Goal: Task Accomplishment & Management: Manage account settings

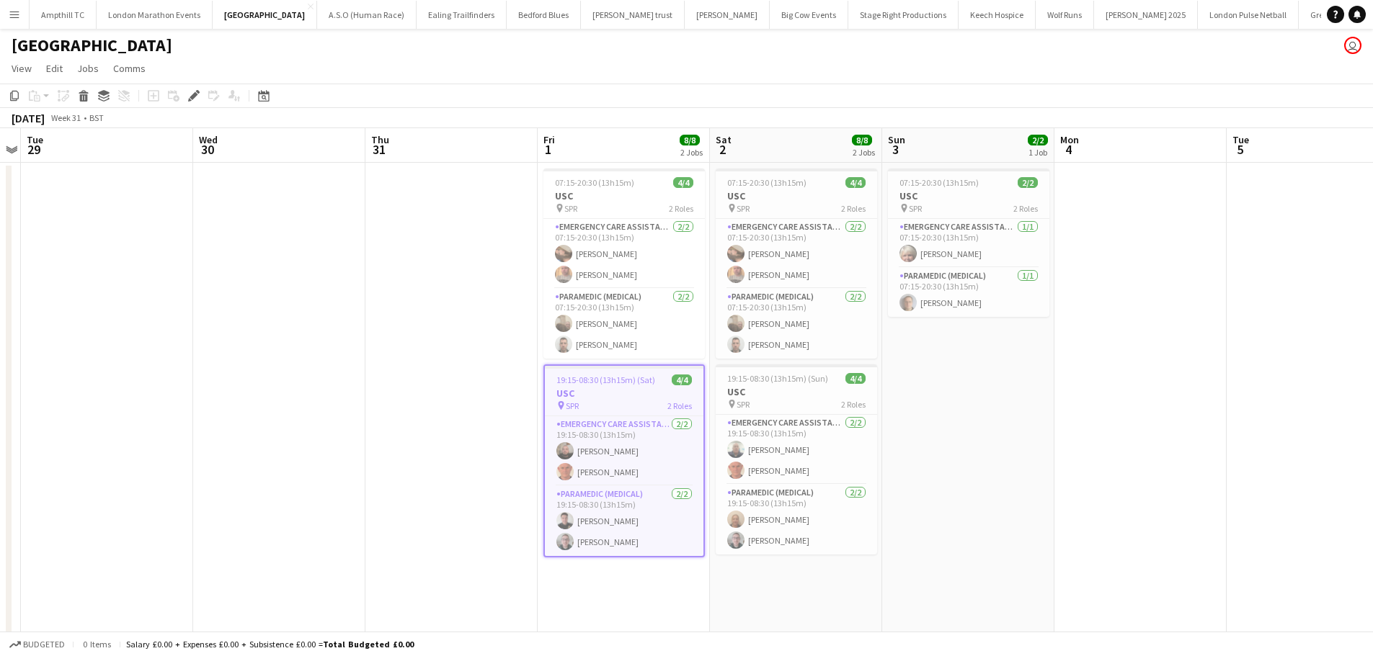
click at [14, 19] on app-icon "Menu" at bounding box center [15, 15] width 12 height 12
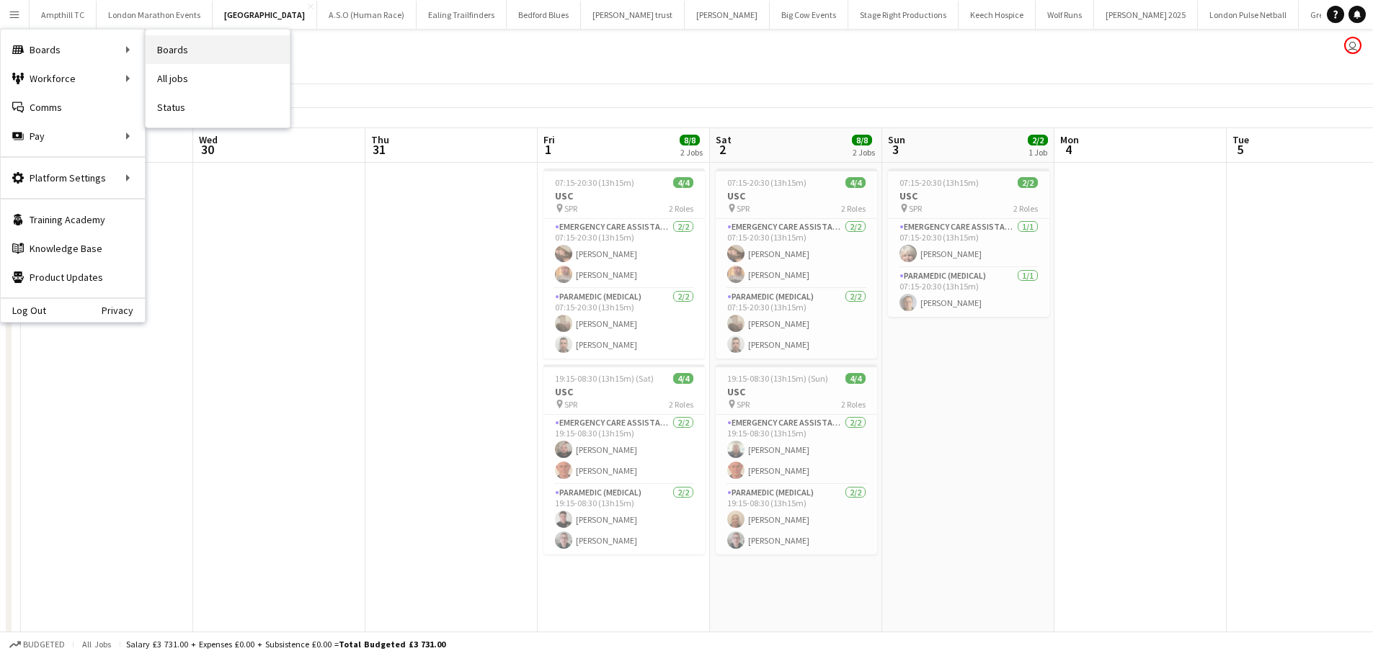
click at [168, 53] on link "Boards" at bounding box center [218, 49] width 144 height 29
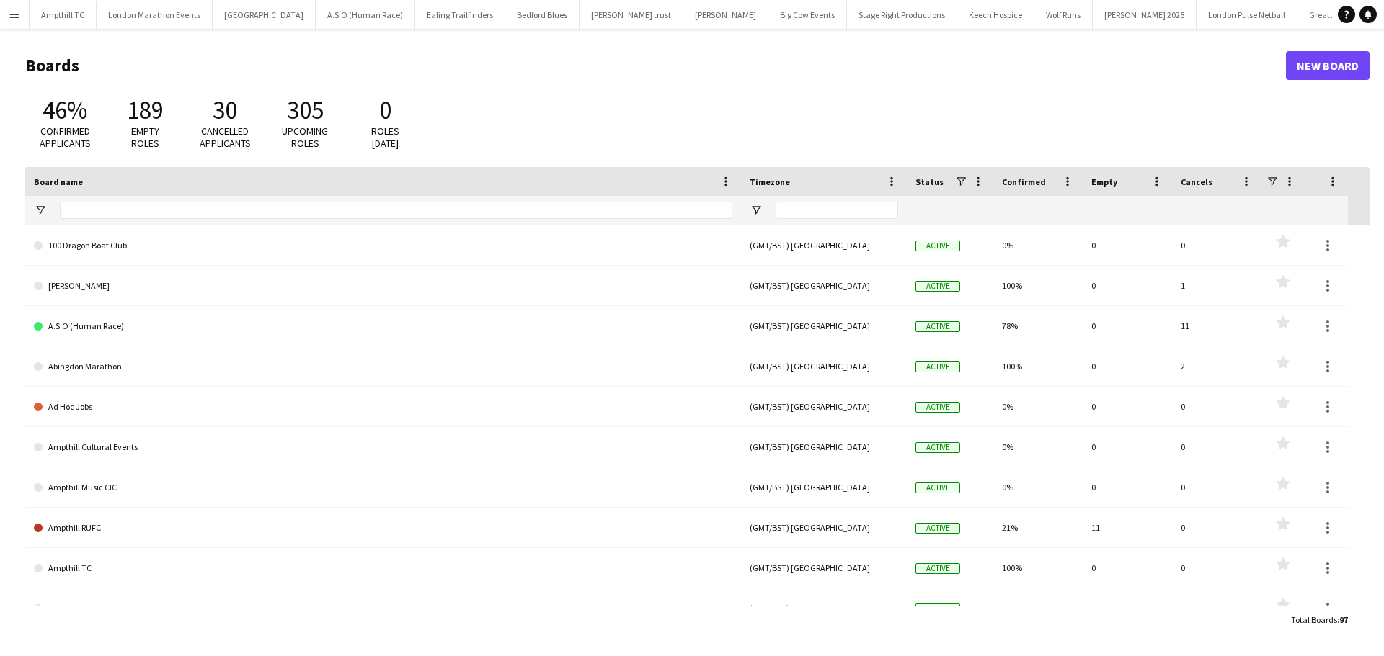
click at [12, 19] on app-icon "Menu" at bounding box center [15, 15] width 12 height 12
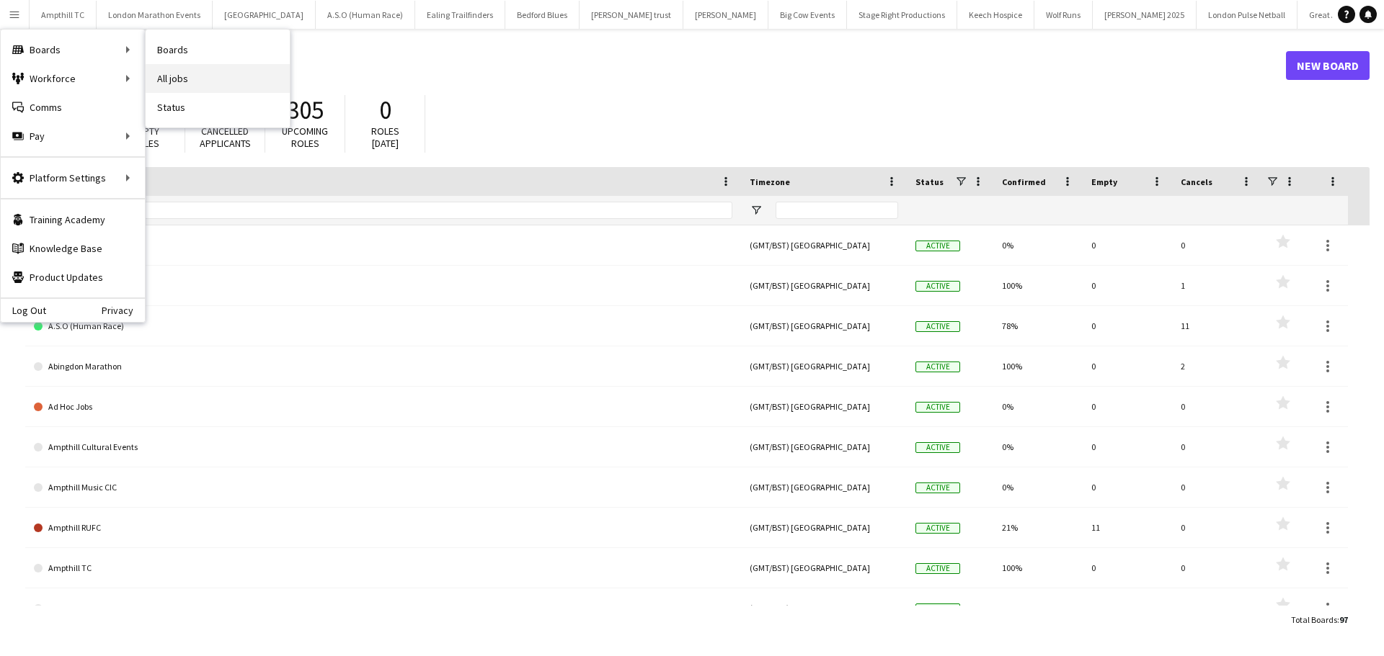
click at [186, 81] on link "All jobs" at bounding box center [218, 78] width 144 height 29
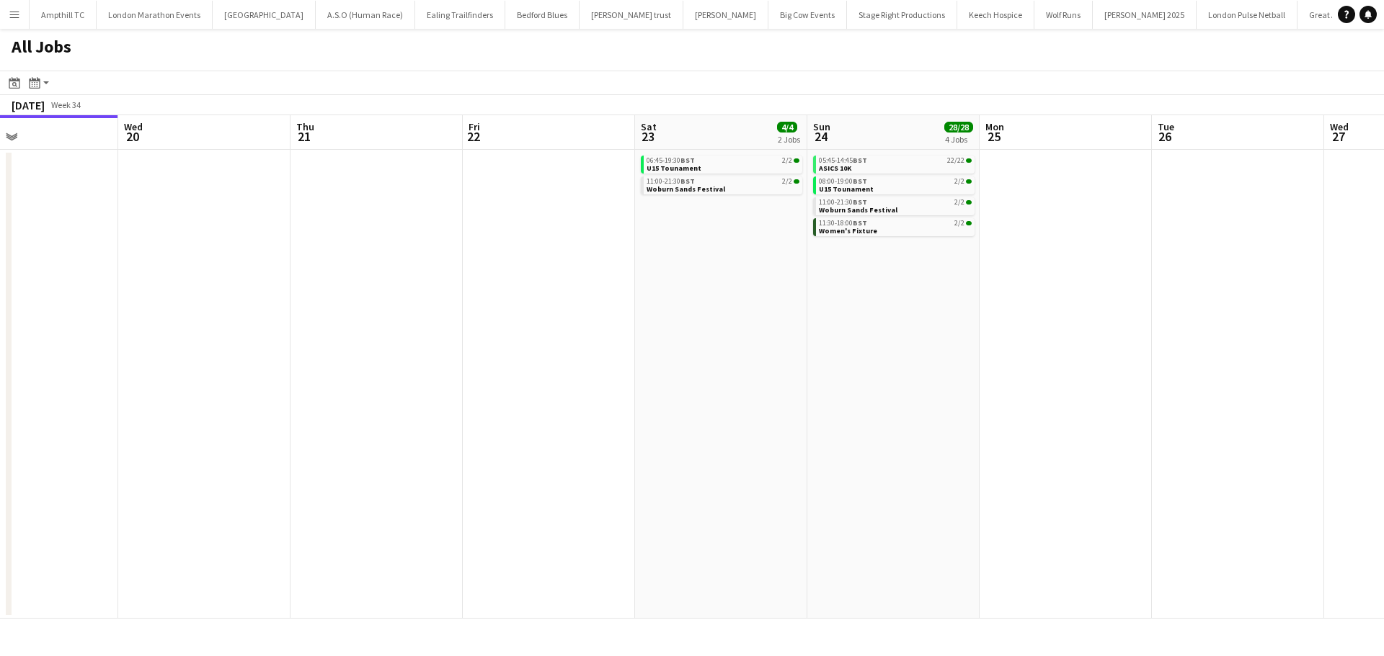
drag, startPoint x: 858, startPoint y: 264, endPoint x: 319, endPoint y: 269, distance: 539.0
click at [255, 270] on app-calendar-viewport "Sat 16 1/1 1 Job Sun 17 5/5 3 Jobs Mon 18 Tue 19 Wed 20 Thu 21 Fri 22 Sat 23 4/…" at bounding box center [692, 367] width 1384 height 504
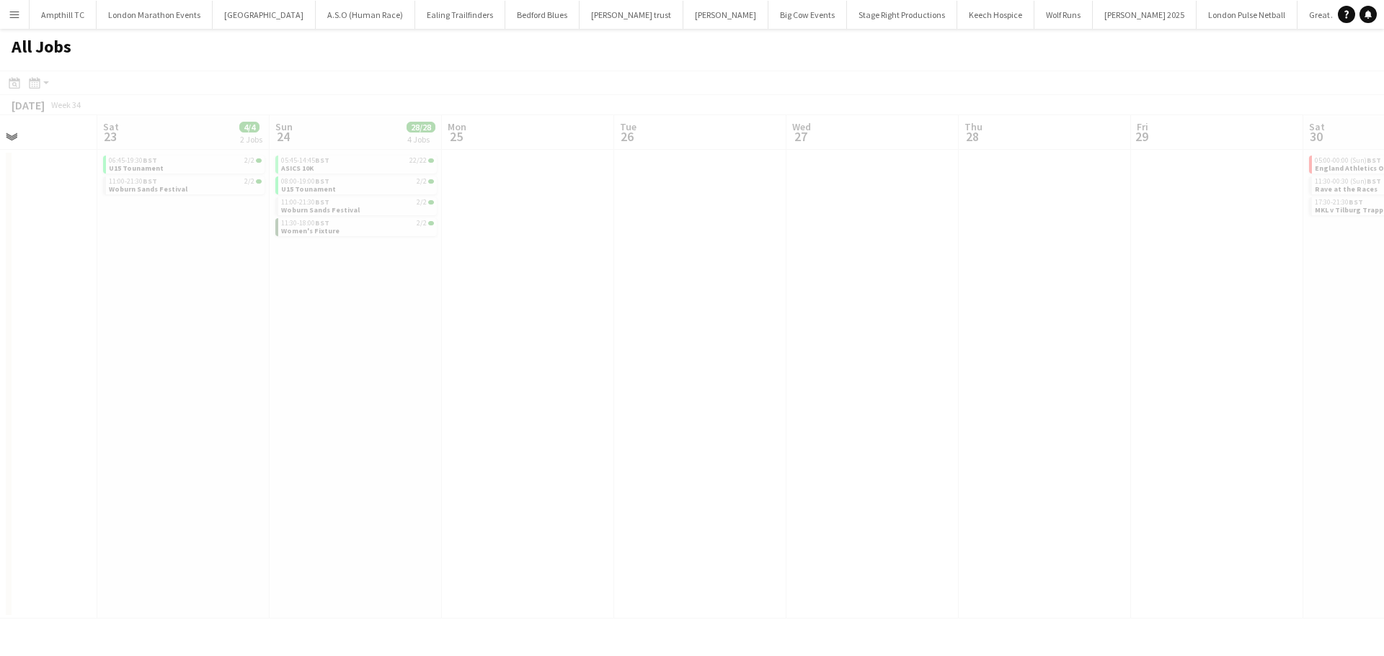
drag, startPoint x: 670, startPoint y: 272, endPoint x: 424, endPoint y: 272, distance: 246.4
click at [389, 272] on app-calendar-viewport "Wed 20 Thu 21 Fri 22 Sat 23 4/4 2 Jobs Sun 24 28/28 4 Jobs Mon 25 Tue 26 Wed 27…" at bounding box center [692, 367] width 1384 height 504
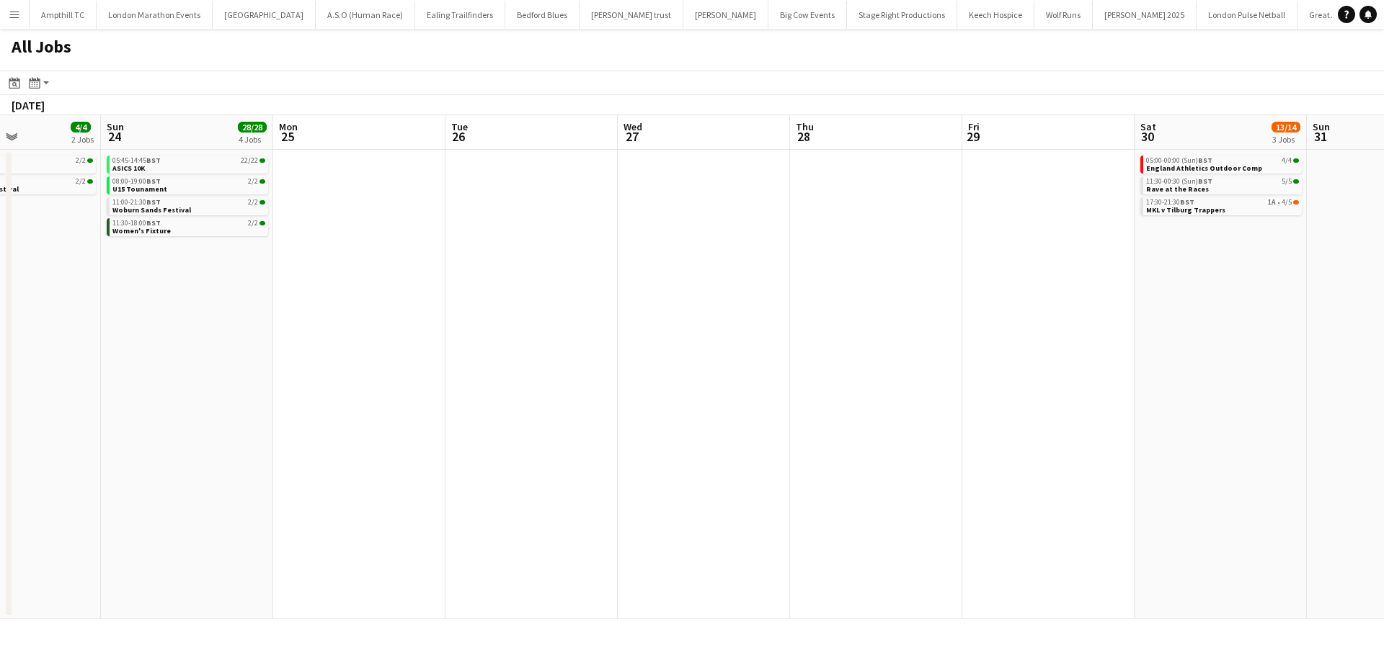
drag, startPoint x: 370, startPoint y: 282, endPoint x: 325, endPoint y: 282, distance: 45.4
click at [329, 282] on app-calendar-viewport "Wed 20 Thu 21 Fri 22 Sat 23 4/4 2 Jobs Sun 24 28/28 4 Jobs Mon 25 Tue 26 Wed 27…" at bounding box center [692, 367] width 1384 height 504
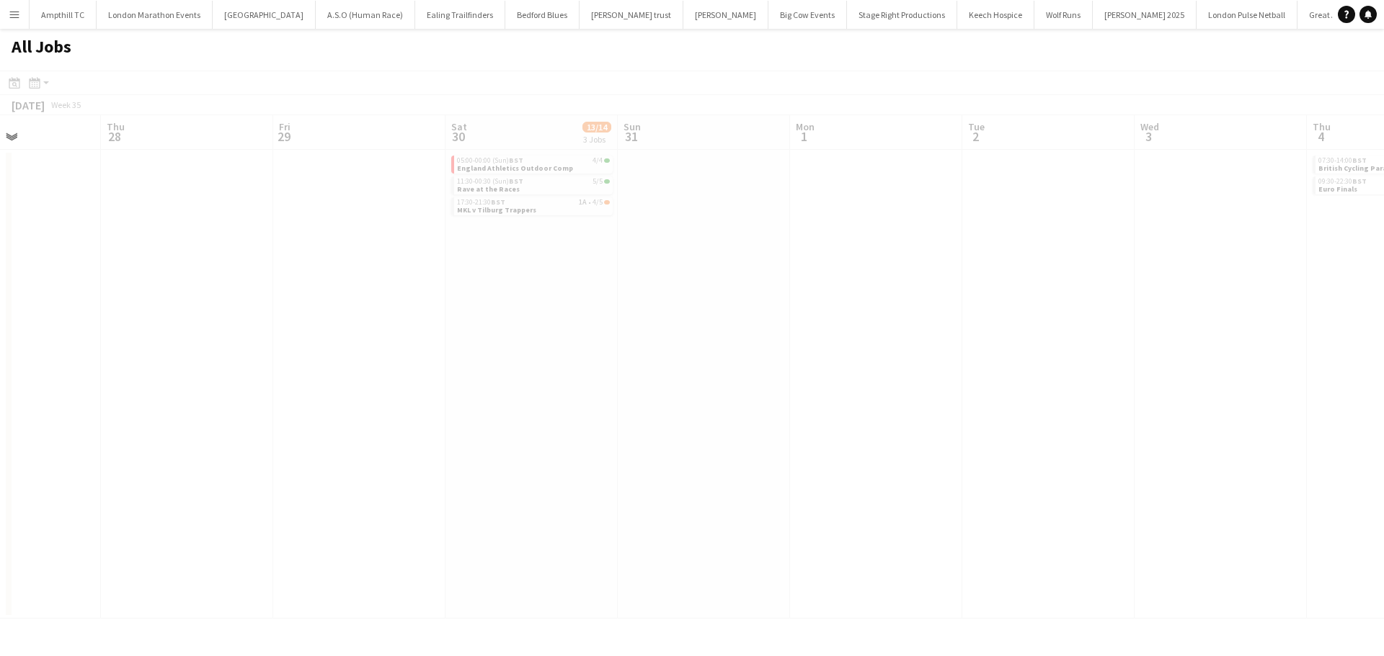
scroll to position [0, 422]
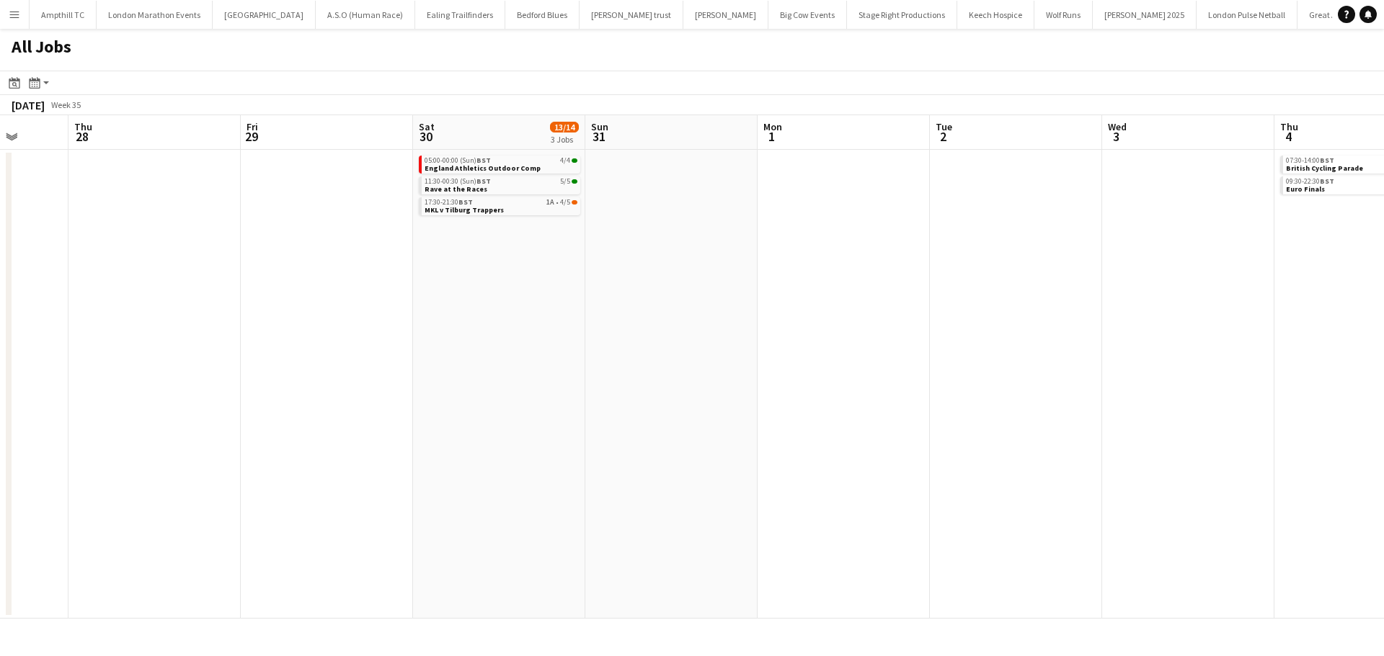
click at [618, 243] on app-calendar-viewport "Sun 24 28/28 4 Jobs Mon 25 Tue 26 Wed 27 Thu 28 Fri 29 Sat 30 13/14 3 Jobs Sun …" at bounding box center [692, 367] width 1384 height 504
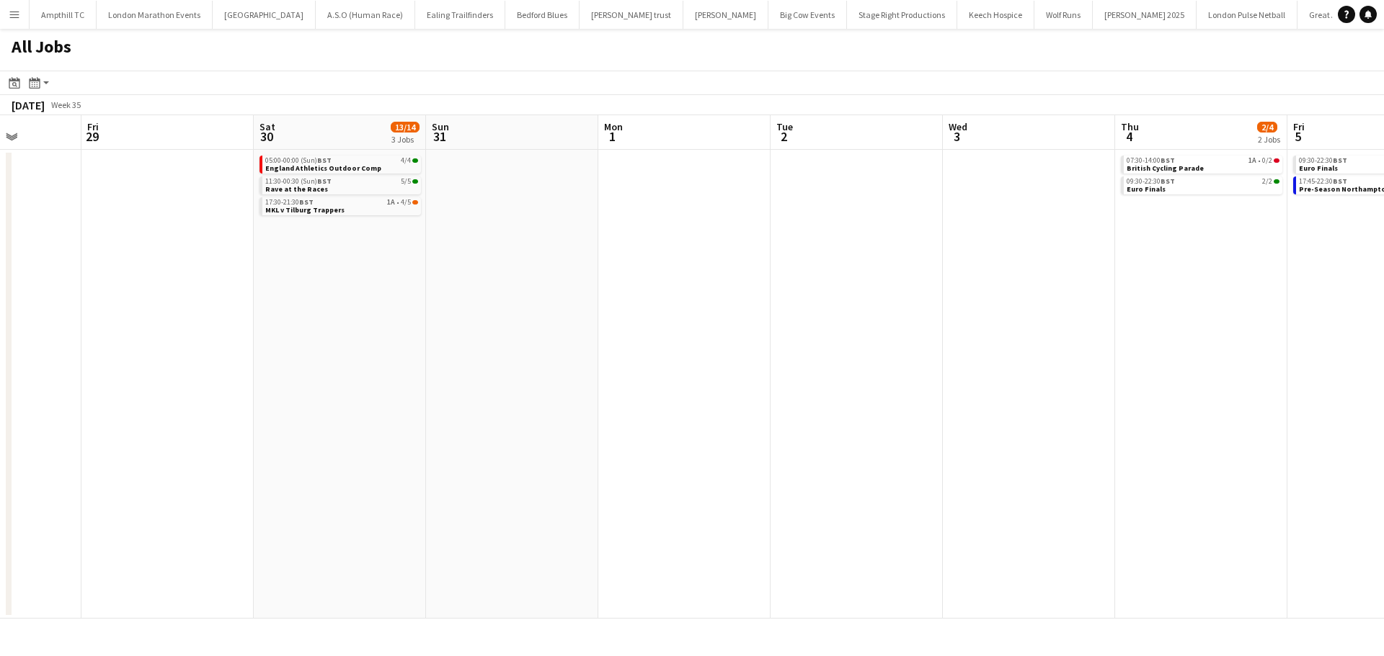
scroll to position [0, 443]
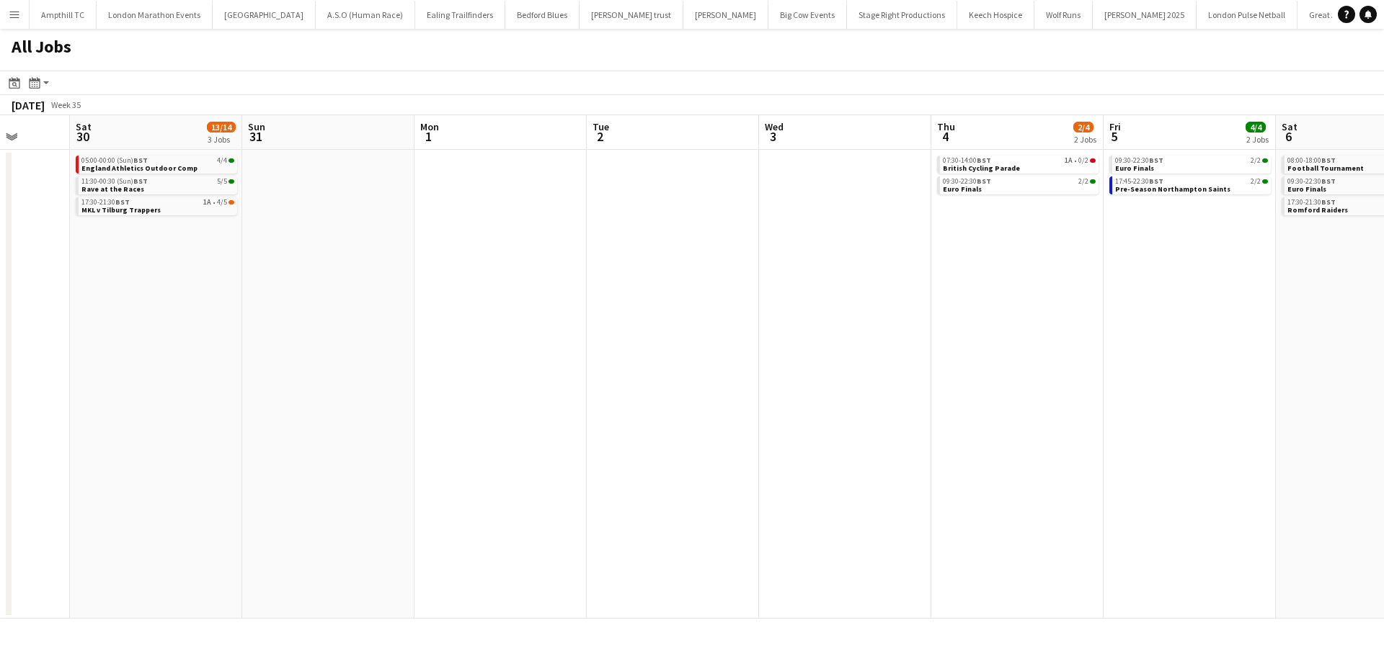
click at [587, 257] on app-all-jobs "All Jobs Date picker [DATE] [DATE] [DATE] M [DATE] T [DATE] W [DATE] T [DATE] F…" at bounding box center [692, 324] width 1384 height 590
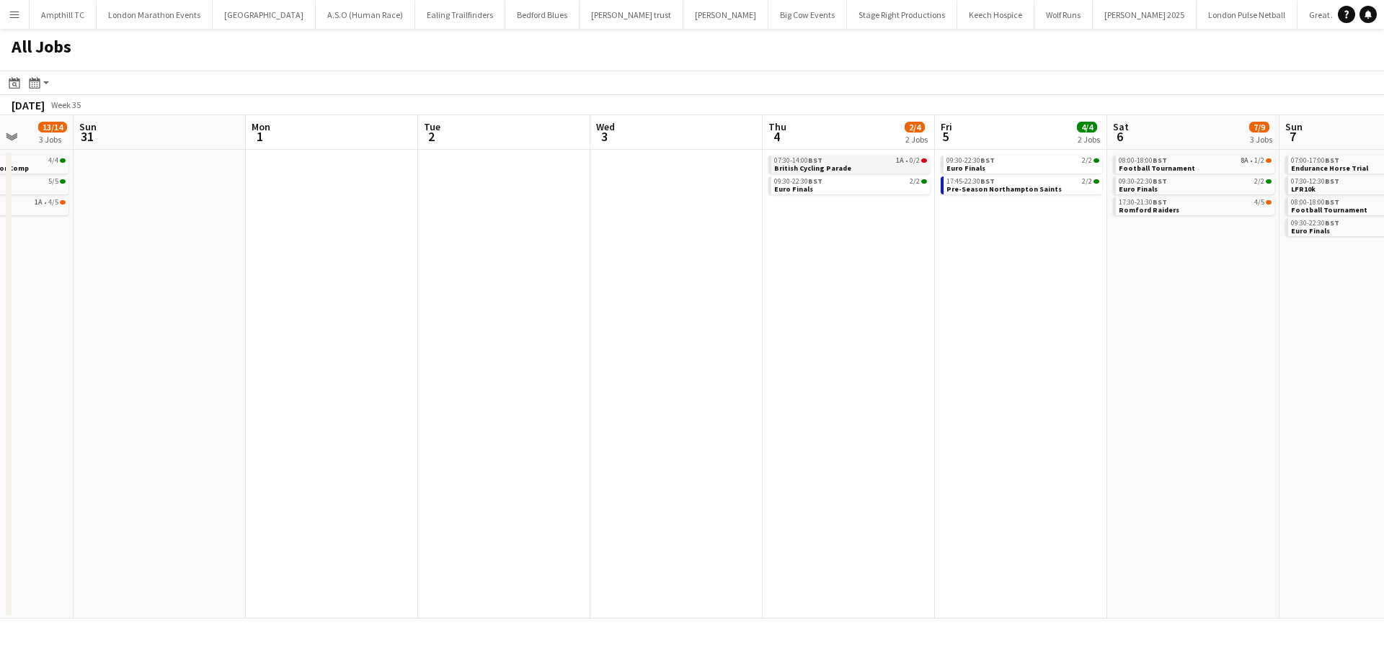
click at [858, 161] on div "07:30-14:00 BST 1A • 0/2" at bounding box center [850, 160] width 153 height 7
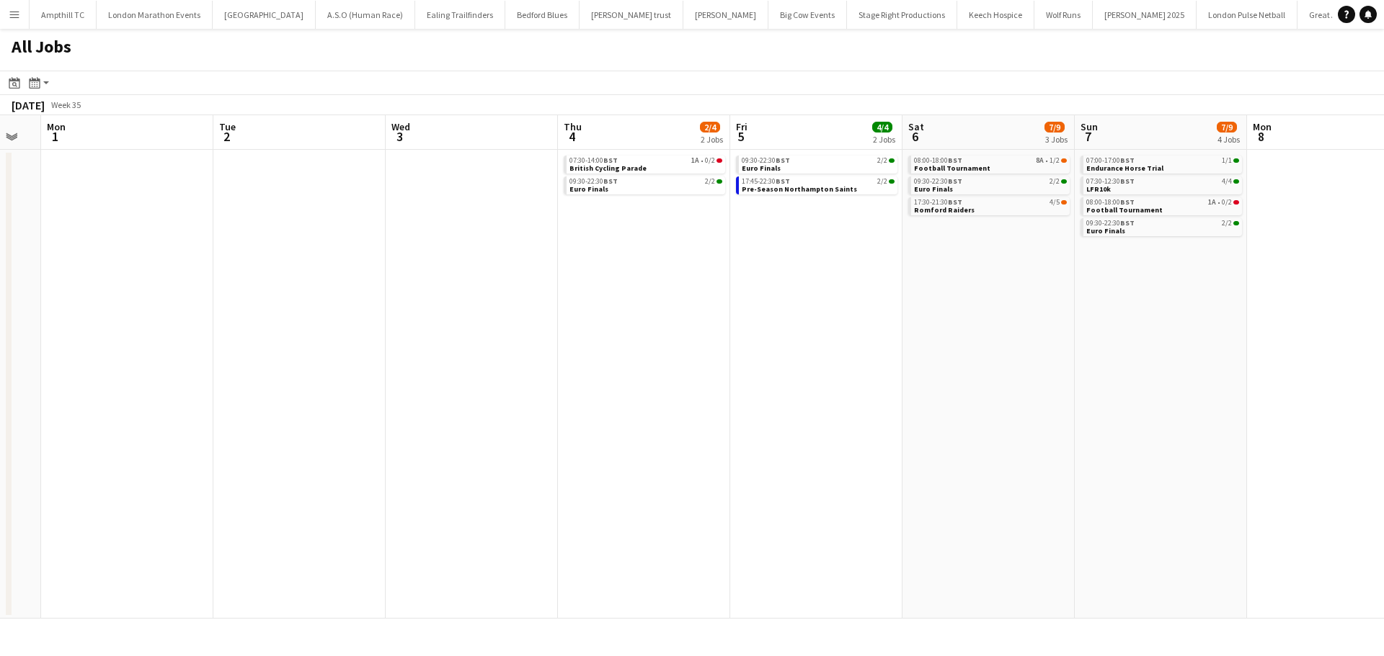
drag, startPoint x: 1037, startPoint y: 251, endPoint x: 936, endPoint y: 183, distance: 121.9
click at [827, 258] on app-calendar-viewport "Thu 28 Fri 29 Sat 30 13/14 3 Jobs Sun 31 Mon 1 Tue 2 Wed 3 Thu 4 2/4 2 Jobs Fri…" at bounding box center [692, 367] width 1384 height 504
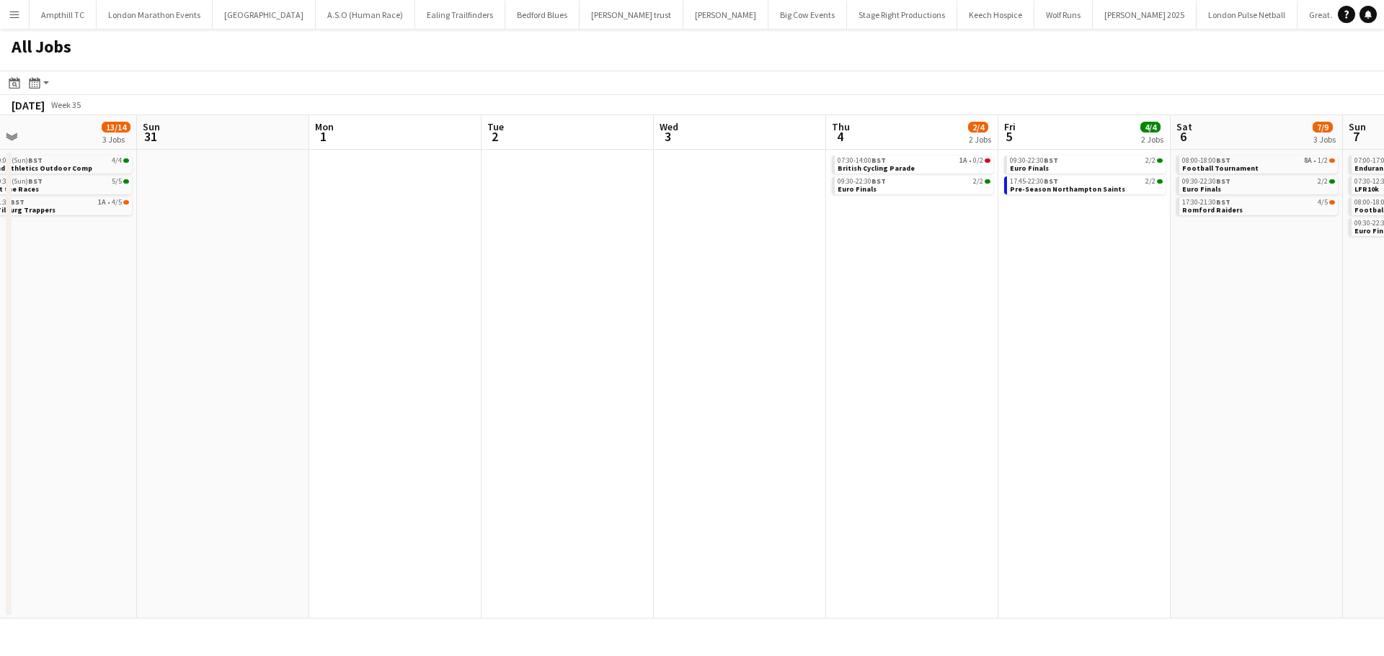
drag, startPoint x: 644, startPoint y: 296, endPoint x: 1016, endPoint y: 296, distance: 371.8
click at [1016, 296] on app-calendar-viewport "Thu 28 Fri 29 Sat 30 13/14 3 Jobs Sun 31 Mon 1 Tue 2 Wed 3 Thu 4 2/4 2 Jobs Fri…" at bounding box center [692, 367] width 1384 height 504
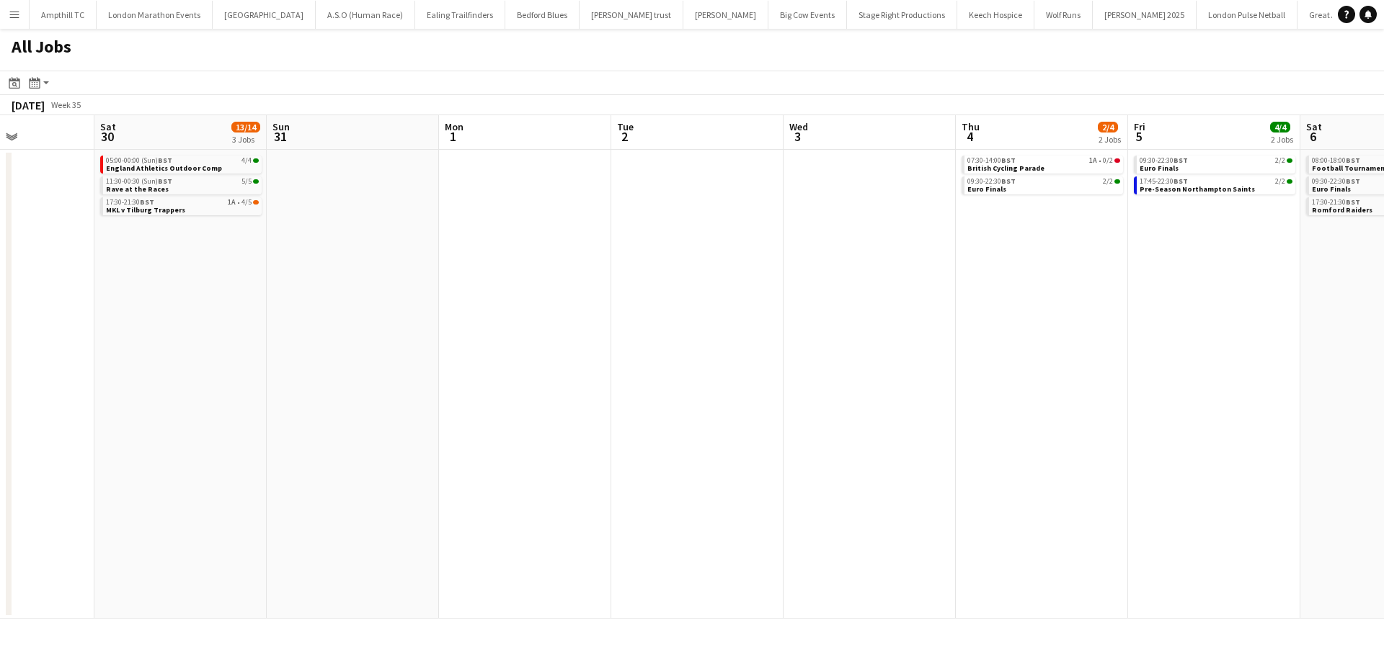
drag, startPoint x: 481, startPoint y: 282, endPoint x: 875, endPoint y: 282, distance: 394.2
click at [877, 282] on app-calendar-viewport "Wed 27 Thu 28 Fri 29 Sat 30 13/14 3 Jobs Sun 31 Mon 1 Tue 2 Wed 3 Thu 4 2/4 2 J…" at bounding box center [692, 367] width 1384 height 504
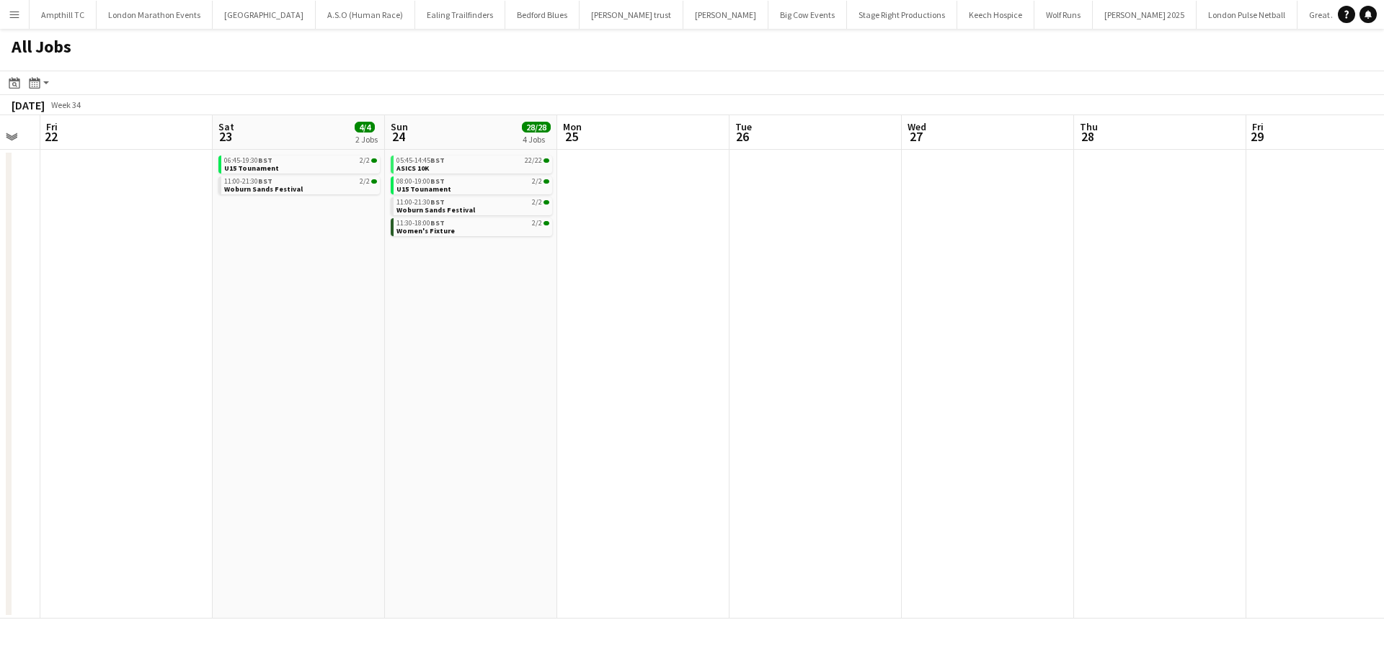
drag, startPoint x: 340, startPoint y: 274, endPoint x: 1346, endPoint y: 273, distance: 1005.9
click at [1346, 273] on app-calendar-viewport "Tue 19 Wed 20 Thu 21 Fri 22 Sat 23 4/4 2 Jobs Sun 24 28/28 4 Jobs Mon 25 Tue 26…" at bounding box center [692, 367] width 1384 height 504
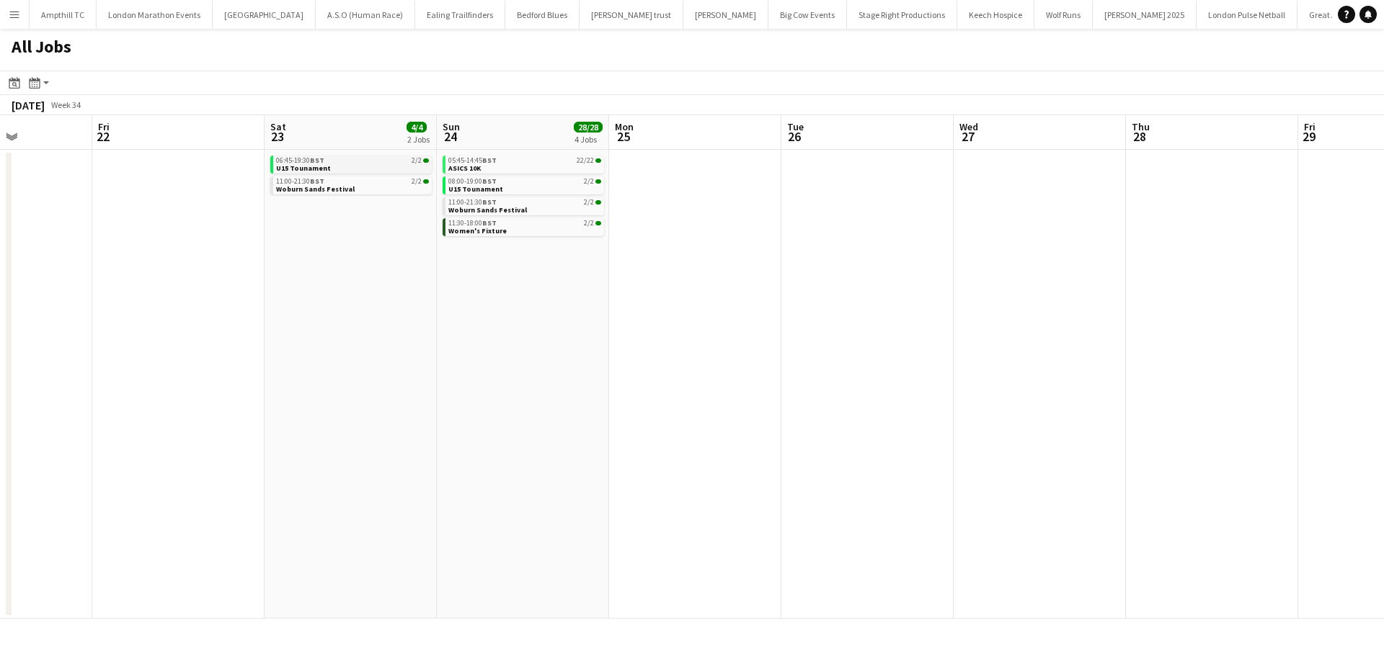
click at [391, 157] on div "06:45-19:30 BST 2/2" at bounding box center [352, 160] width 153 height 7
click at [507, 228] on link "11:30-18:00 BST 2/2 Women's Fixture" at bounding box center [523, 226] width 153 height 17
click at [339, 184] on div "11:00-21:30 BST 2/2" at bounding box center [351, 181] width 153 height 7
click at [359, 184] on div "11:00-21:30 BST 2/2" at bounding box center [351, 181] width 153 height 7
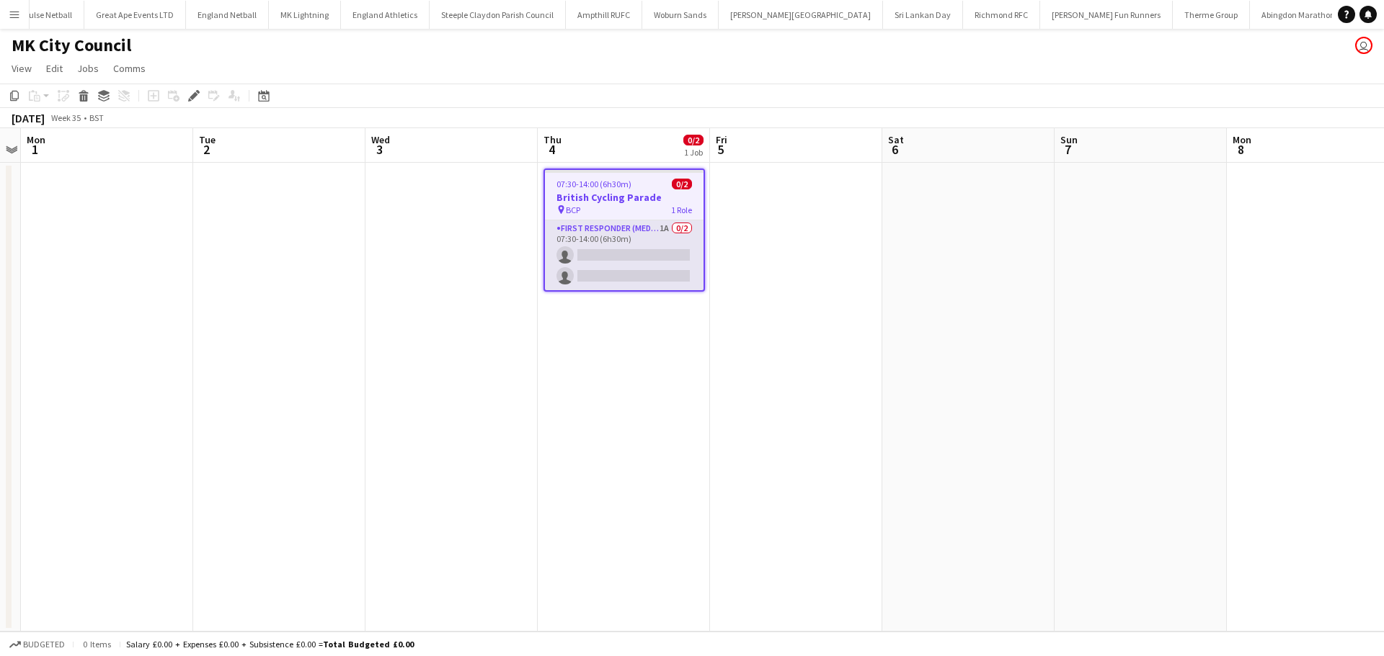
scroll to position [0, 1219]
click at [643, 228] on app-card-role "First Responder (Medical) 1A 0/2 07:30-14:00 (6h30m) single-neutral-actions sin…" at bounding box center [624, 256] width 159 height 70
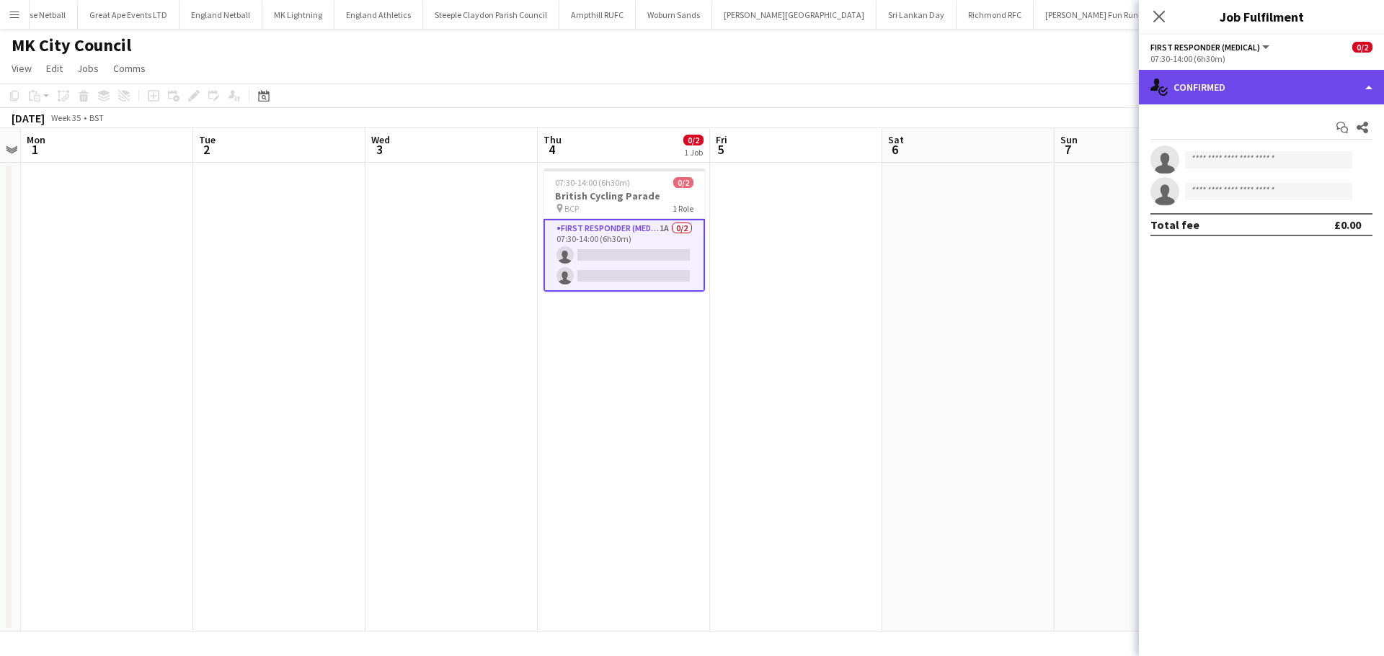
click at [1286, 93] on div "single-neutral-actions-check-2 Confirmed" at bounding box center [1261, 87] width 245 height 35
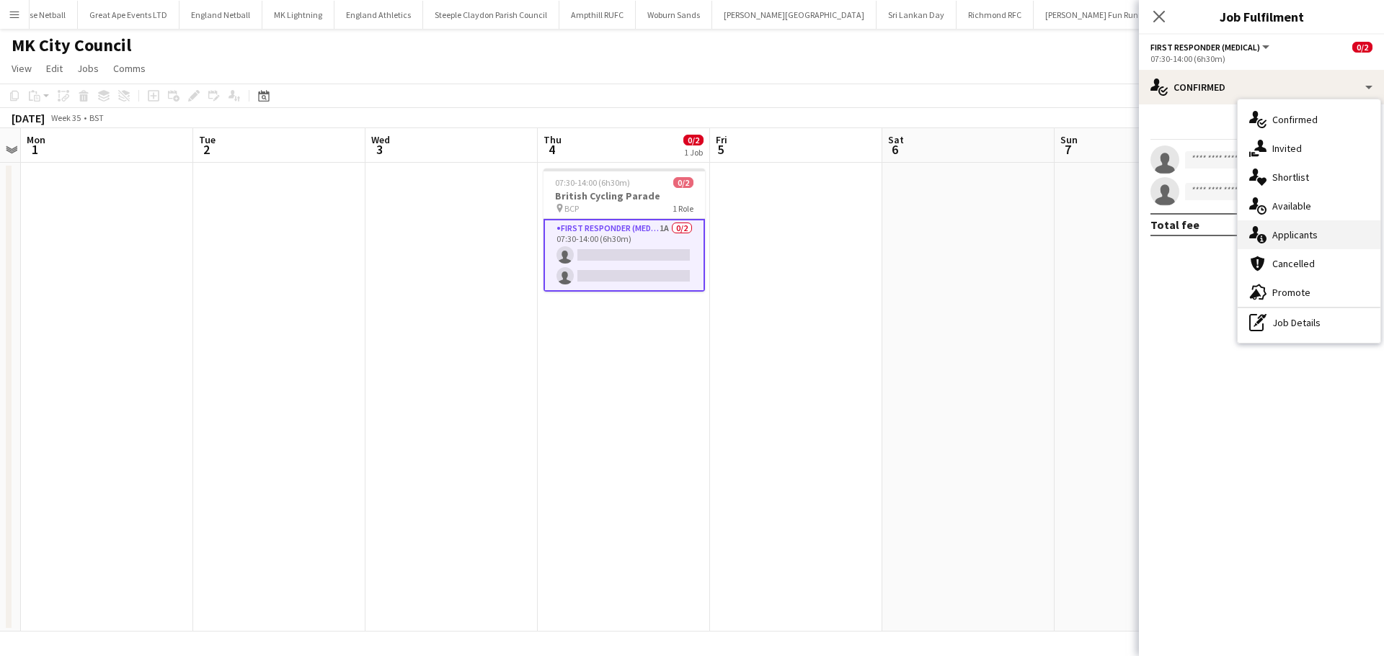
click at [1320, 243] on div "single-neutral-actions-information Applicants" at bounding box center [1308, 235] width 143 height 29
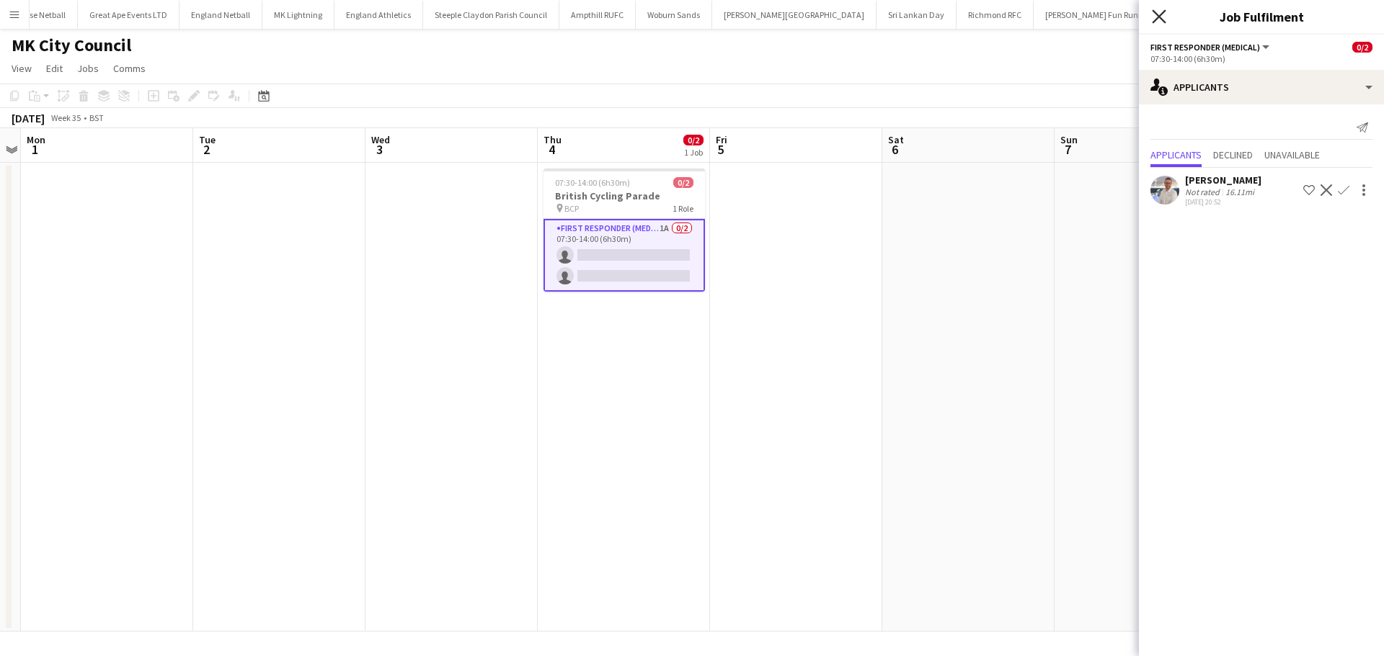
click at [1164, 17] on icon "Close pop-in" at bounding box center [1159, 16] width 14 height 14
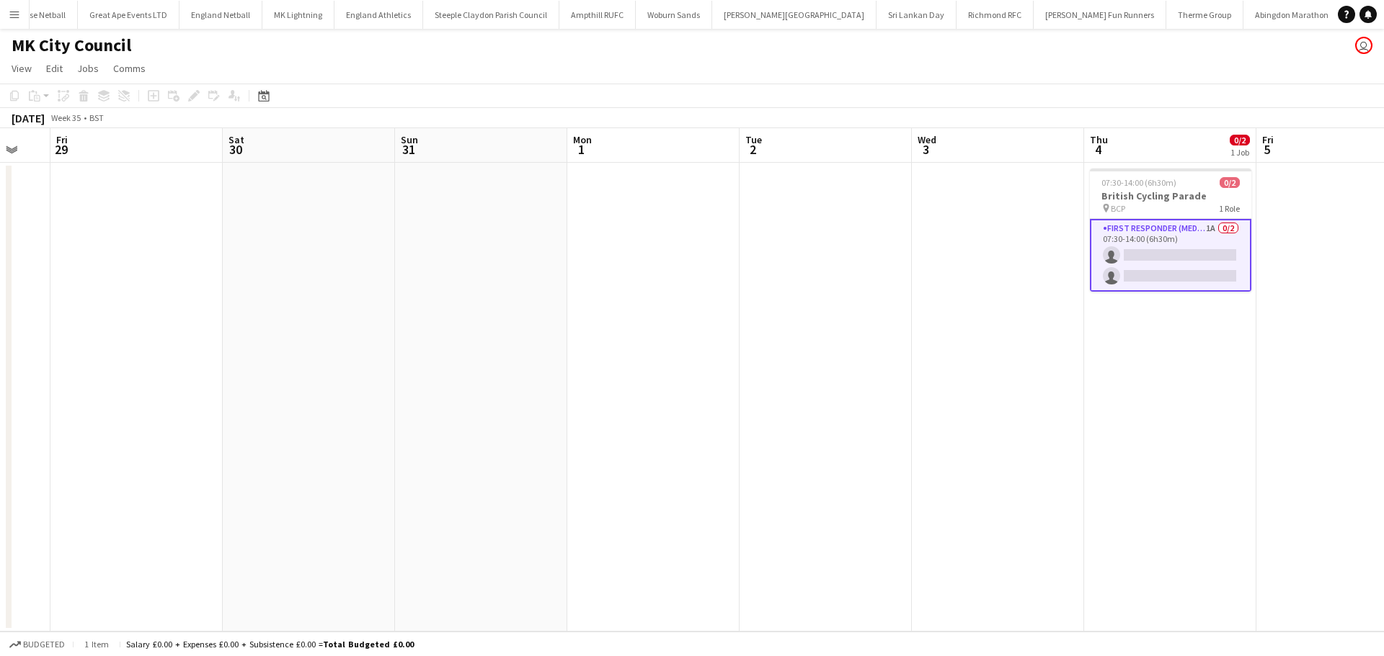
drag, startPoint x: 680, startPoint y: 298, endPoint x: 747, endPoint y: 302, distance: 67.1
click at [831, 302] on app-calendar-viewport "Wed 27 Thu 28 Fri 29 Sat 30 Sun 31 Mon 1 Tue 2 Wed 3 Thu 4 0/2 1 Job Fri 5 Sat …" at bounding box center [692, 380] width 1384 height 504
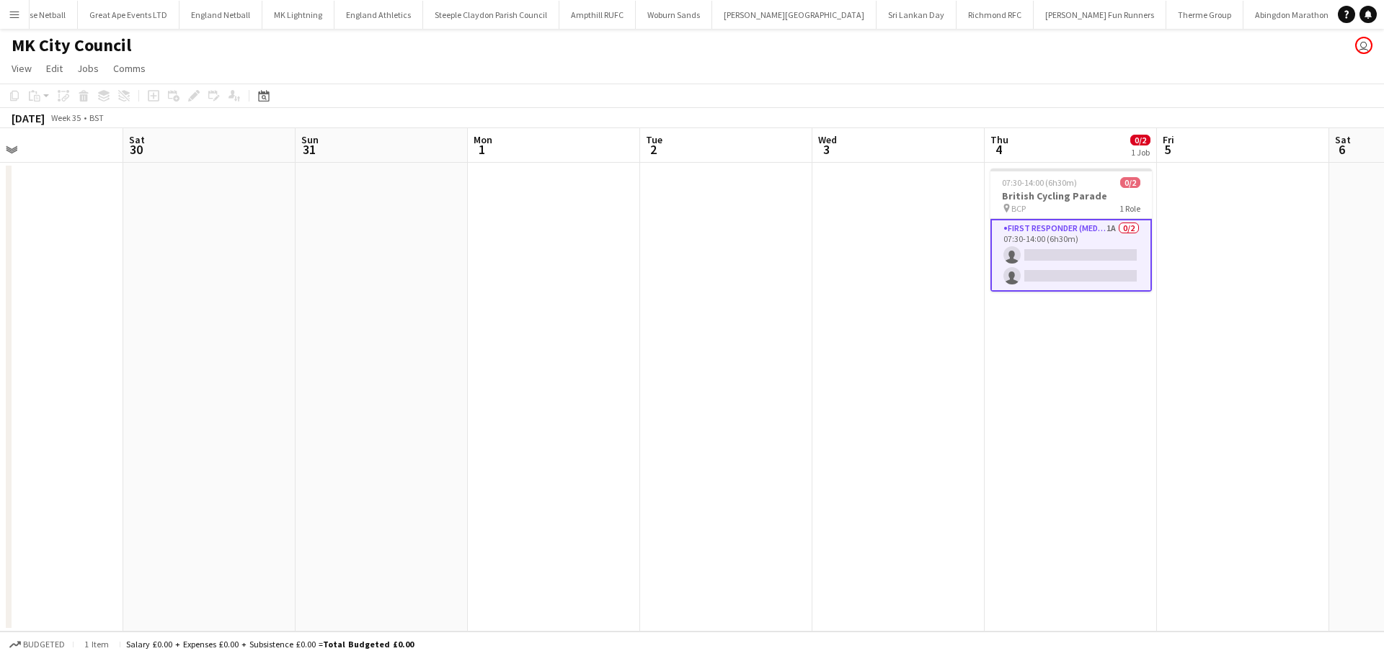
click at [685, 302] on app-calendar-viewport "Wed 27 Thu 28 Fri 29 Sat 30 Sun 31 Mon 1 Tue 2 Wed 3 Thu 4 0/2 1 Job Fri 5 Sat …" at bounding box center [692, 380] width 1384 height 504
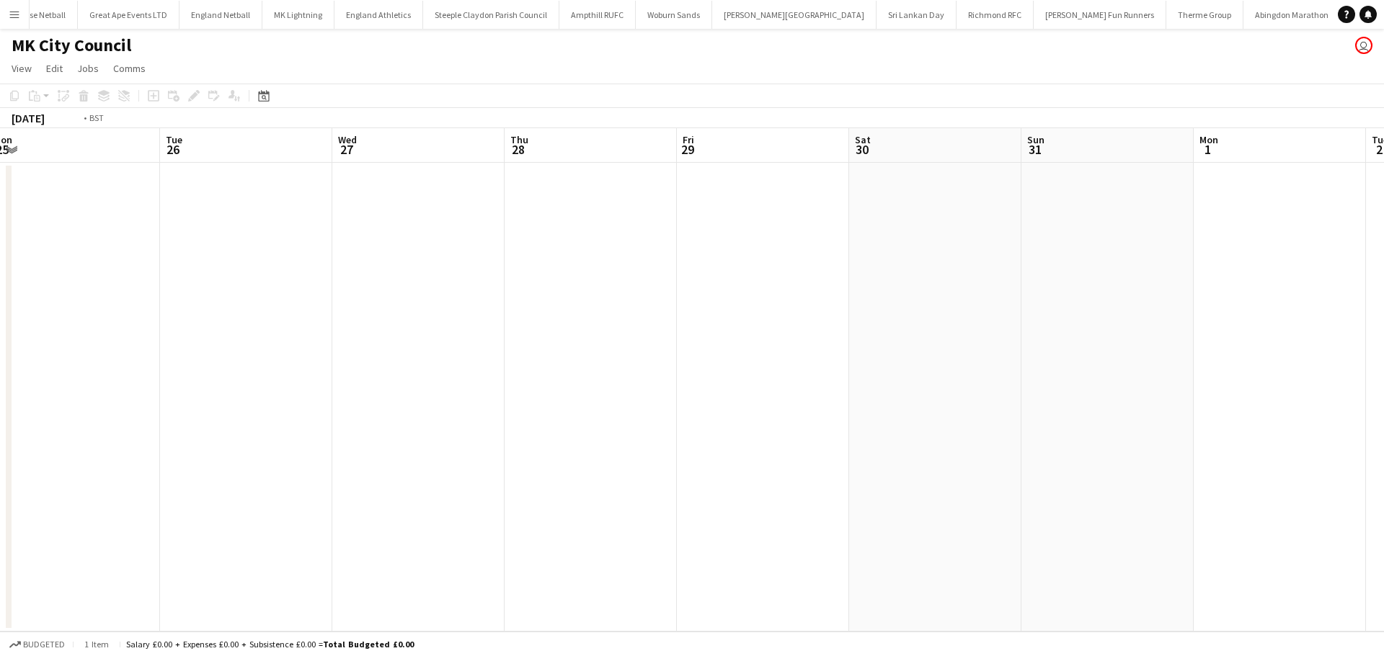
drag, startPoint x: 584, startPoint y: 292, endPoint x: 654, endPoint y: 292, distance: 70.6
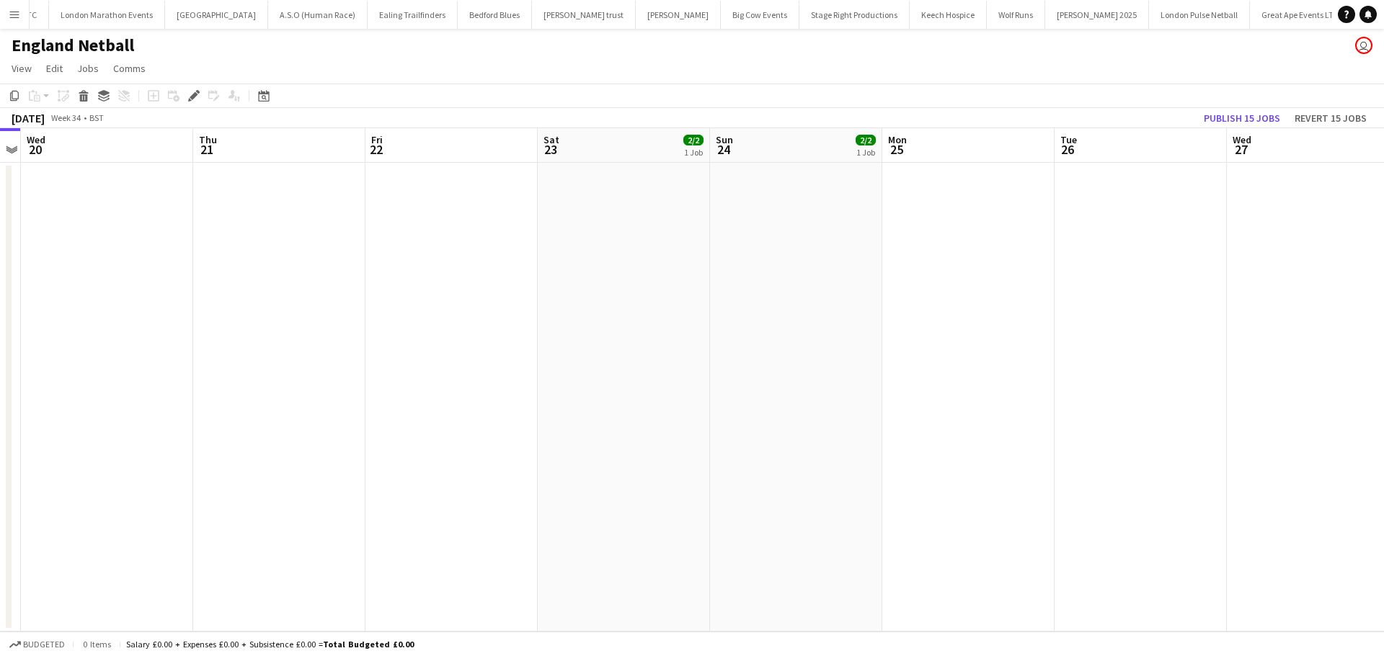
scroll to position [0, 50]
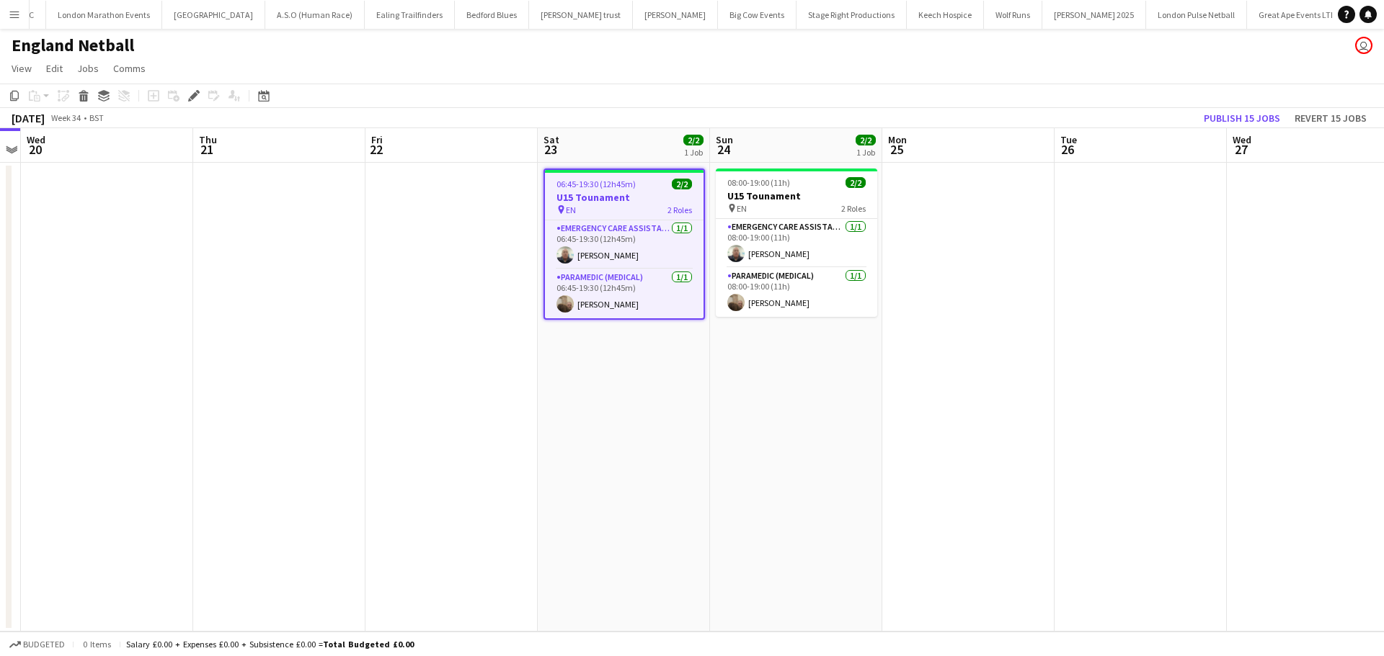
click at [604, 202] on h3 "U15 Tounament" at bounding box center [624, 197] width 159 height 13
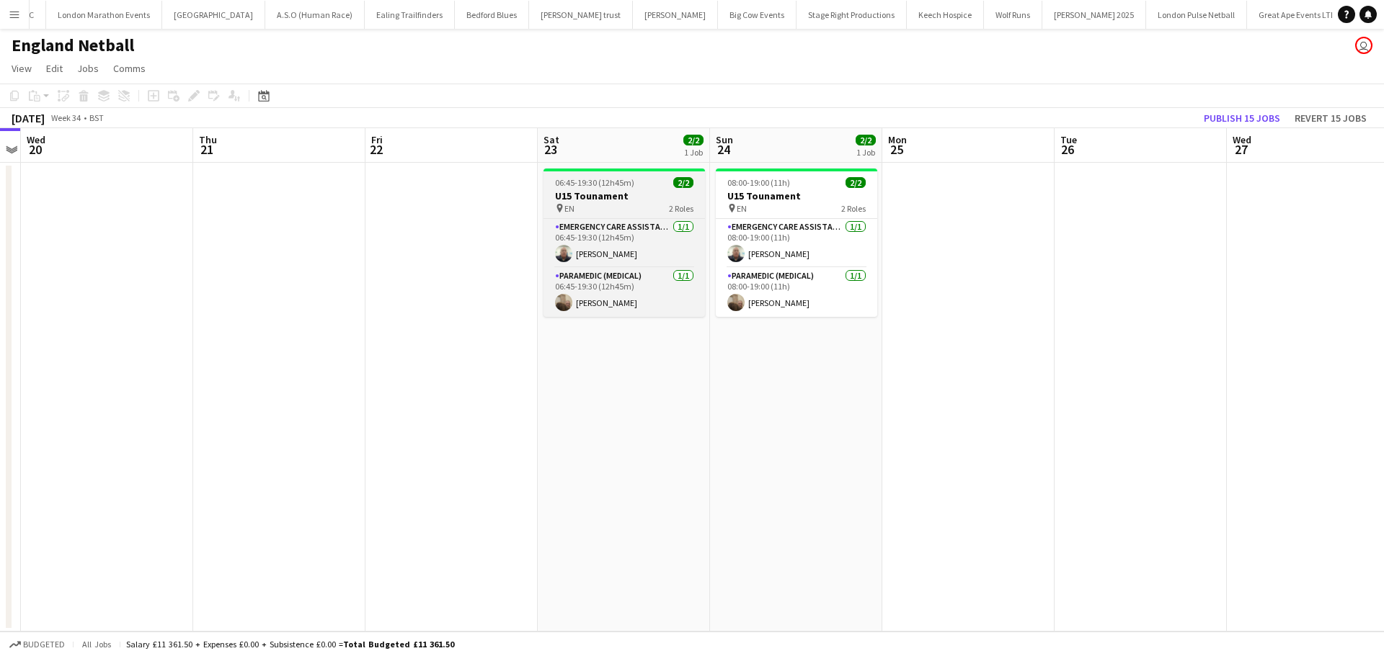
click at [602, 202] on h3 "U15 Tounament" at bounding box center [623, 196] width 161 height 13
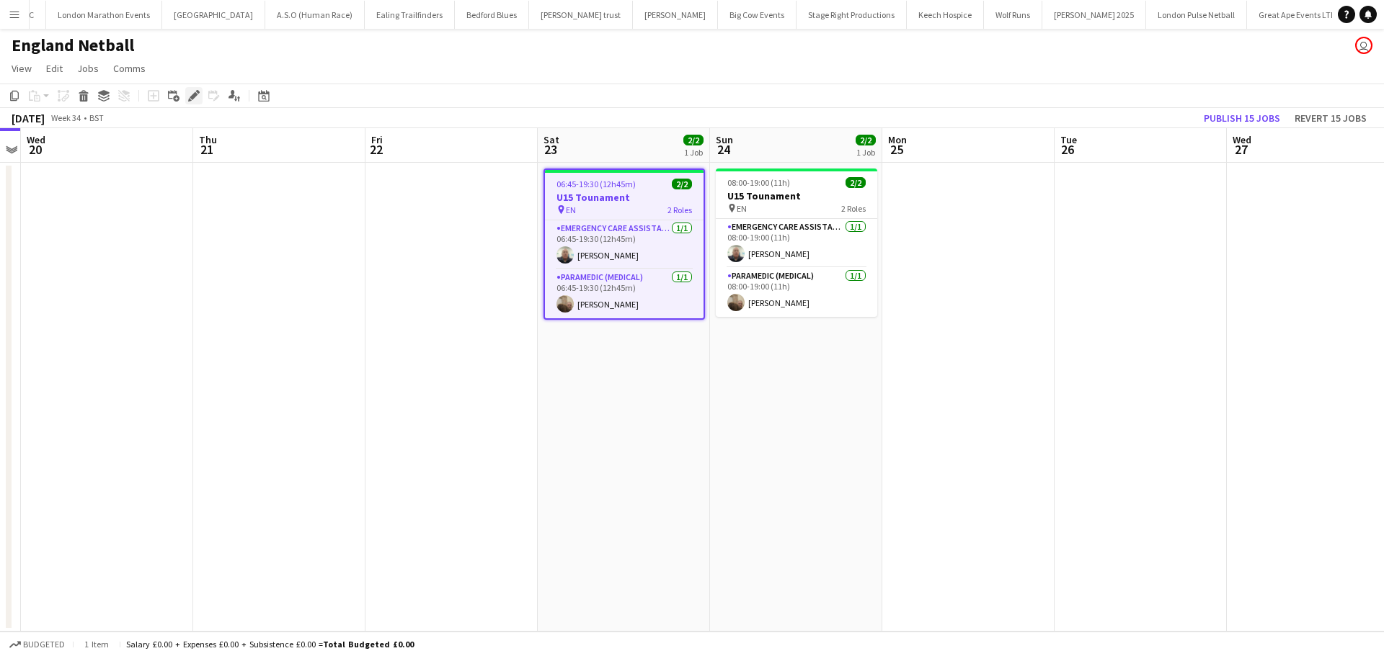
click at [197, 99] on icon "Edit" at bounding box center [194, 96] width 12 height 12
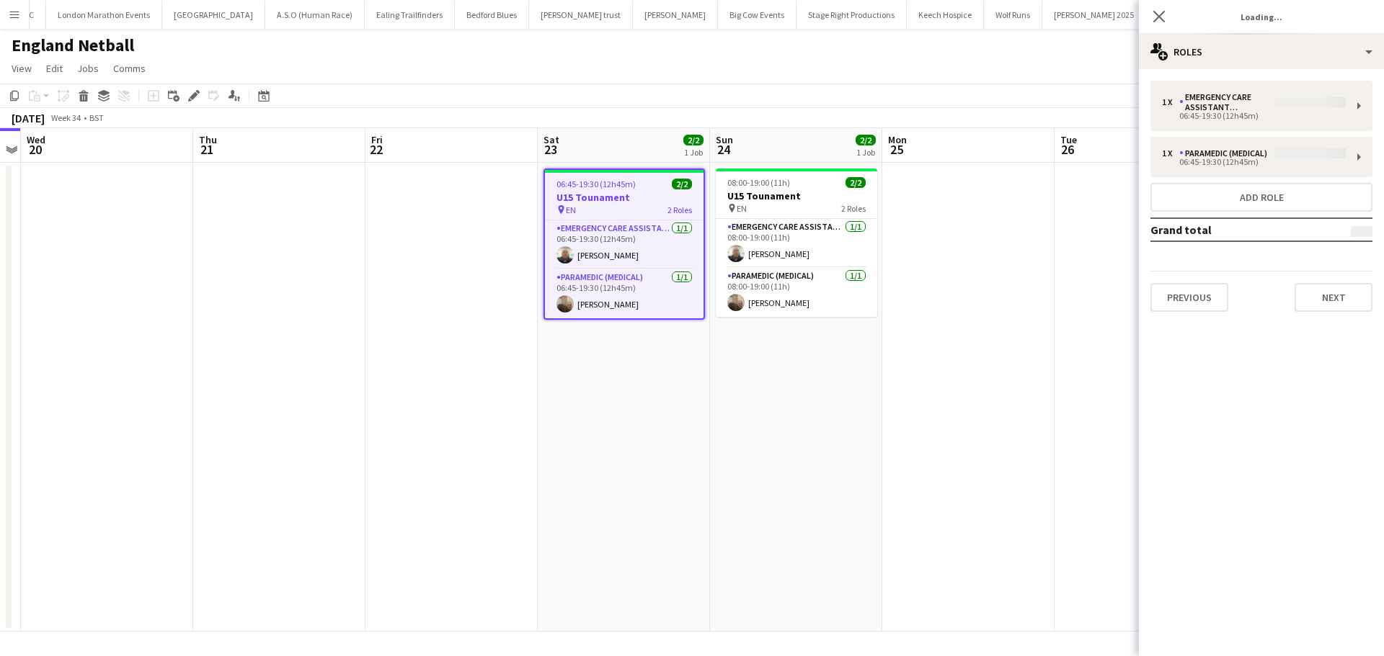
type input "**********"
click at [1335, 300] on button "Next" at bounding box center [1333, 297] width 78 height 29
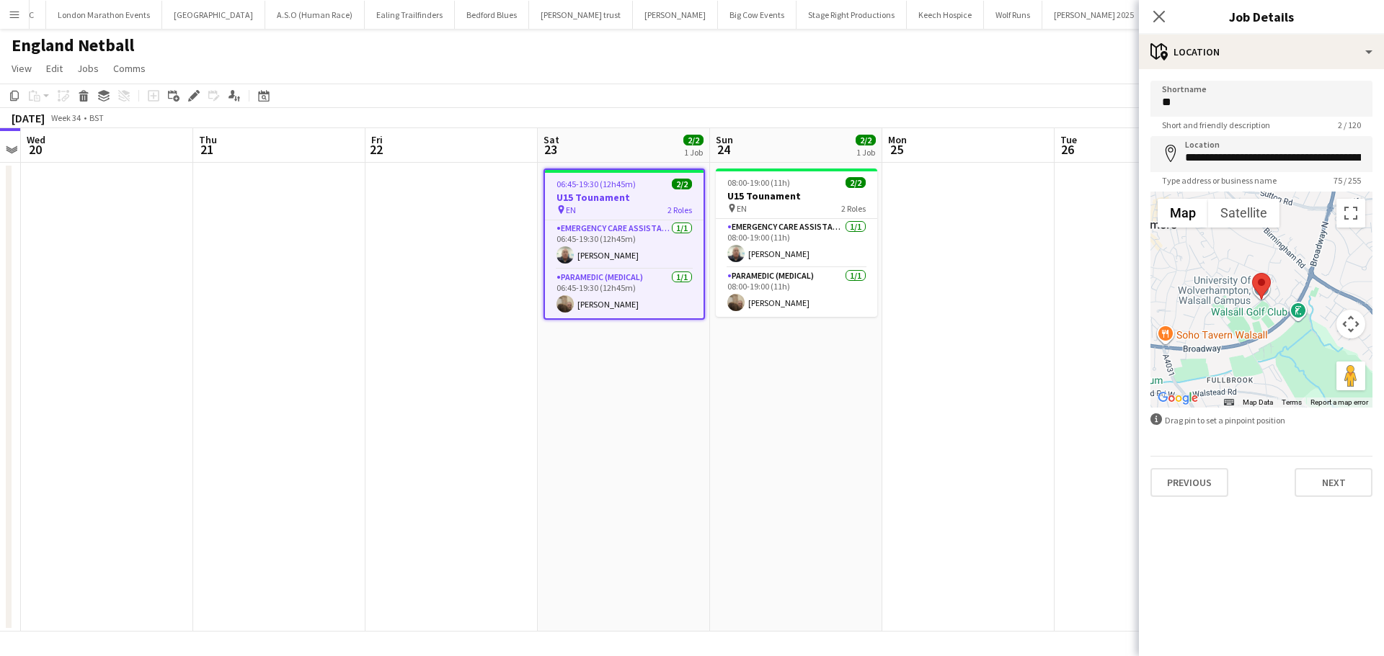
click at [1319, 502] on div "**********" at bounding box center [1261, 289] width 245 height 440
click at [1319, 493] on button "Next" at bounding box center [1333, 482] width 78 height 29
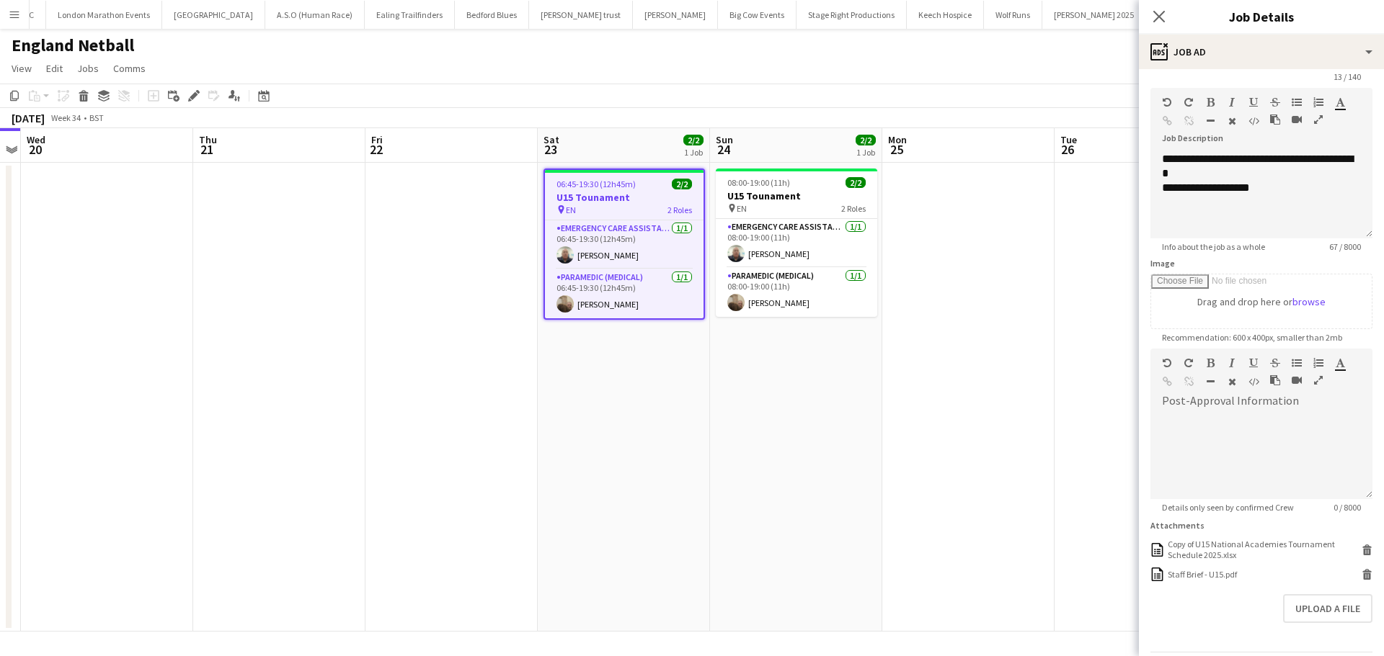
scroll to position [97, 0]
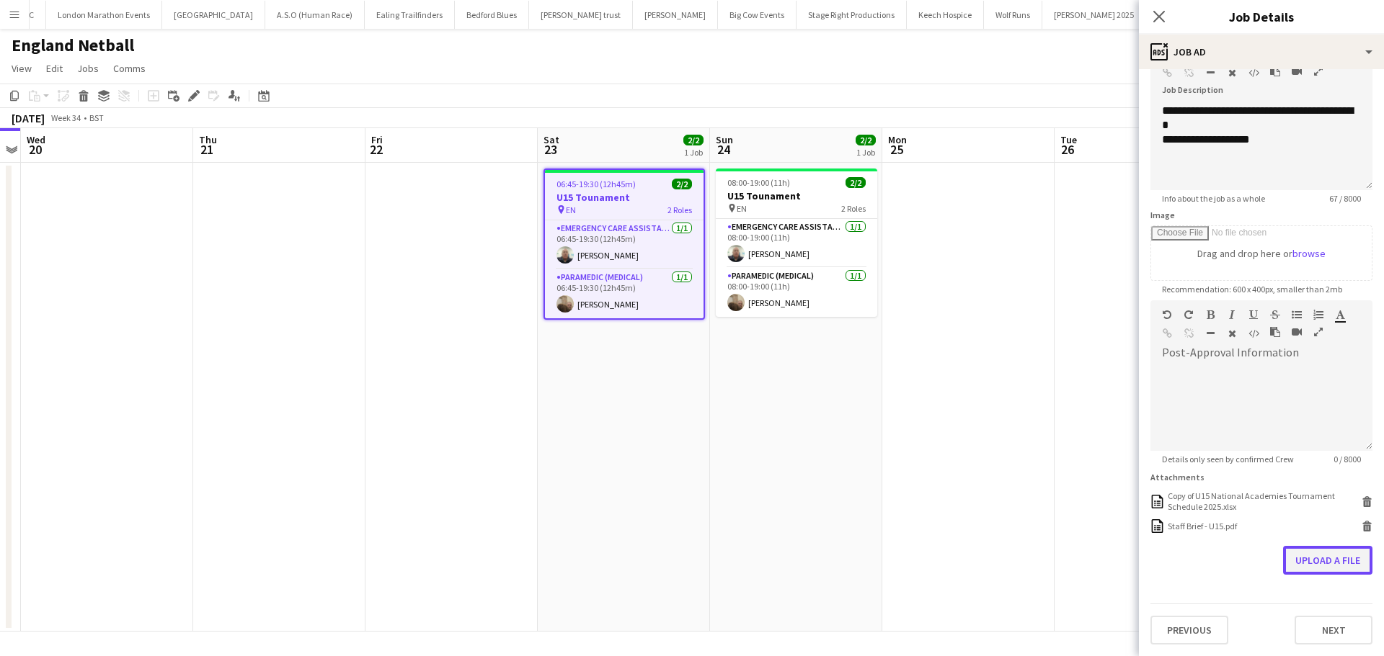
click at [1316, 566] on button "Upload a file" at bounding box center [1327, 560] width 89 height 29
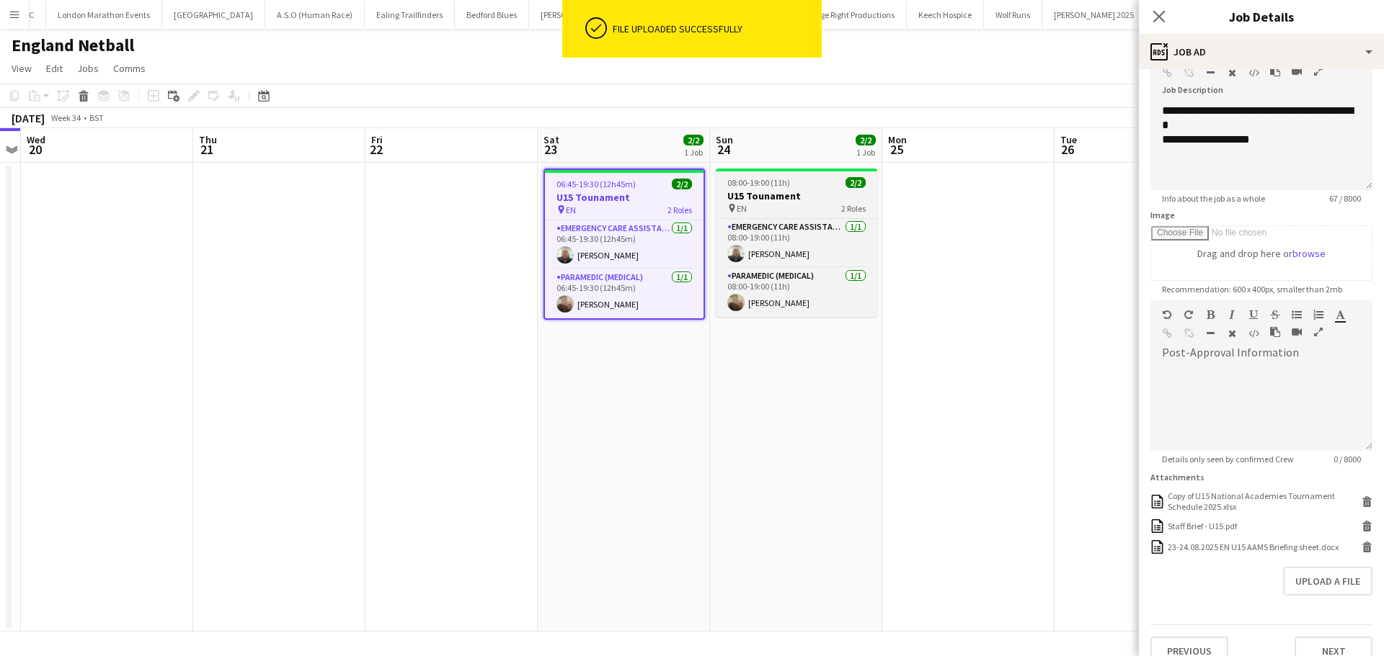
click at [785, 202] on div "pin EN 2 Roles" at bounding box center [796, 208] width 161 height 12
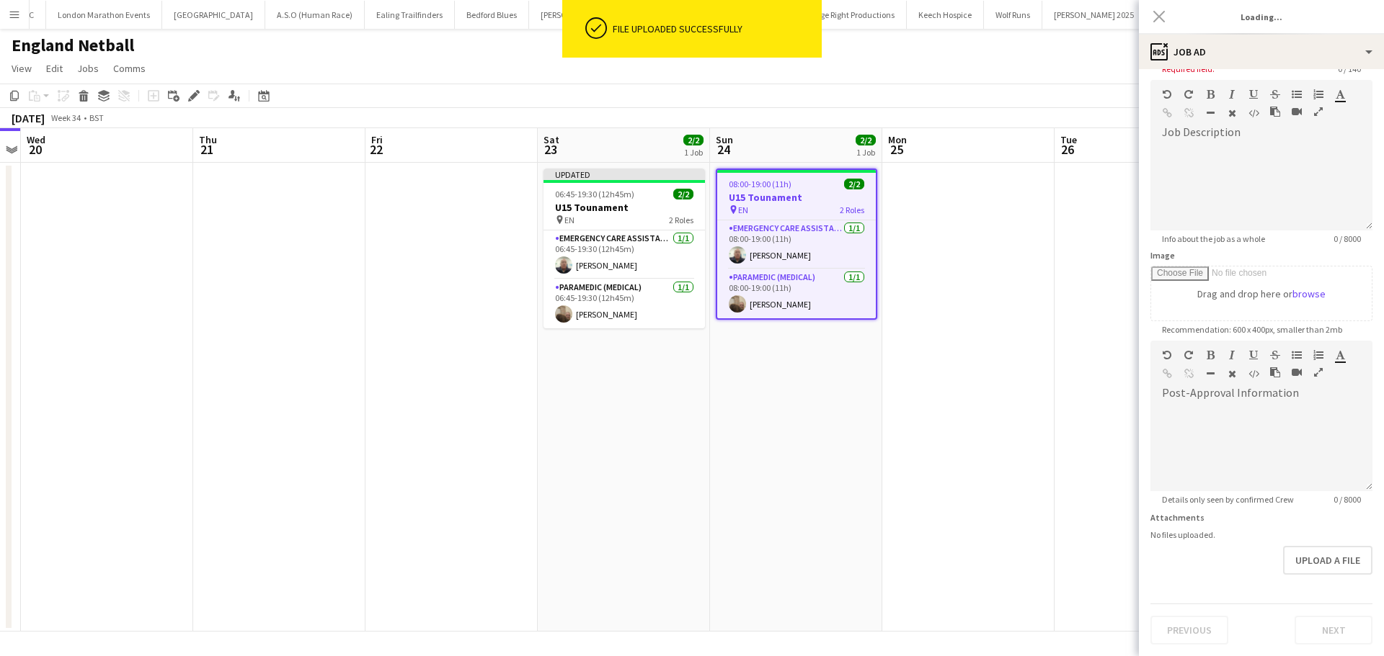
type input "**********"
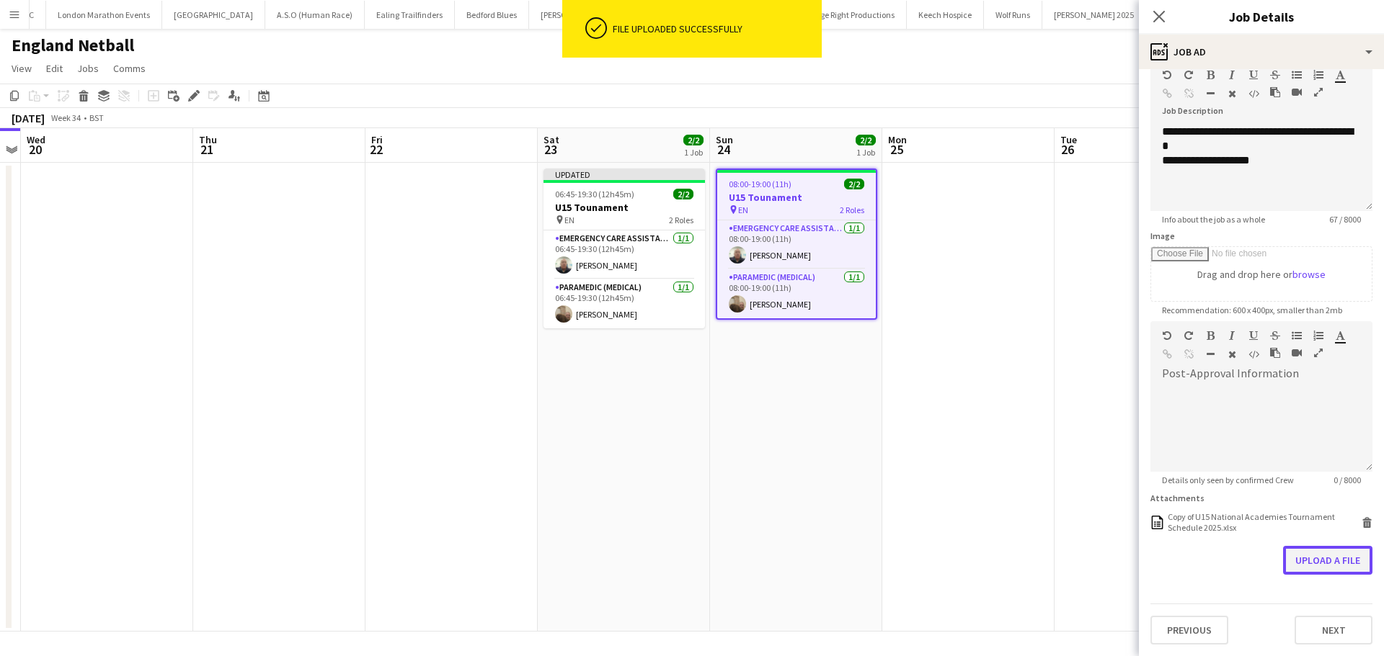
click at [1289, 556] on button "Upload a file" at bounding box center [1327, 560] width 89 height 29
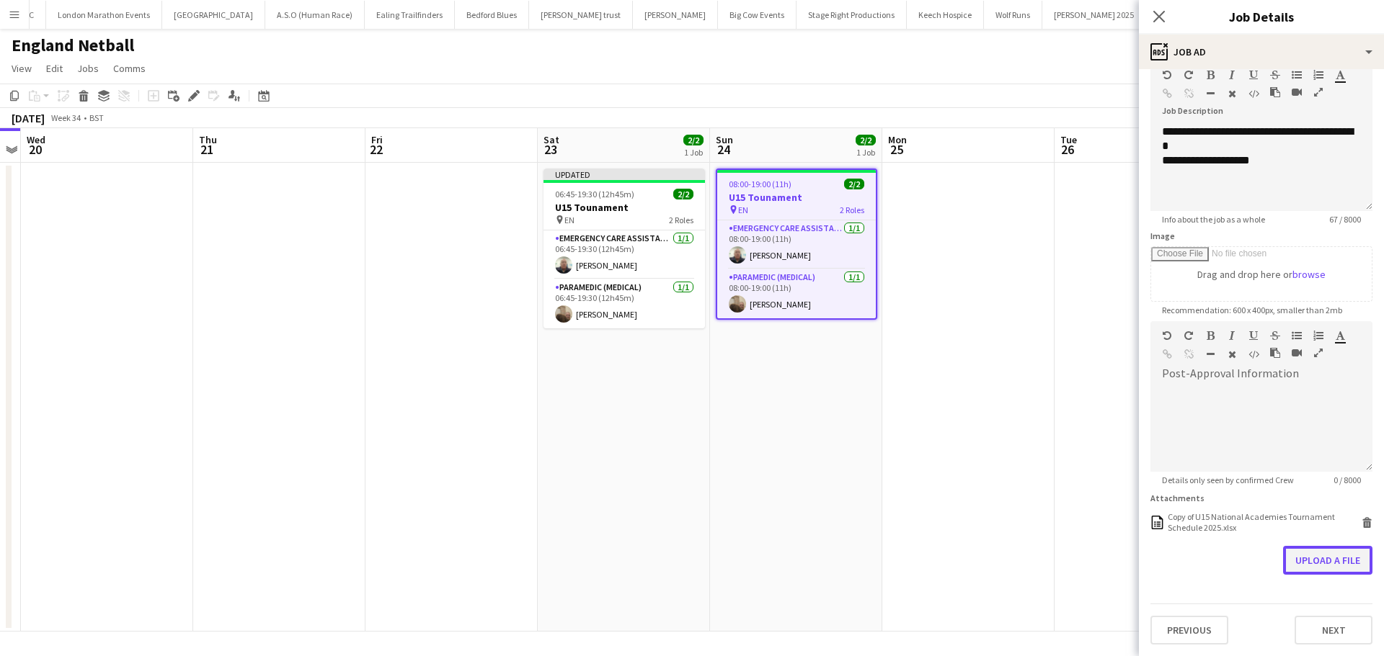
click at [1349, 561] on button "Upload a file" at bounding box center [1327, 560] width 89 height 29
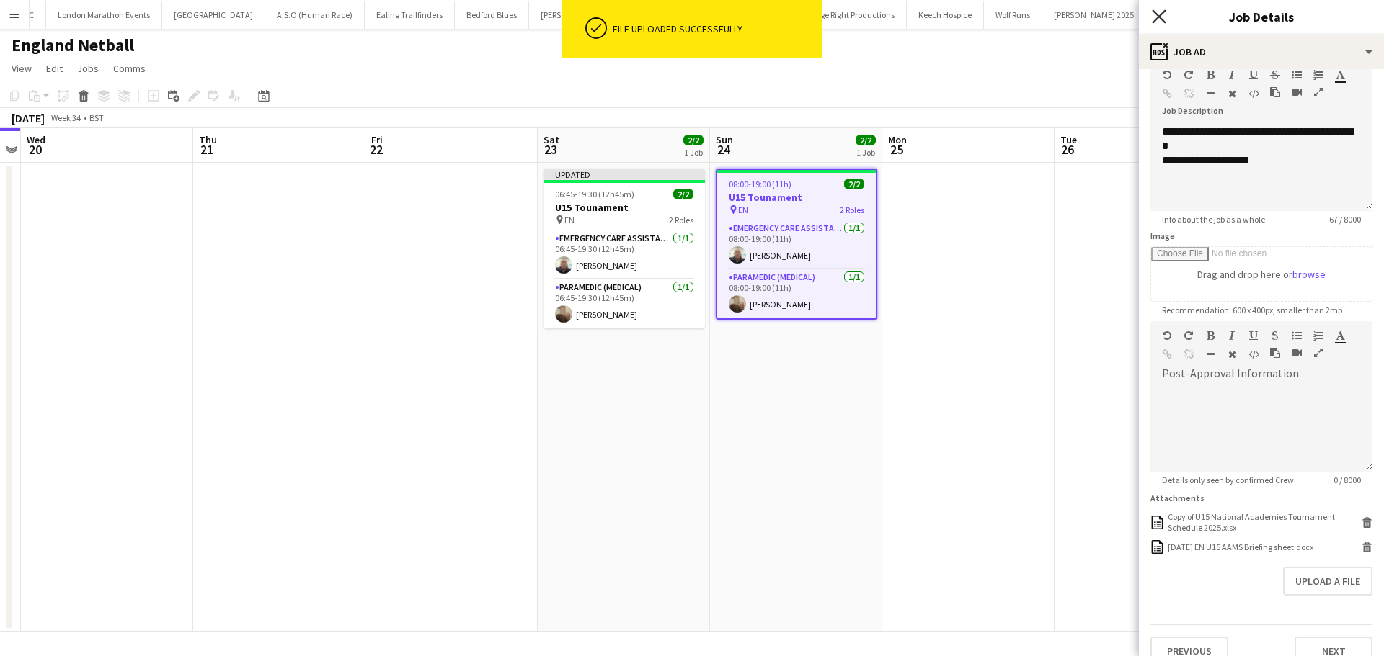
click at [1160, 19] on icon at bounding box center [1159, 16] width 14 height 14
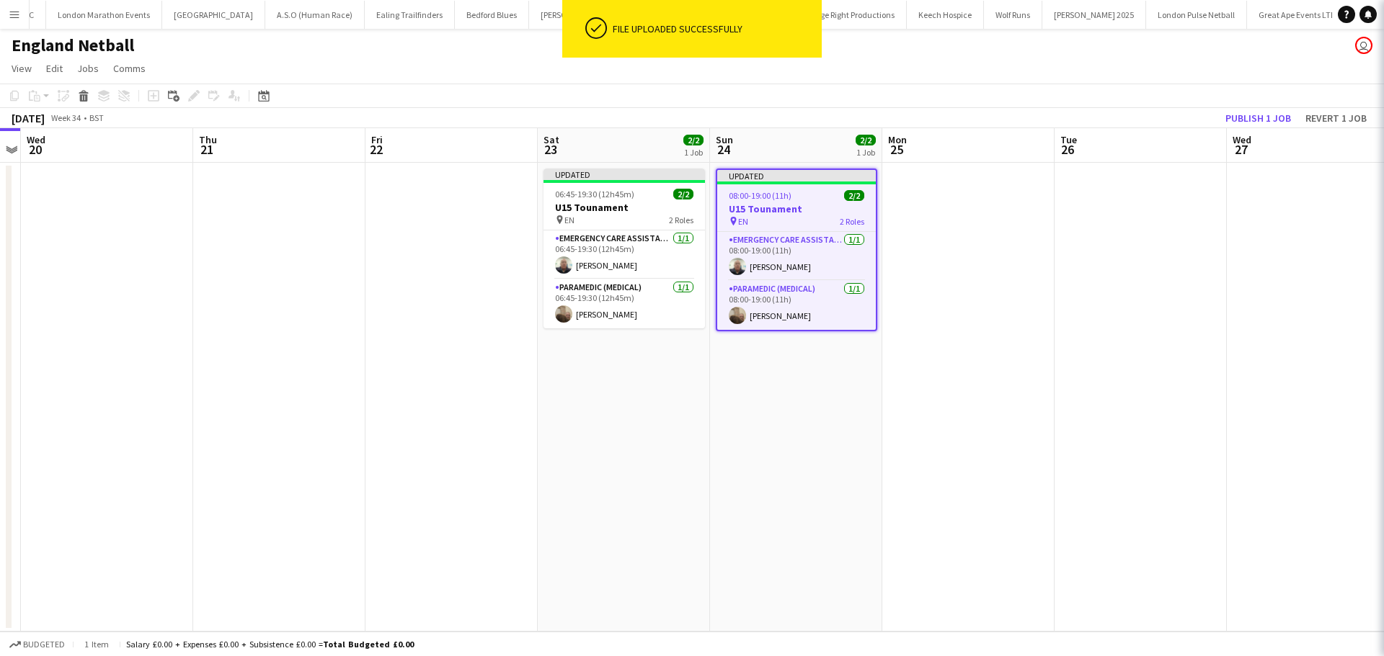
click at [958, 264] on app-date-cell at bounding box center [968, 397] width 172 height 469
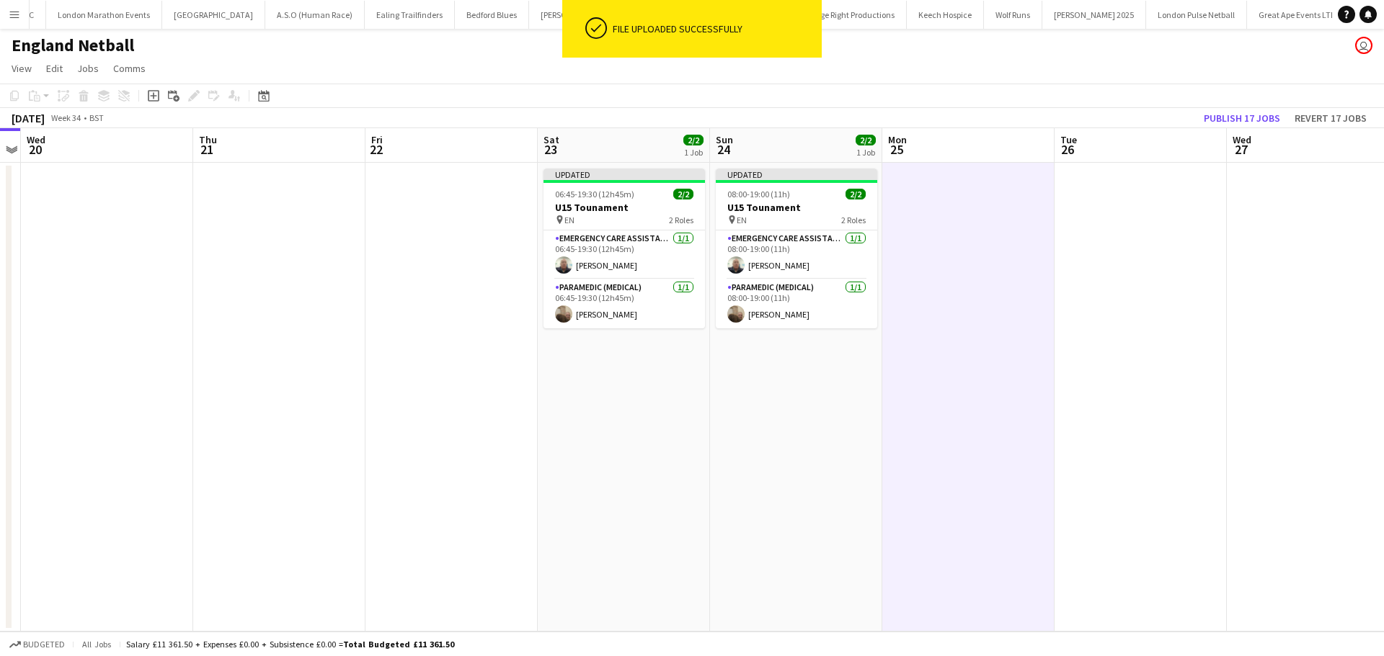
scroll to position [0, 497]
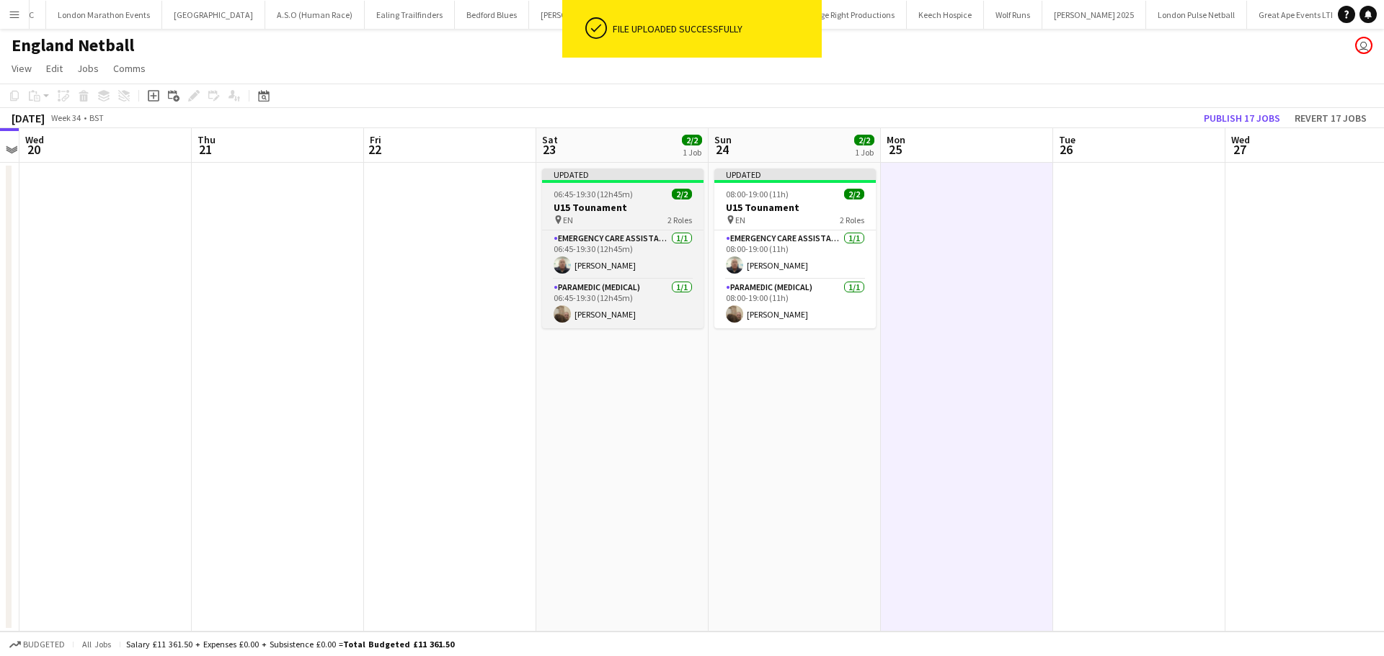
click at [659, 190] on div "06:45-19:30 (12h45m) 2/2" at bounding box center [622, 194] width 161 height 11
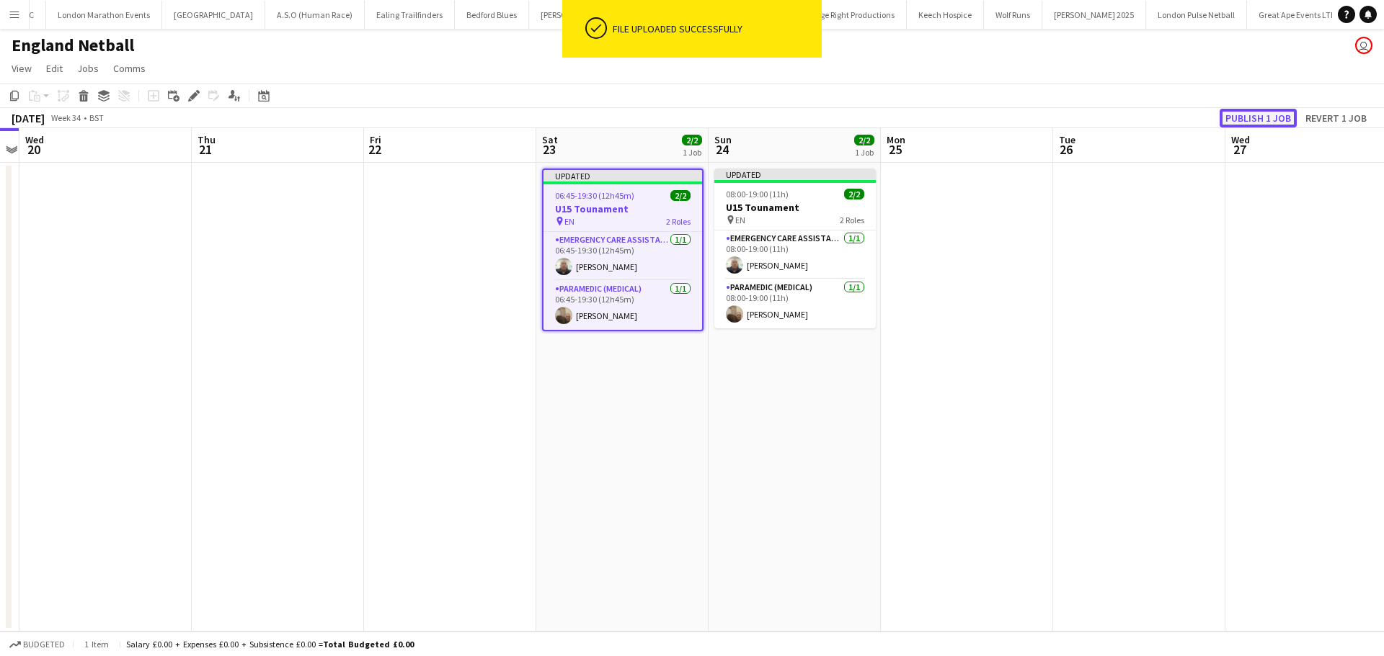
click at [1271, 123] on button "Publish 1 job" at bounding box center [1257, 118] width 77 height 19
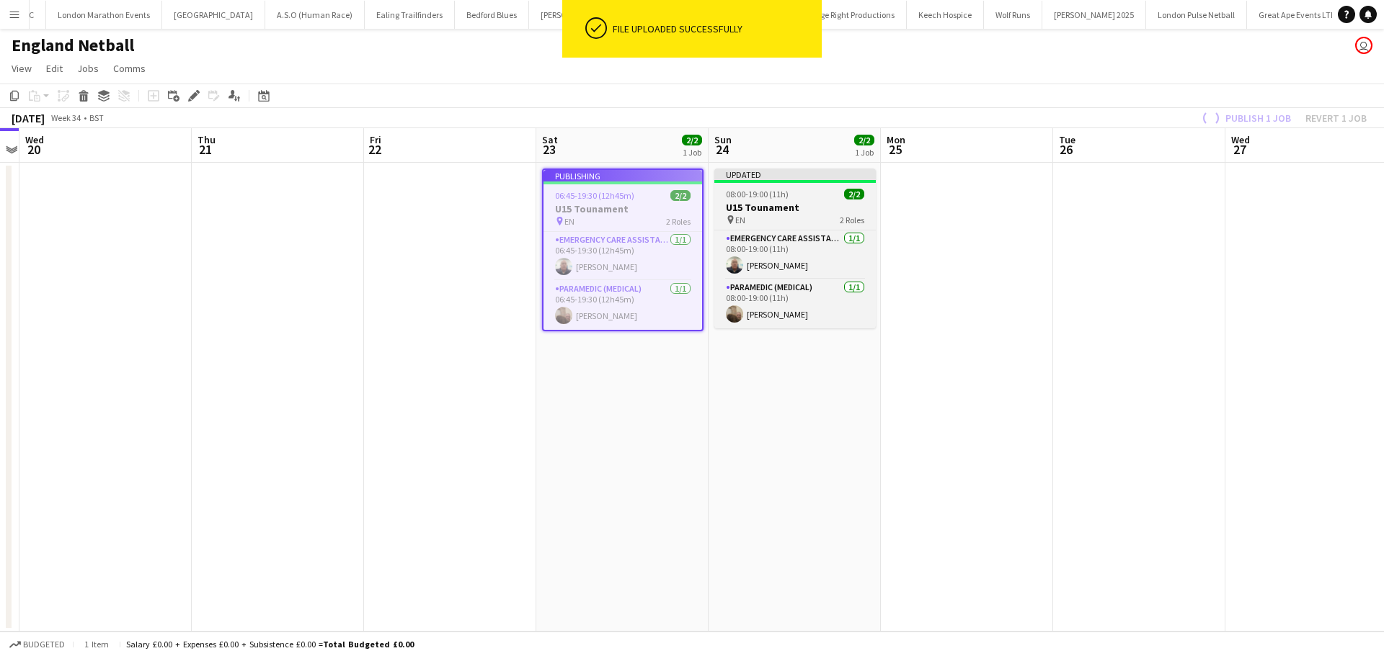
click at [734, 203] on h3 "U15 Tounament" at bounding box center [794, 207] width 161 height 13
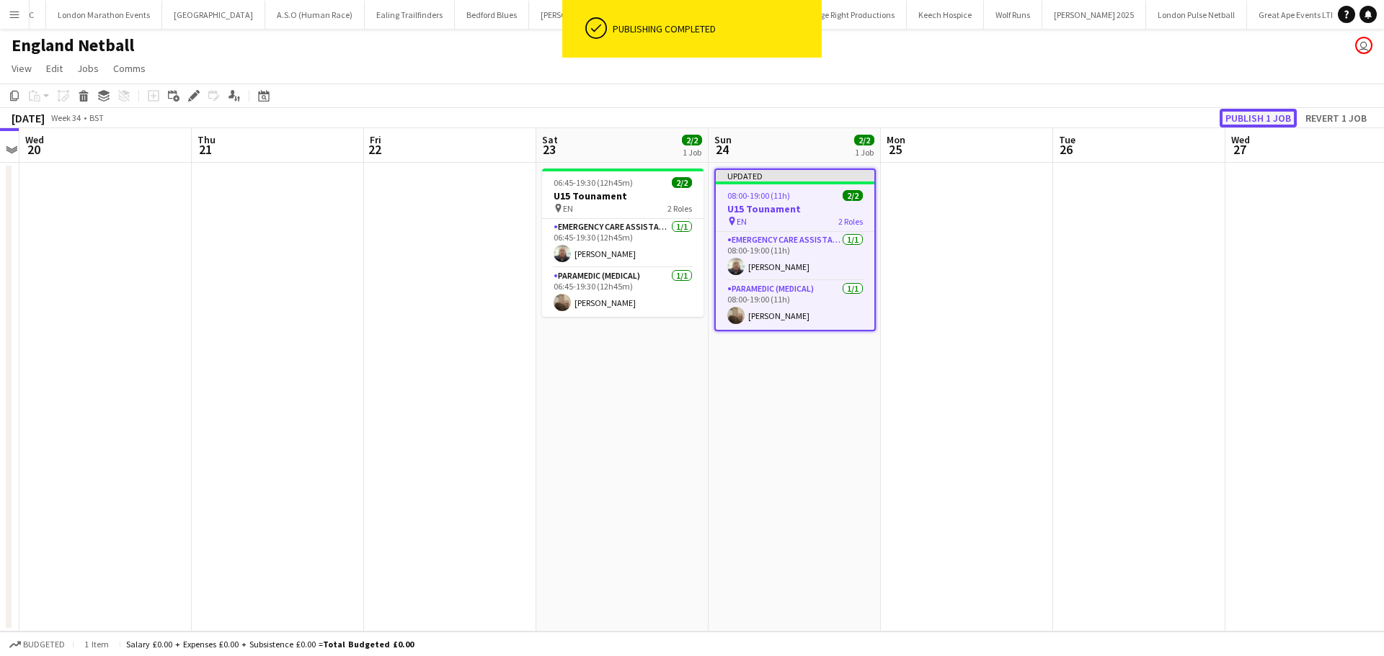
click at [1251, 114] on button "Publish 1 job" at bounding box center [1257, 118] width 77 height 19
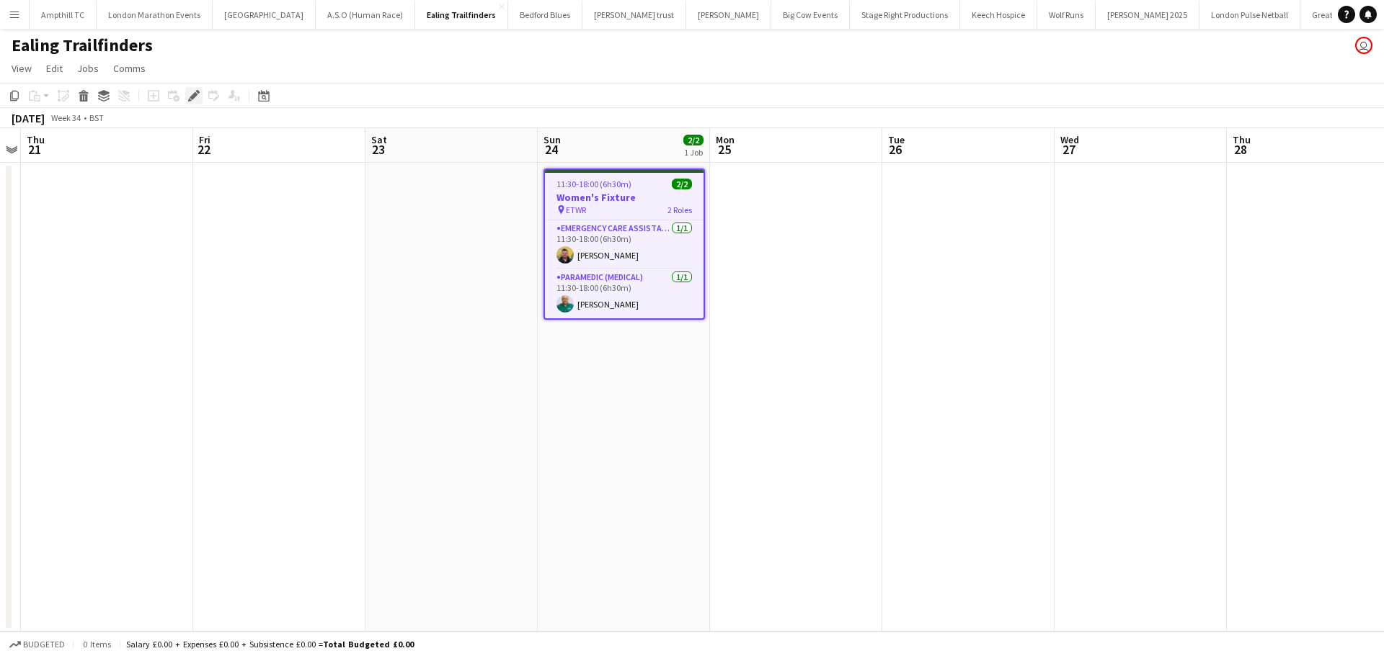
click at [187, 94] on div "Edit" at bounding box center [193, 95] width 17 height 17
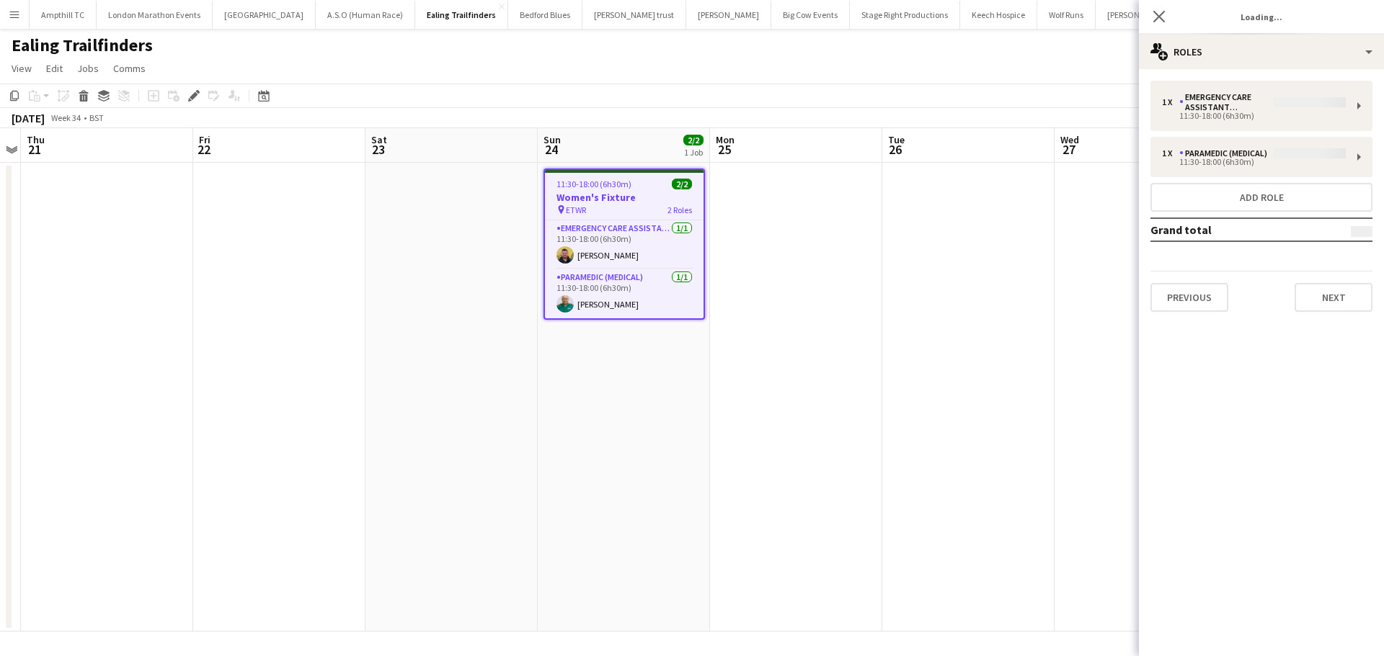
type input "**********"
click at [1344, 298] on button "Next" at bounding box center [1333, 297] width 78 height 29
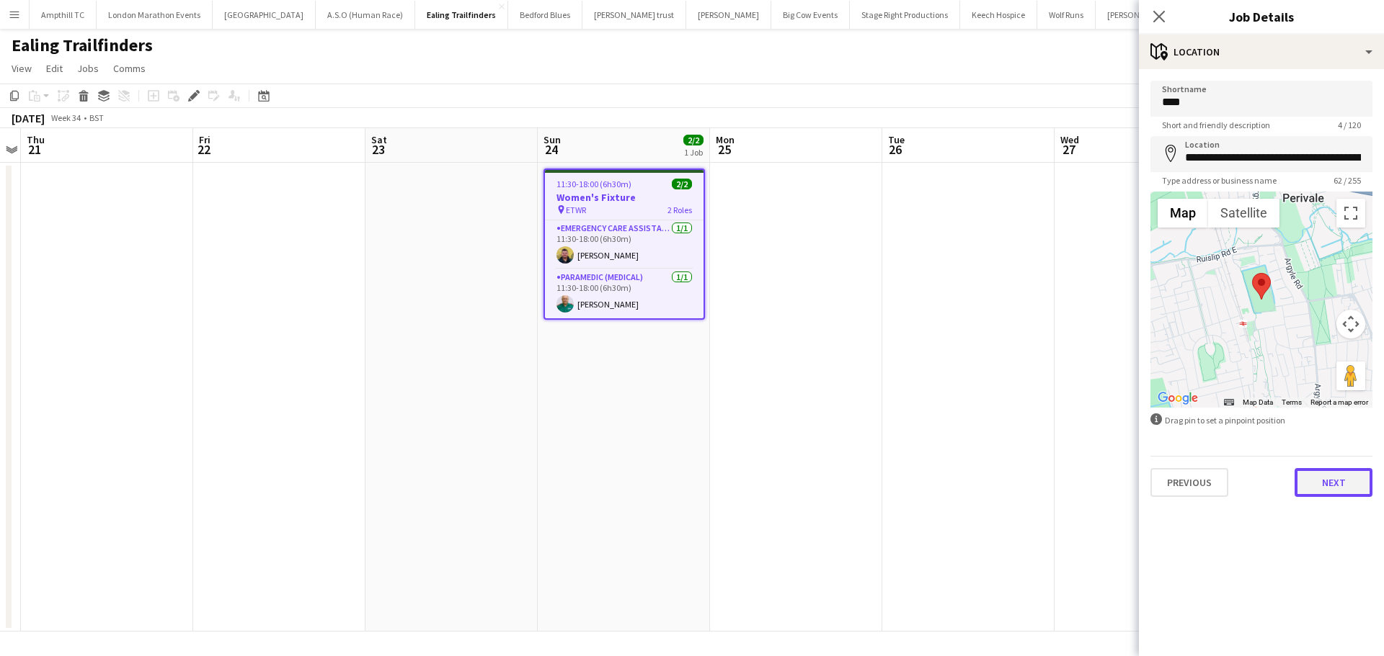
click at [1332, 484] on button "Next" at bounding box center [1333, 482] width 78 height 29
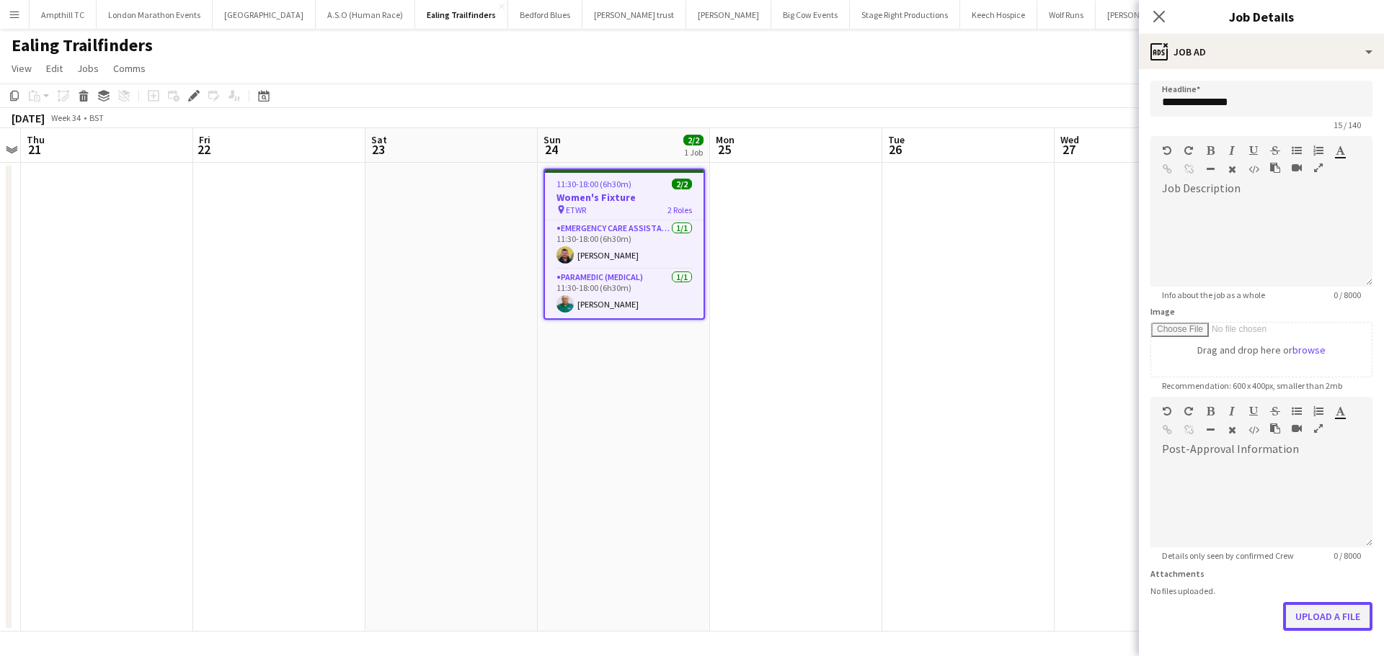
click at [1314, 607] on button "Upload a file" at bounding box center [1327, 616] width 89 height 29
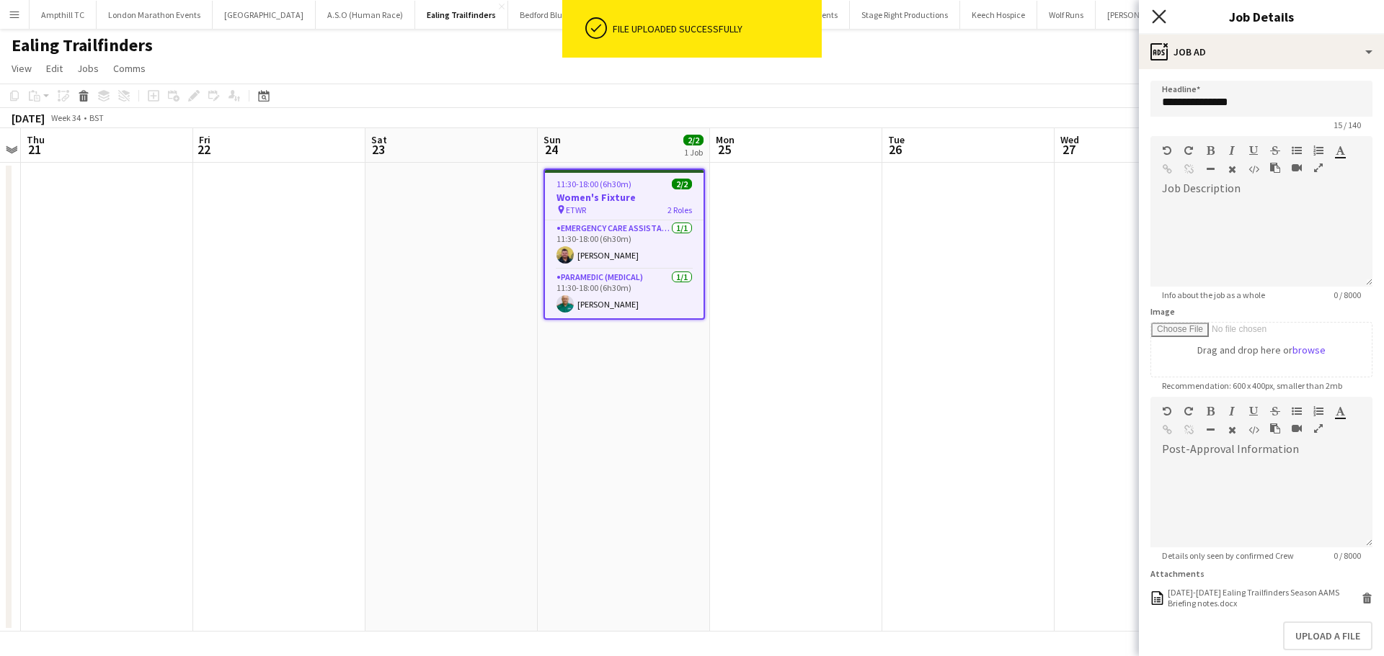
click at [1159, 16] on icon at bounding box center [1159, 16] width 14 height 14
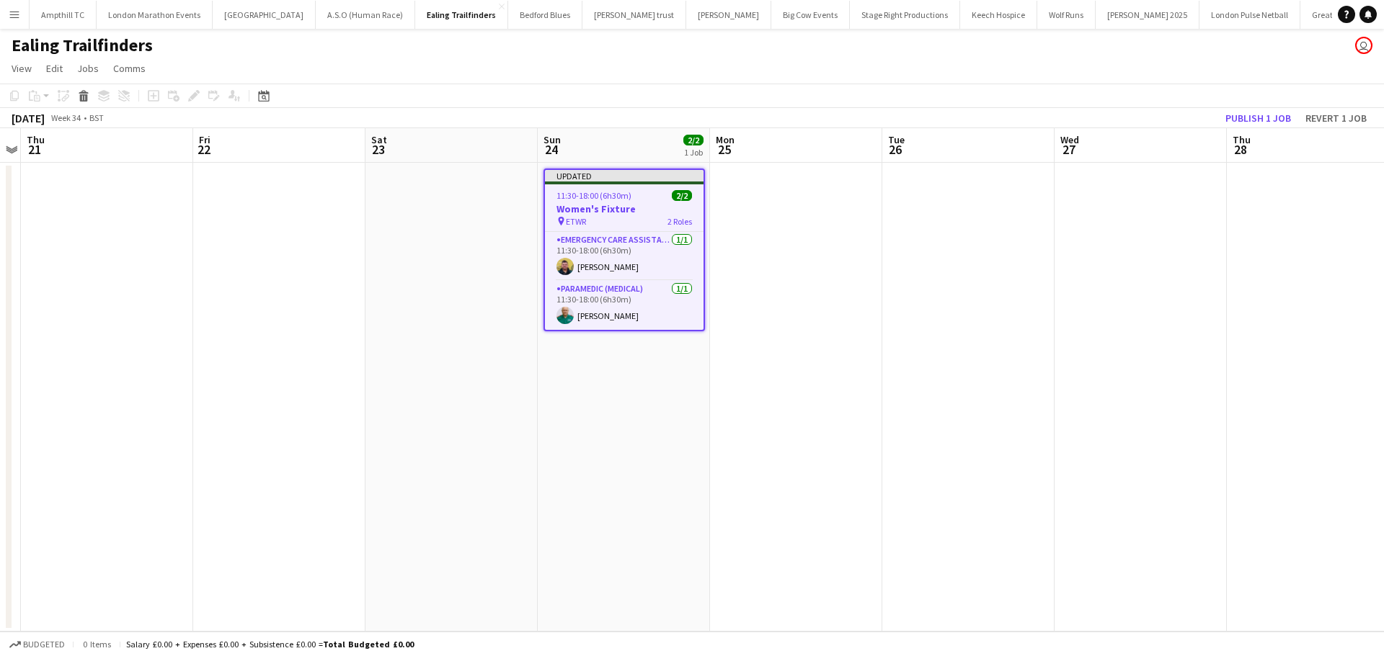
click at [592, 217] on div "pin ETWR 2 Roles" at bounding box center [624, 221] width 159 height 12
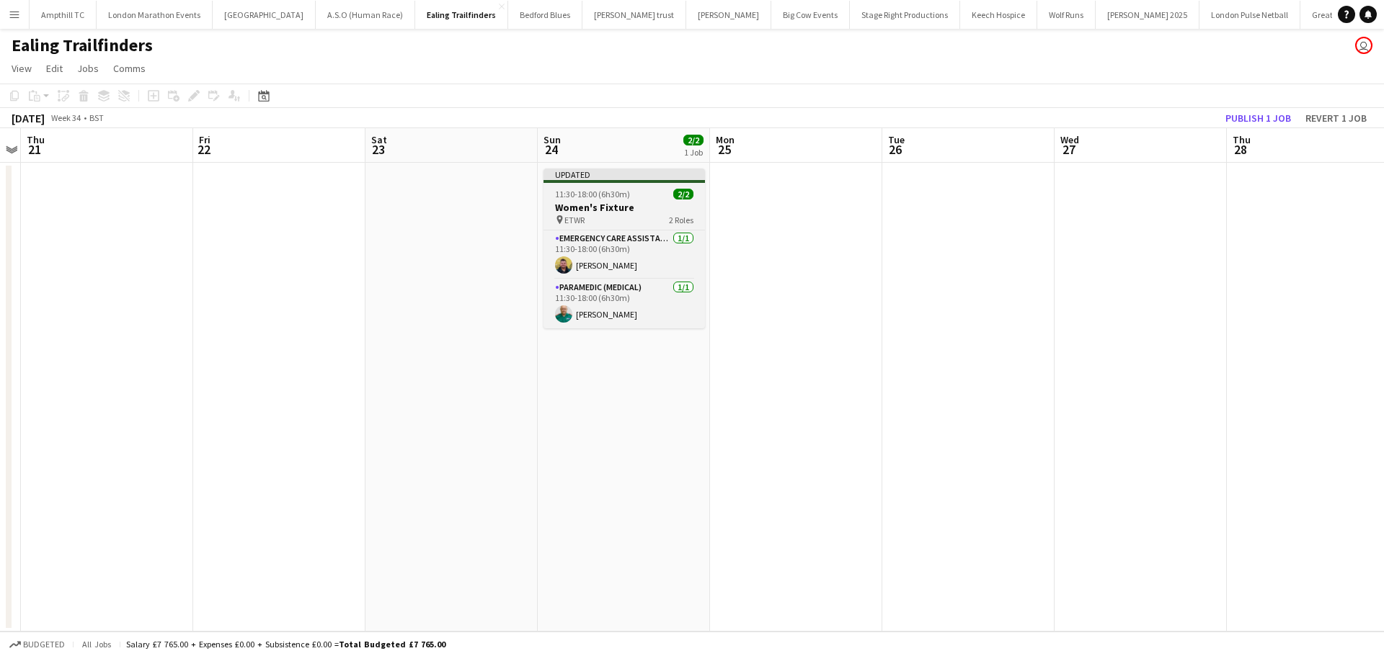
click at [590, 217] on div "pin ETWR 2 Roles" at bounding box center [623, 220] width 161 height 12
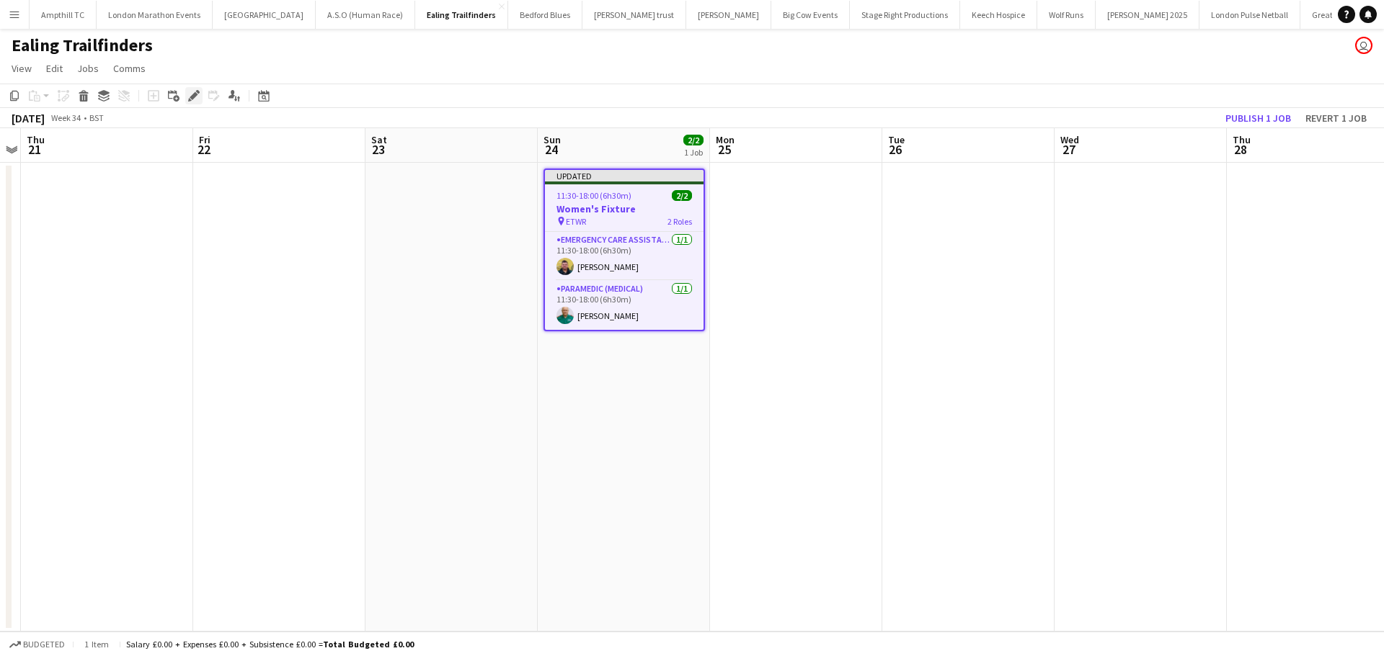
click at [188, 97] on icon "Edit" at bounding box center [194, 96] width 12 height 12
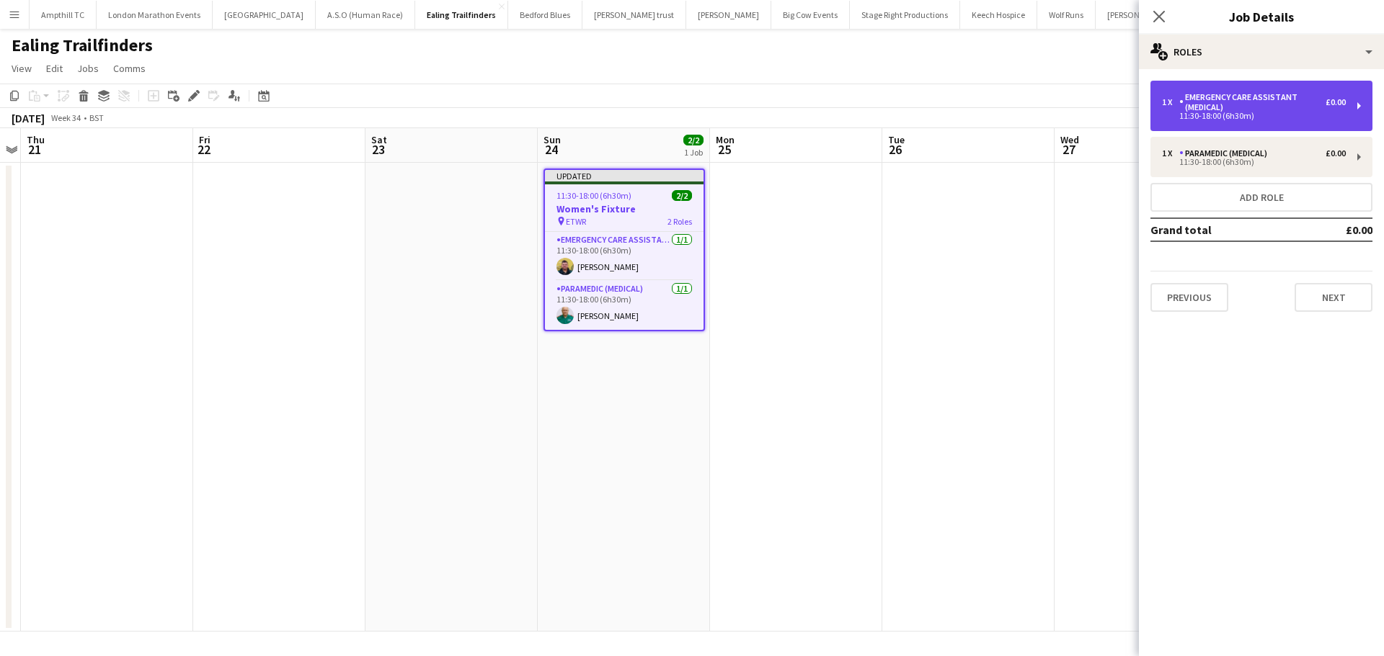
click at [1211, 110] on div "Emergency Care Assistant (Medical)" at bounding box center [1252, 102] width 146 height 20
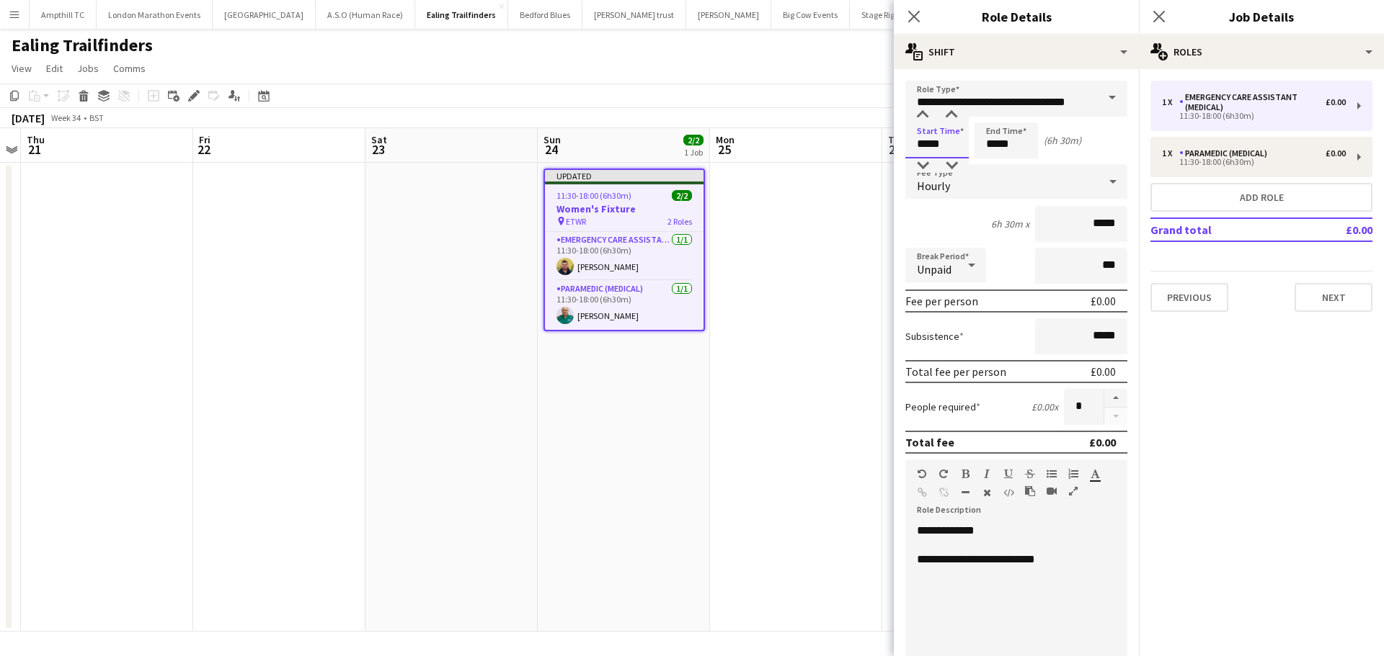
click at [943, 138] on input "*****" at bounding box center [936, 141] width 63 height 36
type input "*****"
click at [951, 165] on div at bounding box center [951, 166] width 29 height 14
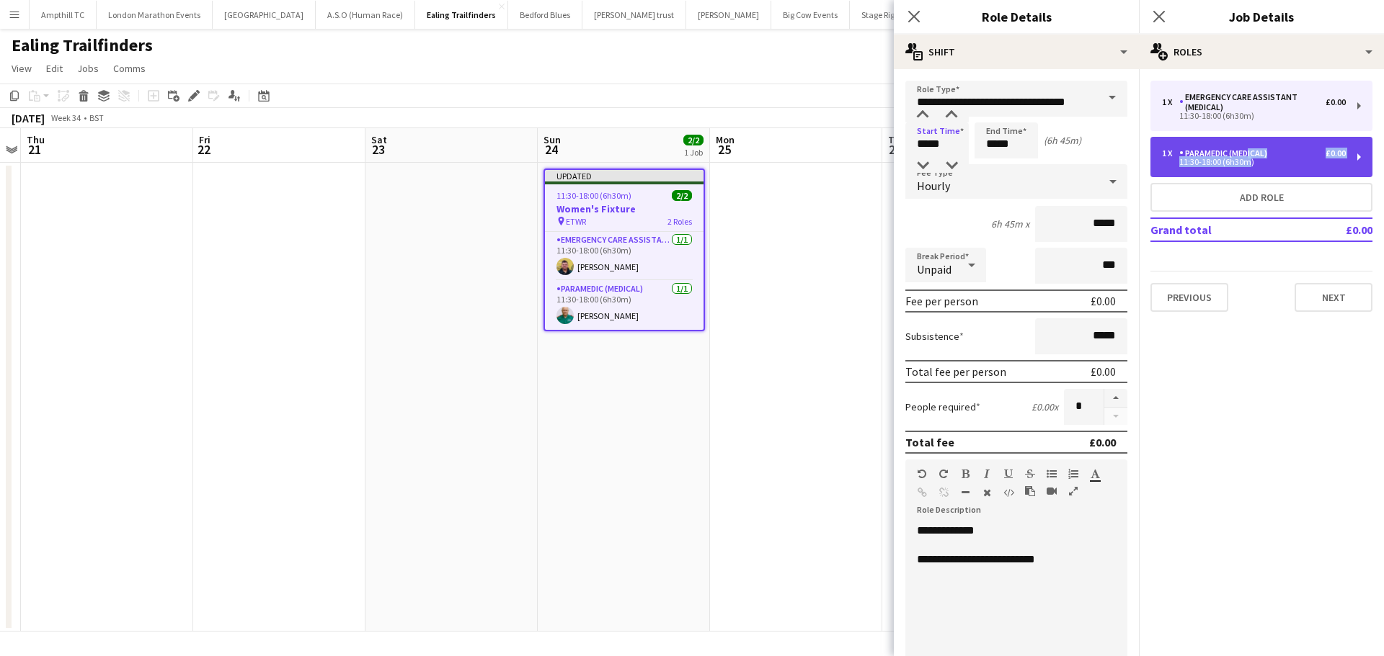
click at [1242, 158] on div "1 x Paramedic (Medical) £0.00 11:30-18:00 (6h30m)" at bounding box center [1254, 156] width 184 height 17
type input "**********"
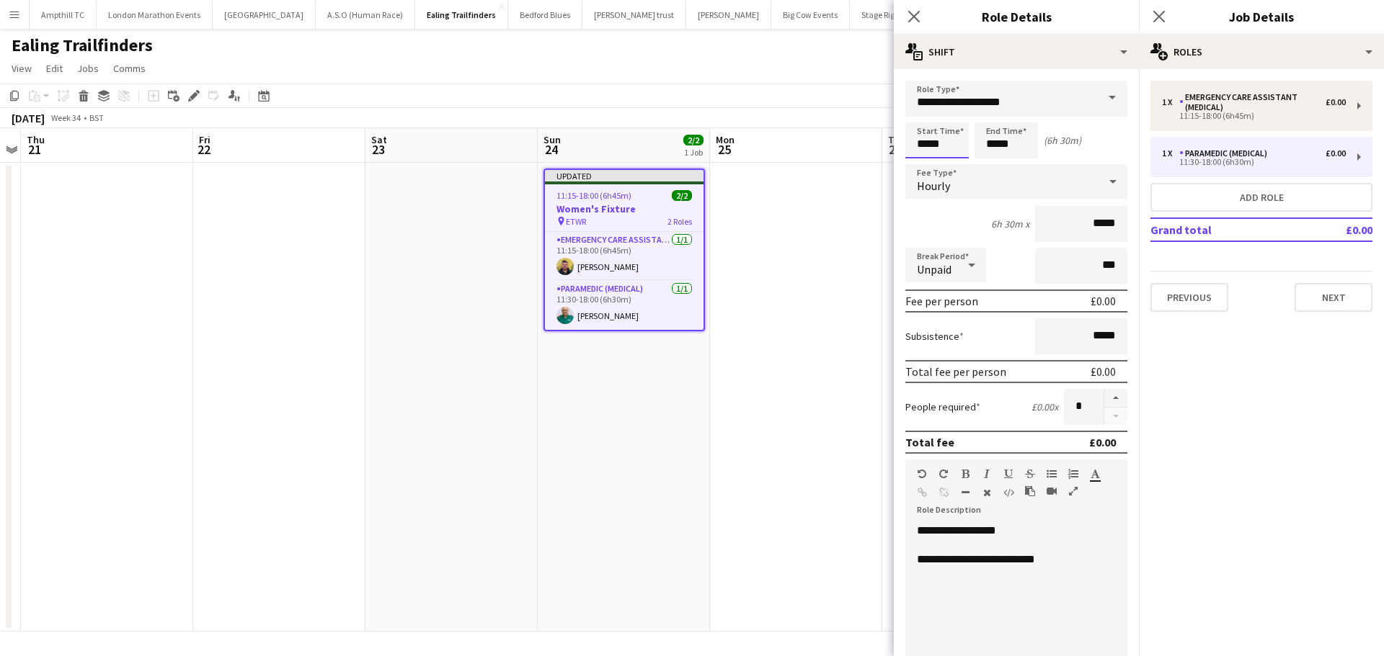
click at [957, 138] on input "*****" at bounding box center [936, 141] width 63 height 36
type input "*****"
click at [953, 164] on div at bounding box center [951, 166] width 29 height 14
click at [1160, 15] on icon at bounding box center [1159, 16] width 14 height 14
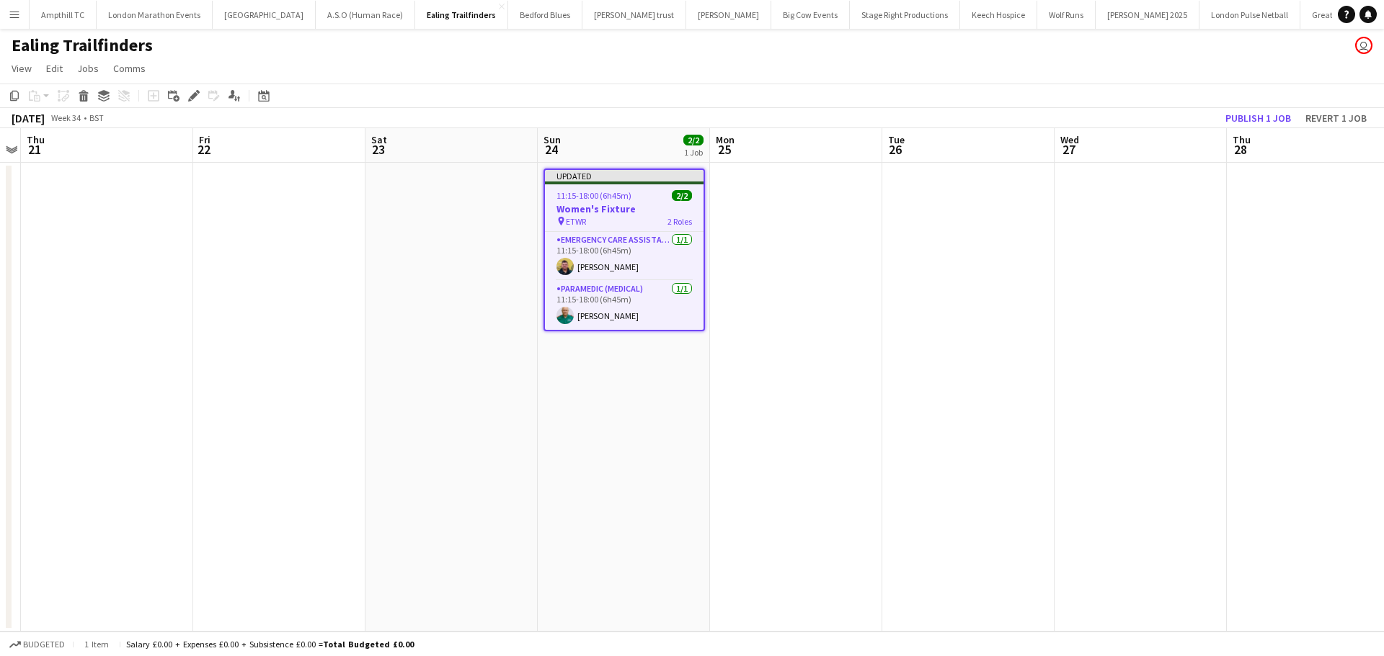
drag, startPoint x: 1064, startPoint y: 222, endPoint x: 1117, endPoint y: 193, distance: 60.0
click at [1065, 222] on app-date-cell at bounding box center [1140, 397] width 172 height 469
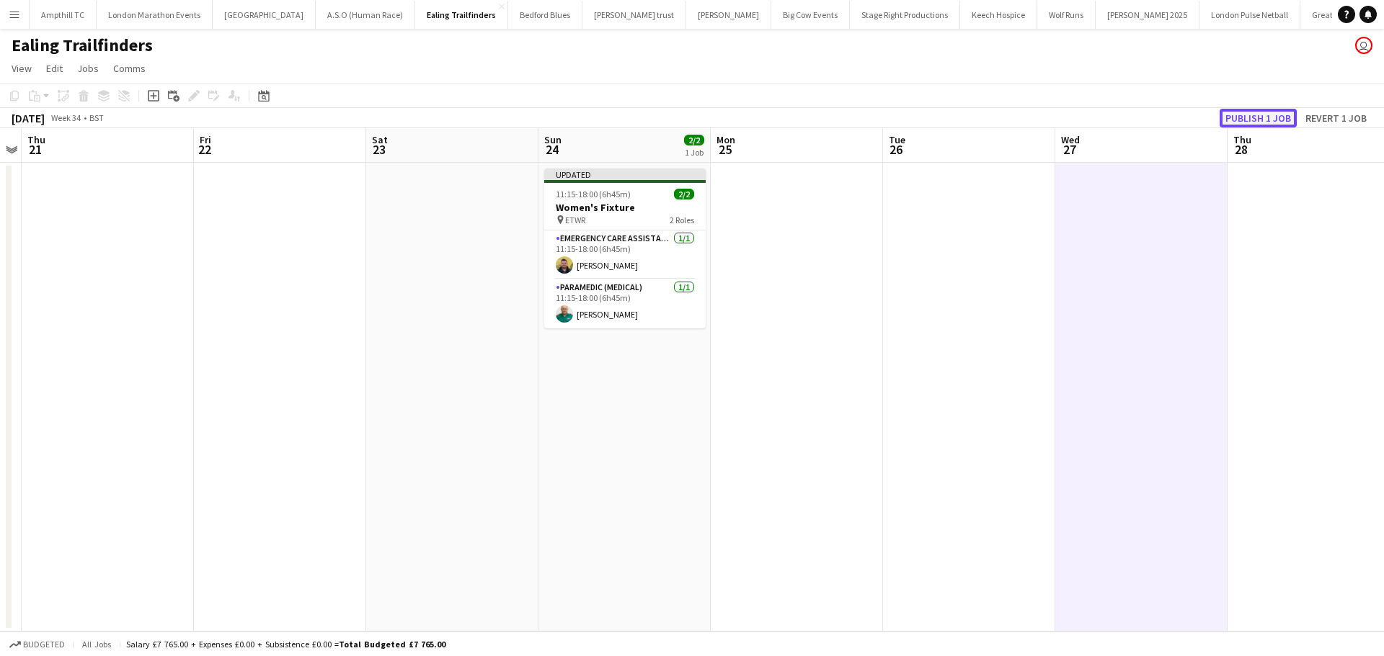
click at [1260, 116] on button "Publish 1 job" at bounding box center [1257, 118] width 77 height 19
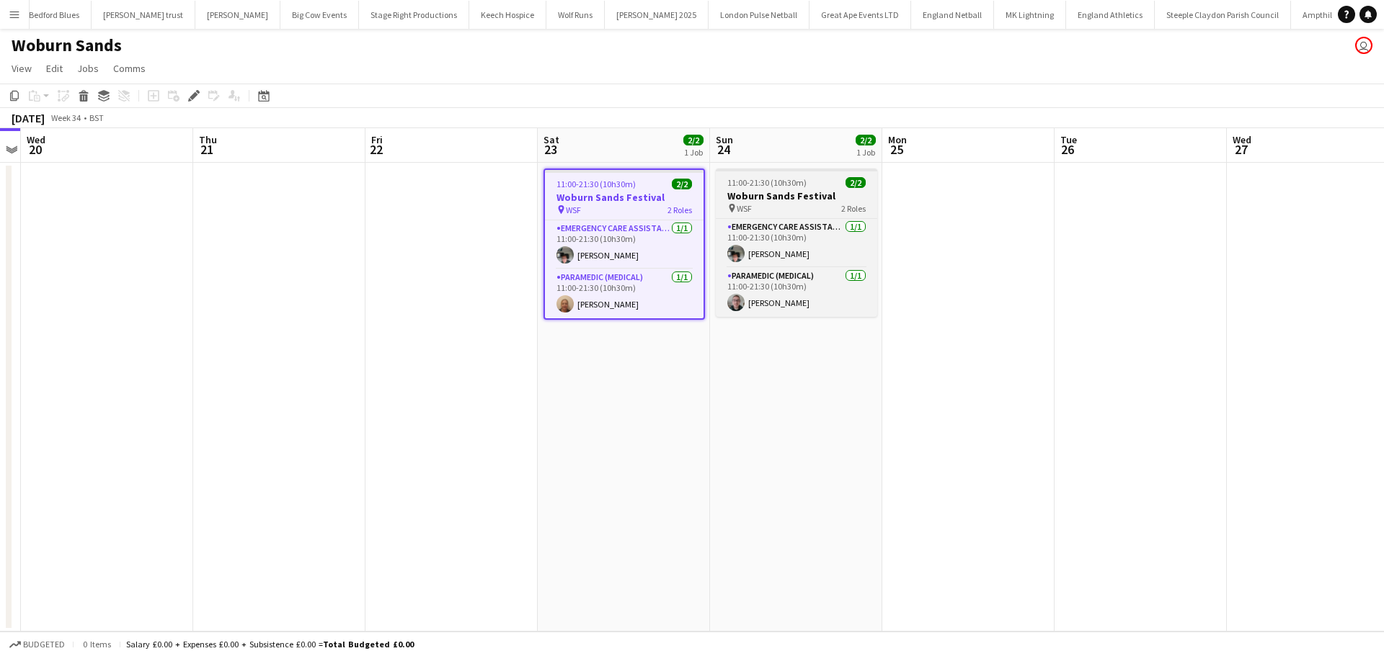
scroll to position [0, 495]
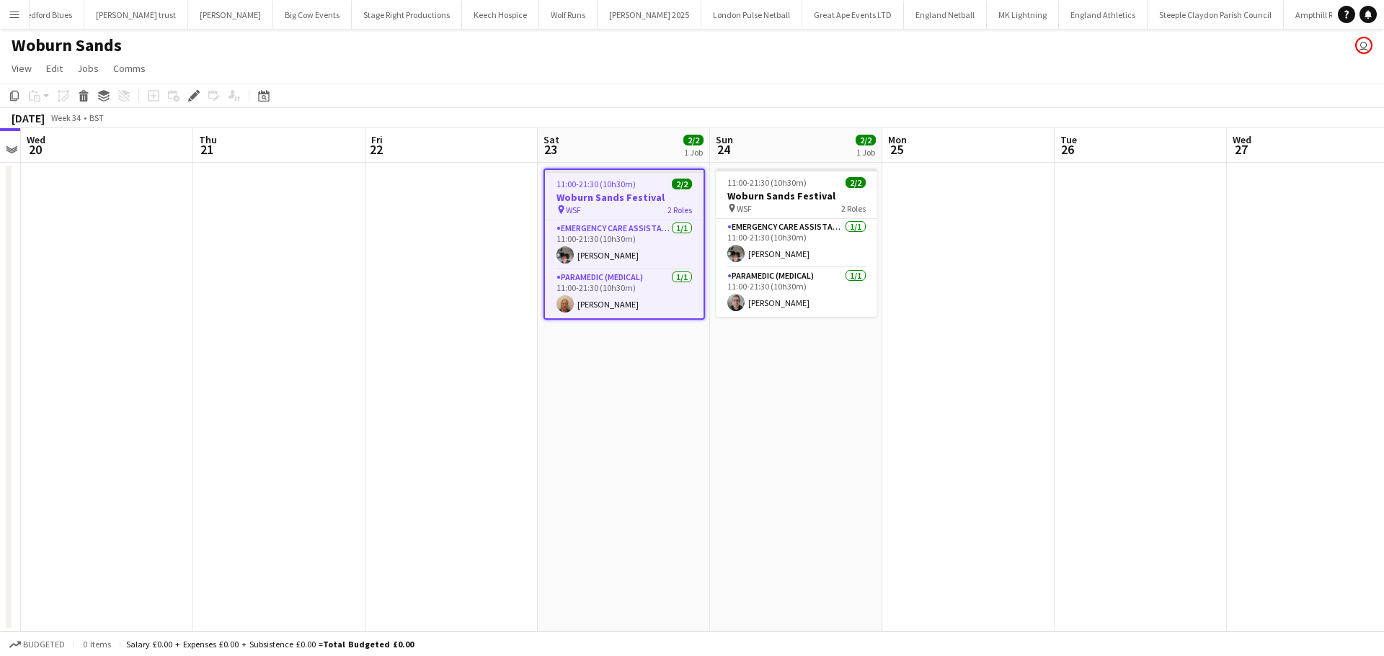
click at [631, 208] on div "pin WSF 2 Roles" at bounding box center [624, 210] width 159 height 12
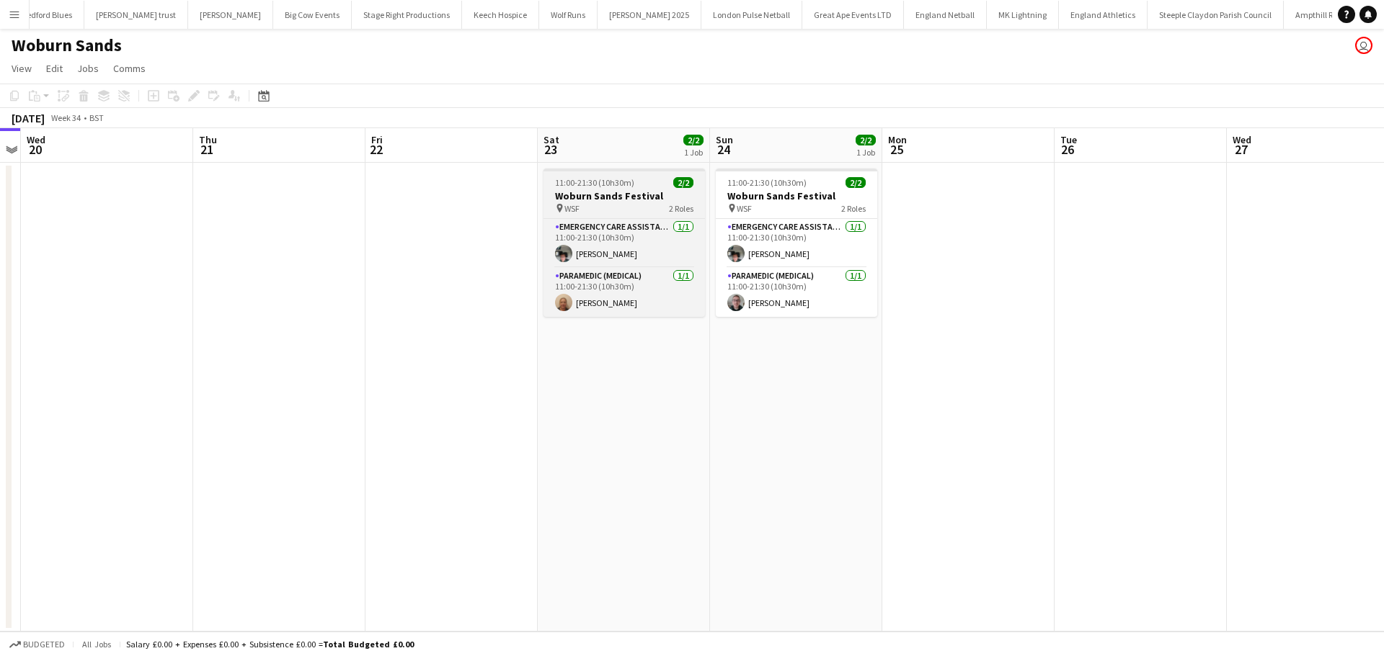
click at [631, 207] on div "pin WSF 2 Roles" at bounding box center [623, 208] width 161 height 12
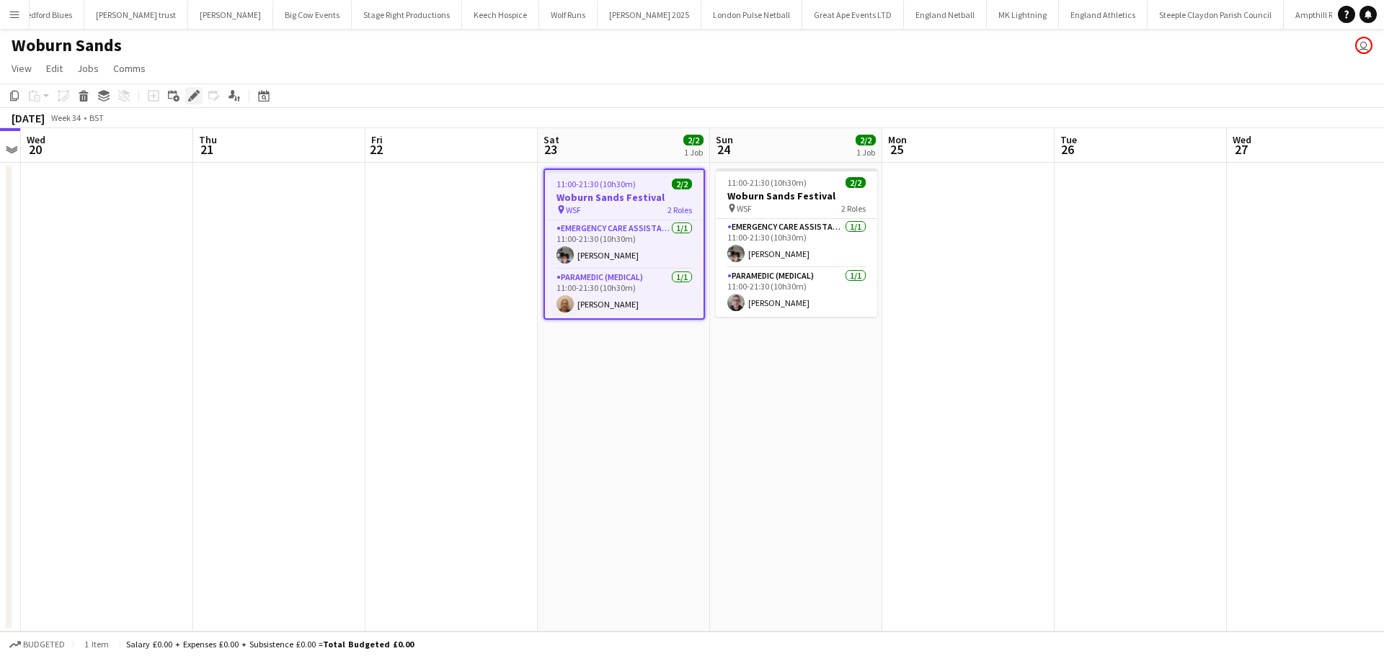
click at [195, 101] on icon "Edit" at bounding box center [194, 96] width 12 height 12
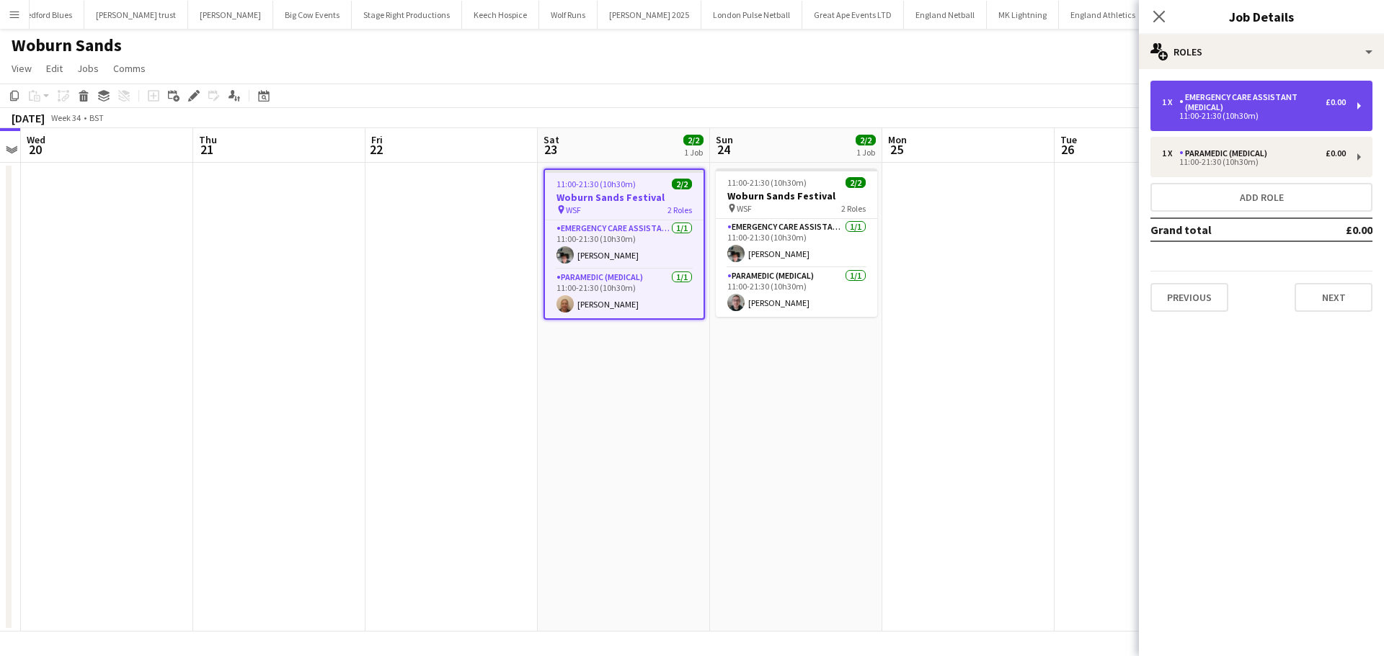
click at [1239, 120] on div "11:00-21:30 (10h30m)" at bounding box center [1254, 115] width 184 height 7
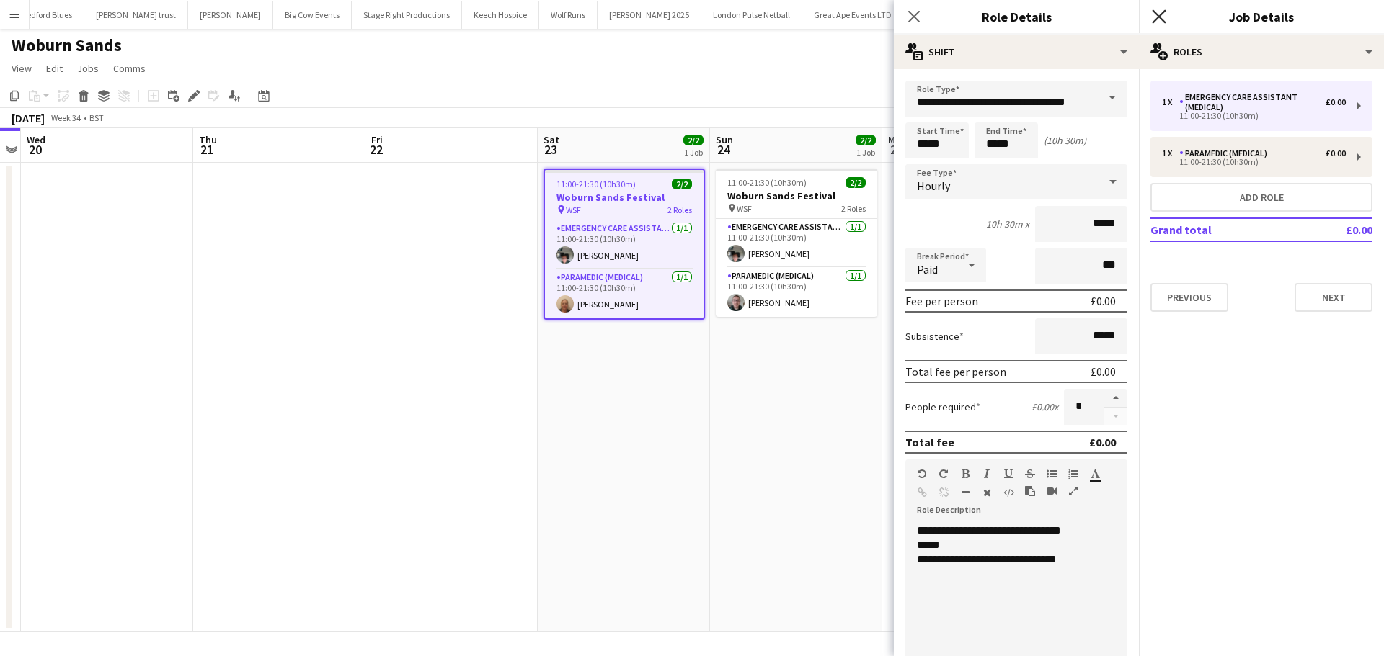
click at [1160, 20] on icon "Close pop-in" at bounding box center [1159, 16] width 14 height 14
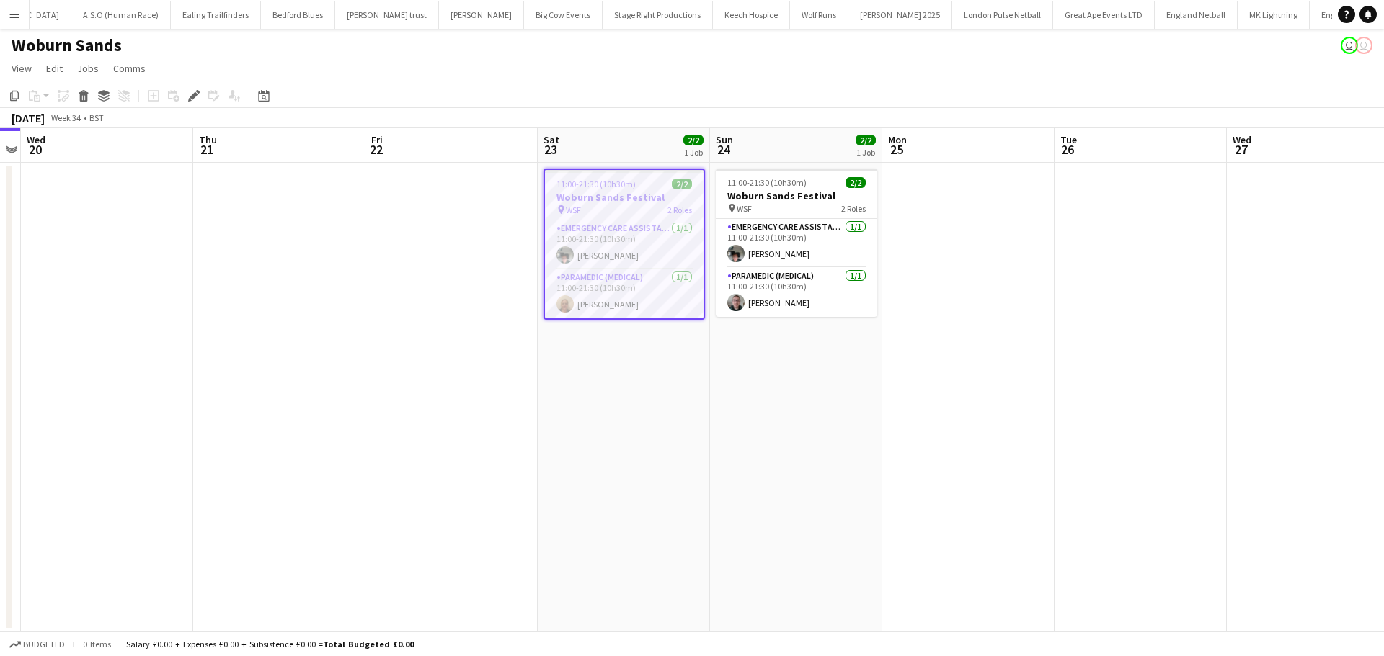
scroll to position [0, 495]
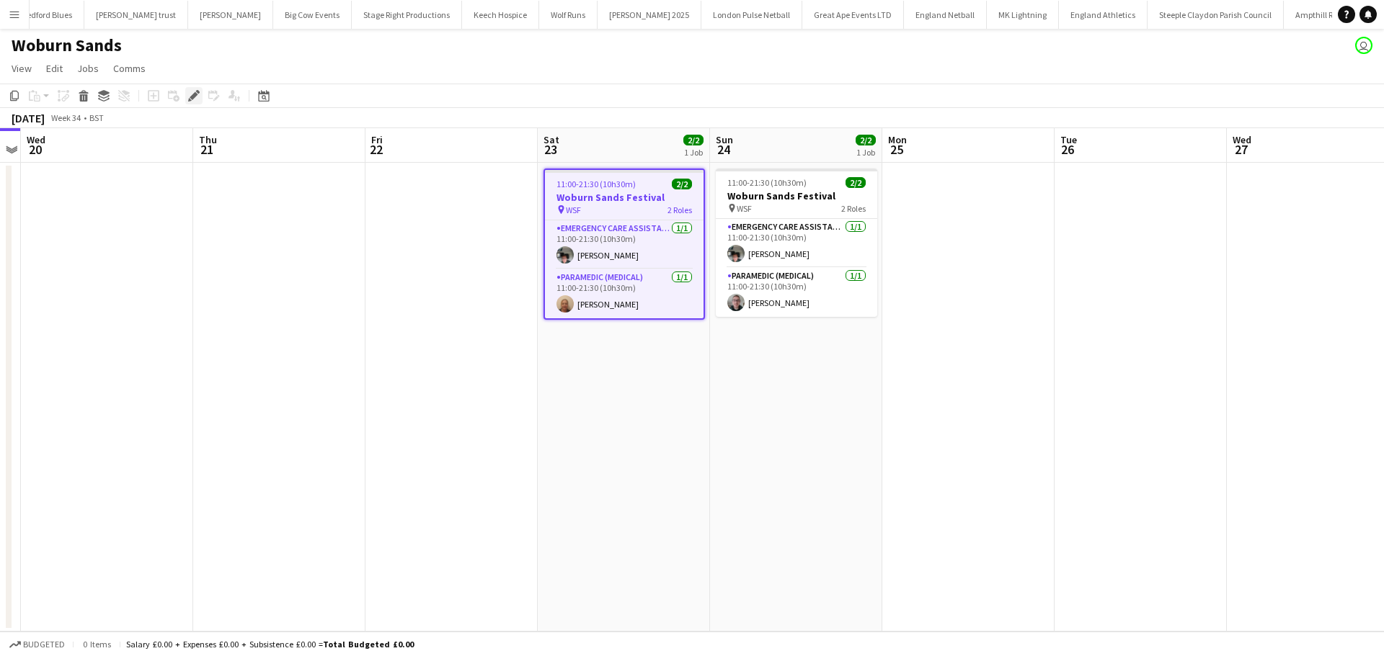
click at [199, 94] on icon "Edit" at bounding box center [194, 96] width 12 height 12
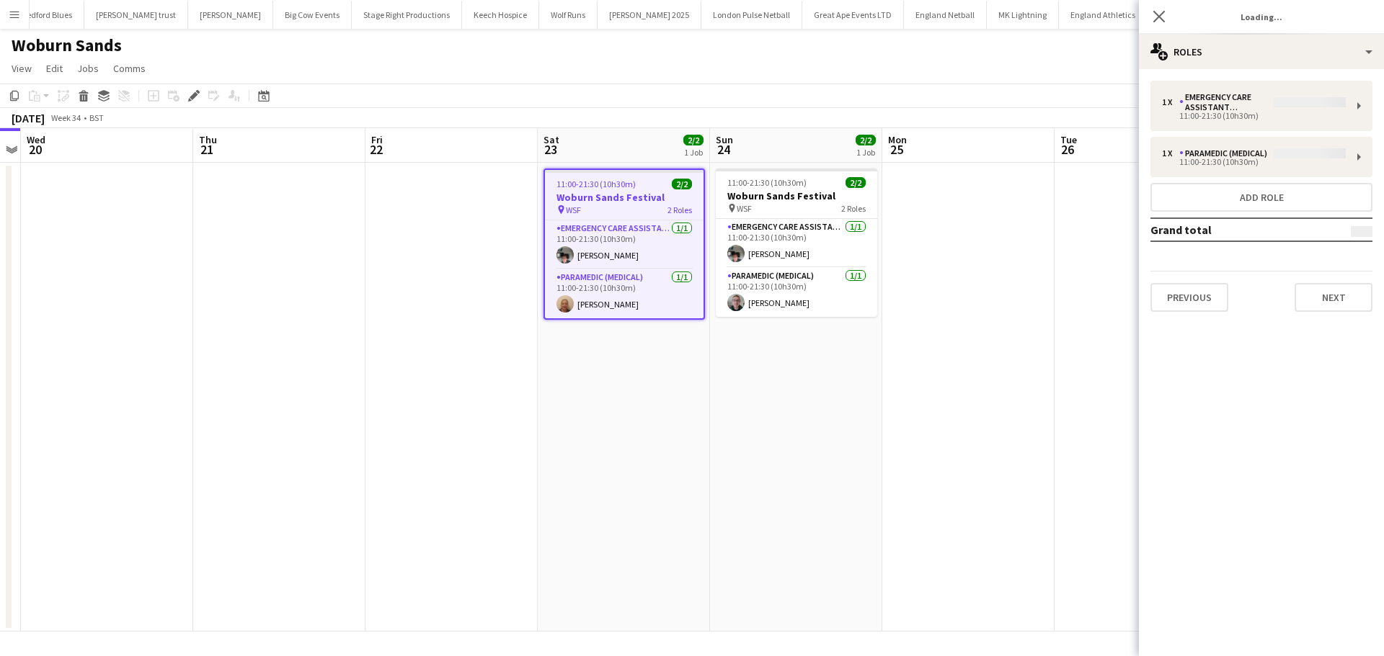
type input "**********"
click at [1304, 290] on button "Next" at bounding box center [1333, 297] width 78 height 29
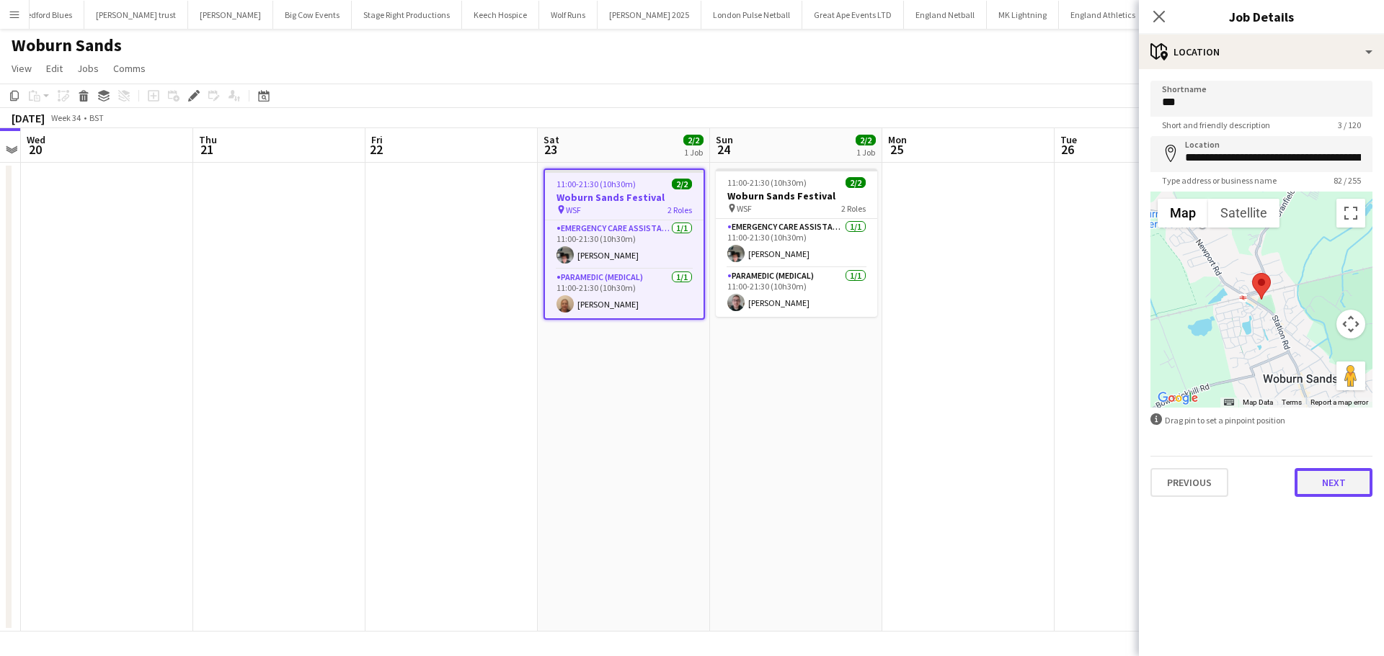
click at [1319, 473] on button "Next" at bounding box center [1333, 482] width 78 height 29
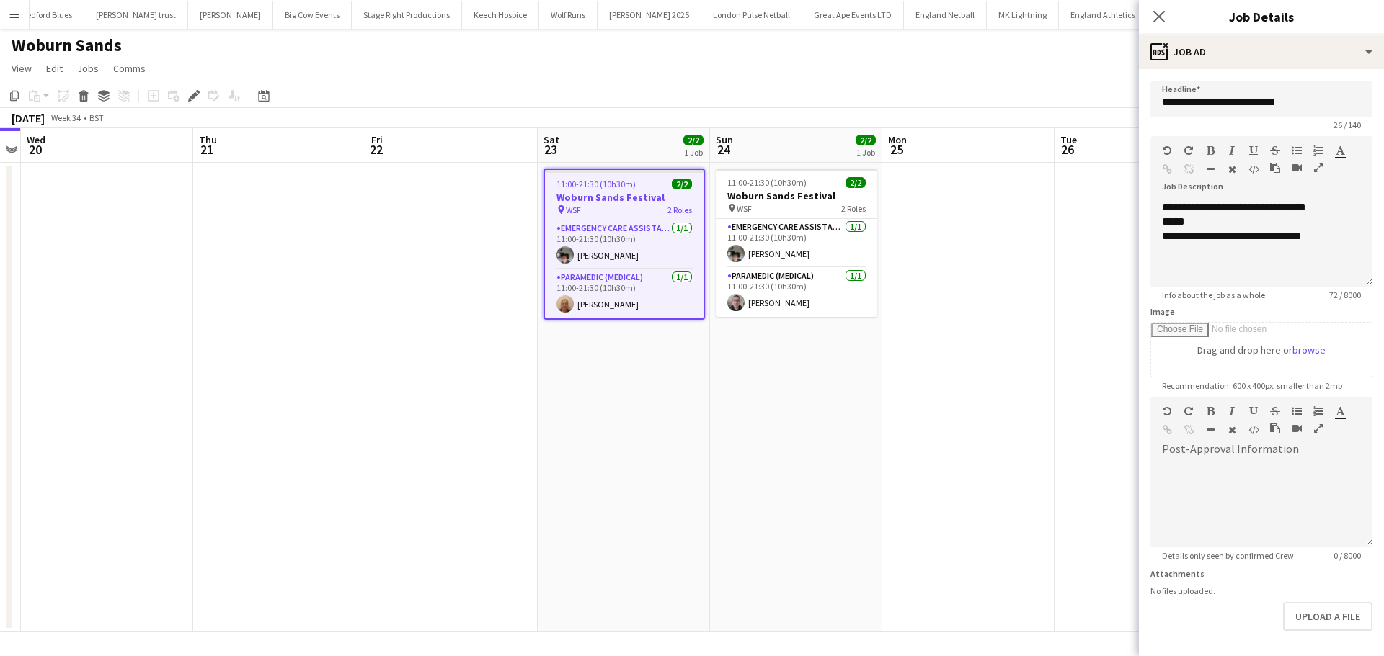
scroll to position [45, 0]
click at [1304, 618] on button "Upload a file" at bounding box center [1327, 616] width 89 height 29
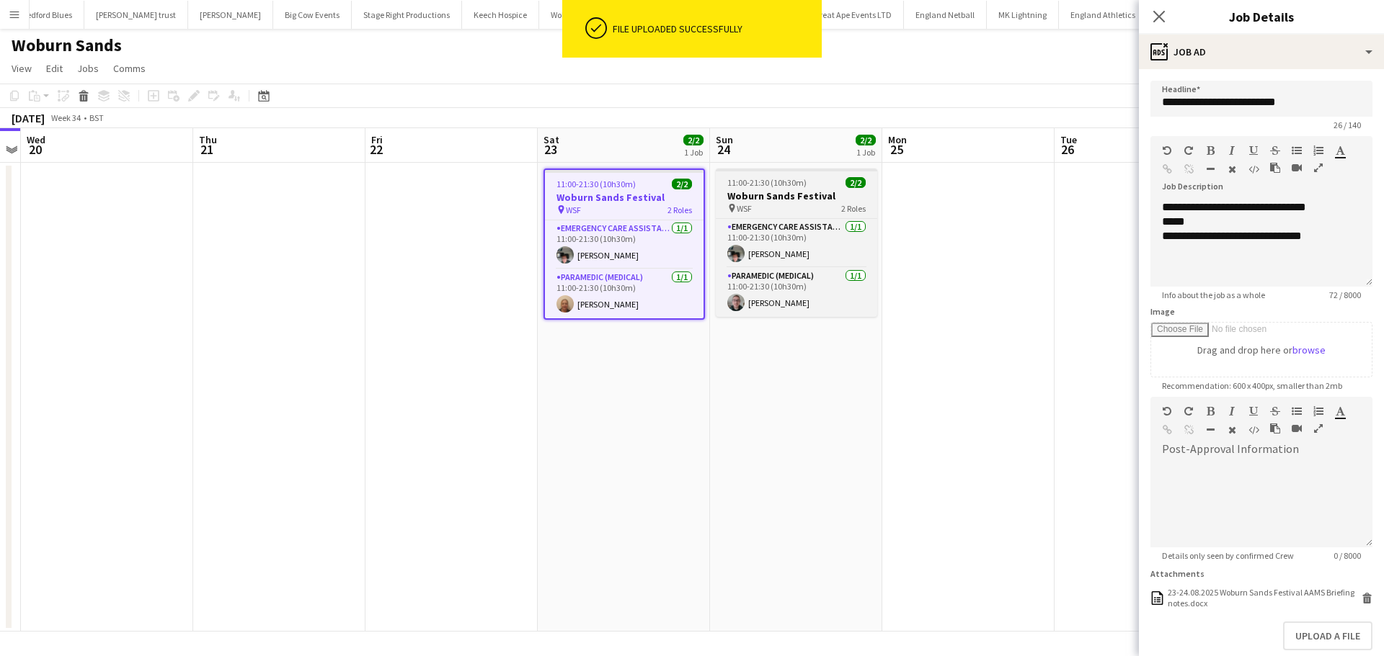
click at [809, 203] on div "pin WSF 2 Roles" at bounding box center [796, 208] width 161 height 12
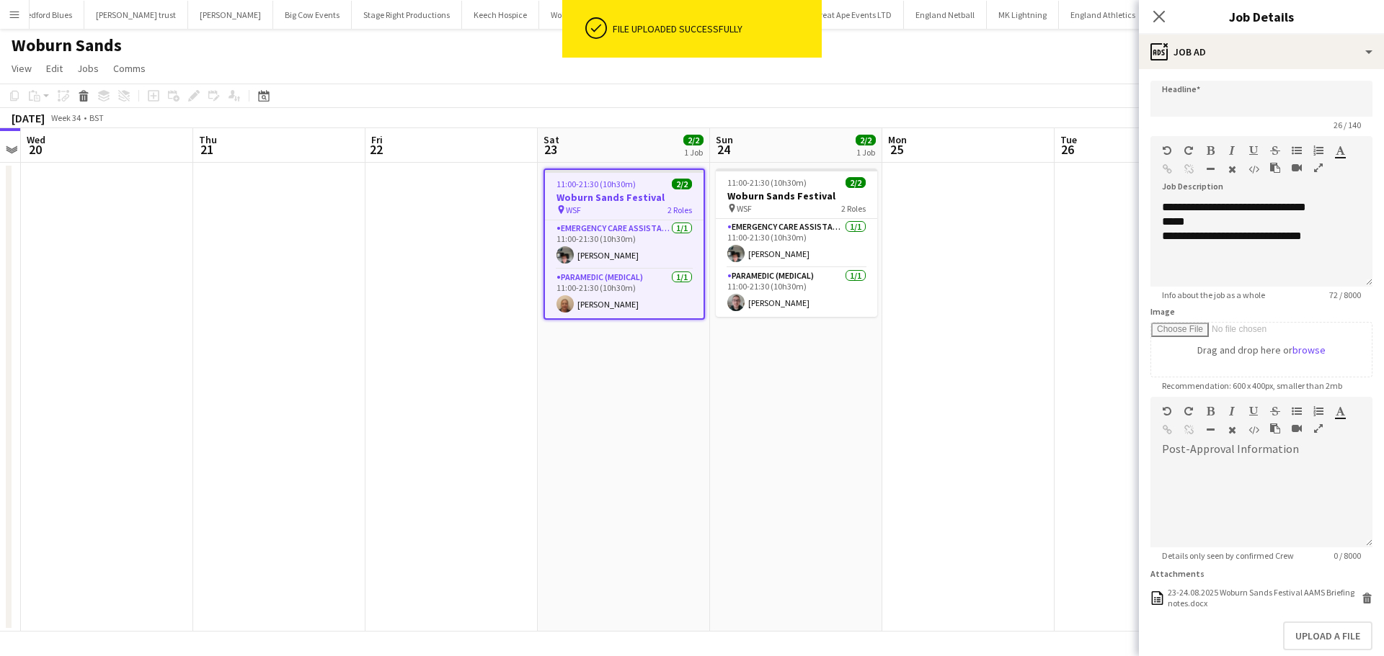
type input "**********"
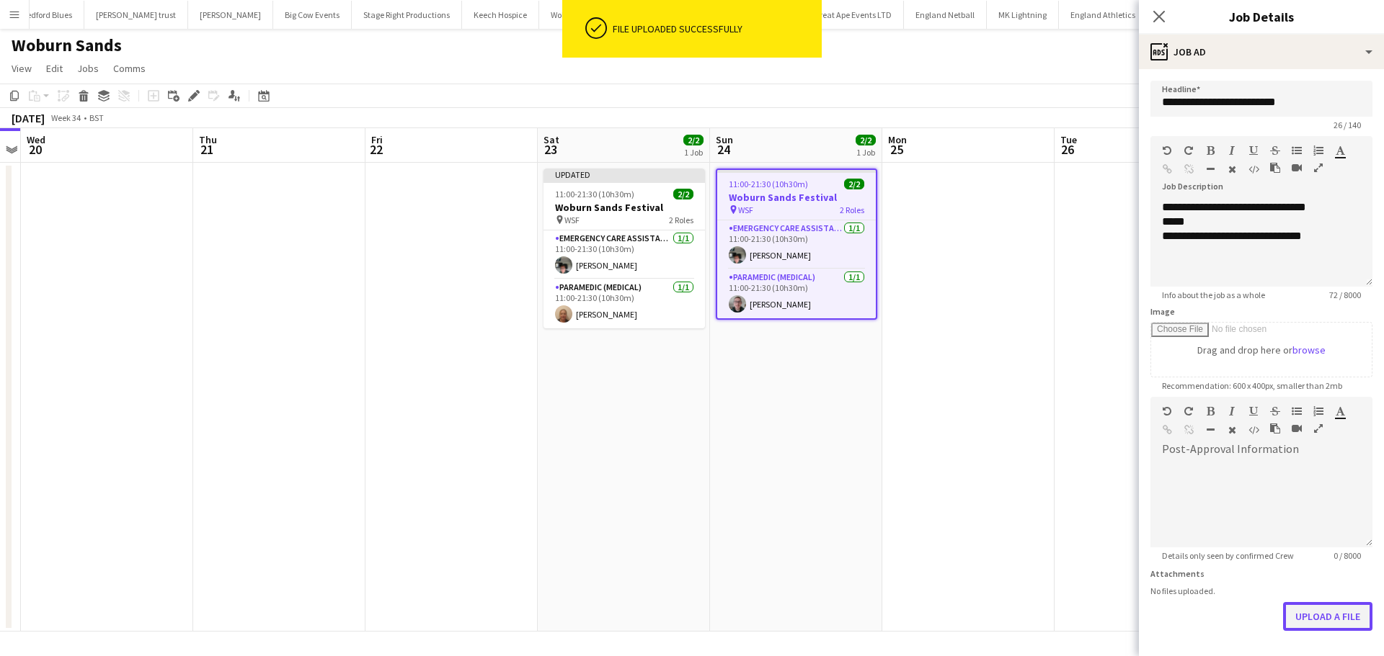
click at [1320, 614] on button "Upload a file" at bounding box center [1327, 616] width 89 height 29
click at [1153, 15] on icon "Close pop-in" at bounding box center [1159, 16] width 14 height 14
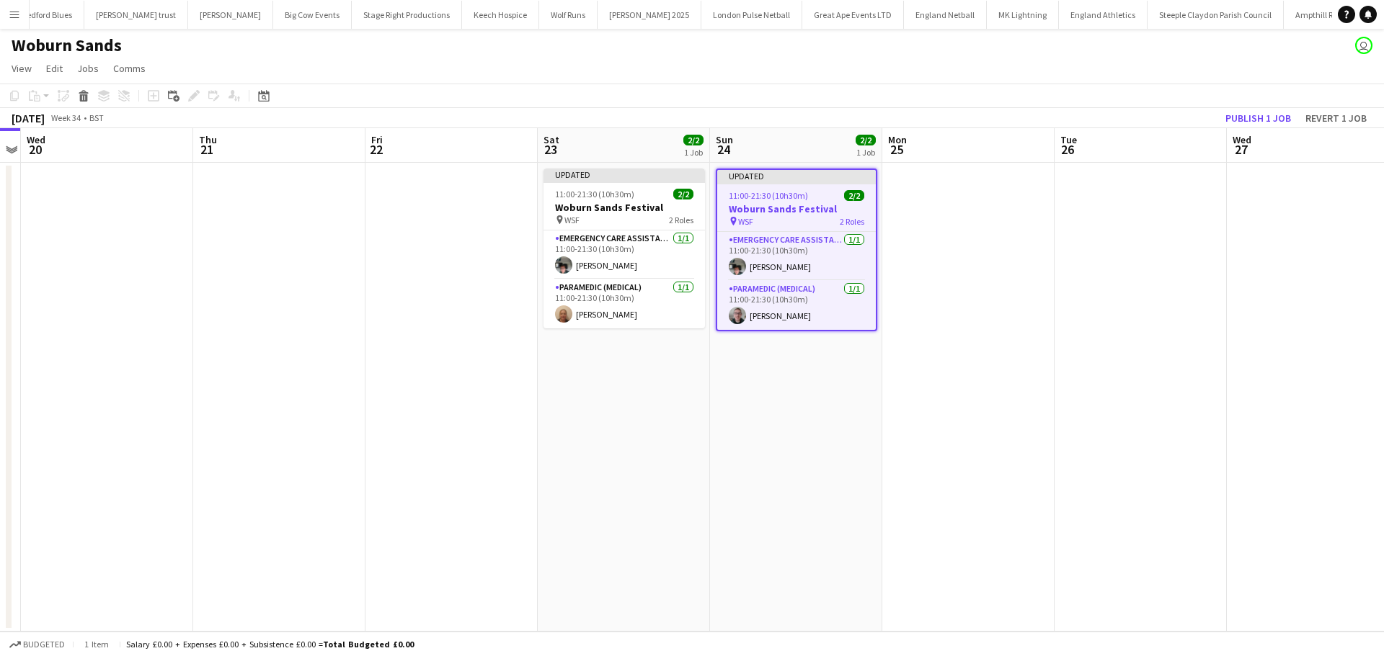
click at [1064, 156] on span "26" at bounding box center [1067, 149] width 19 height 17
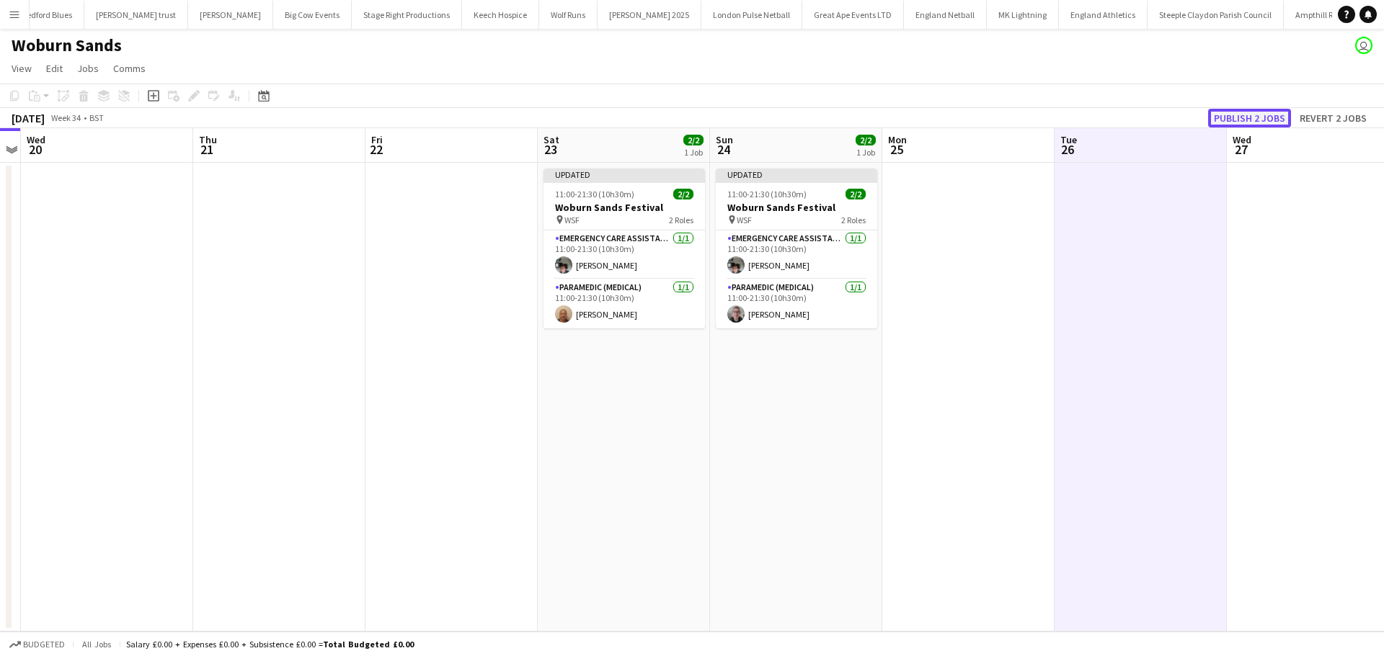
click at [1236, 113] on button "Publish 2 jobs" at bounding box center [1249, 118] width 83 height 19
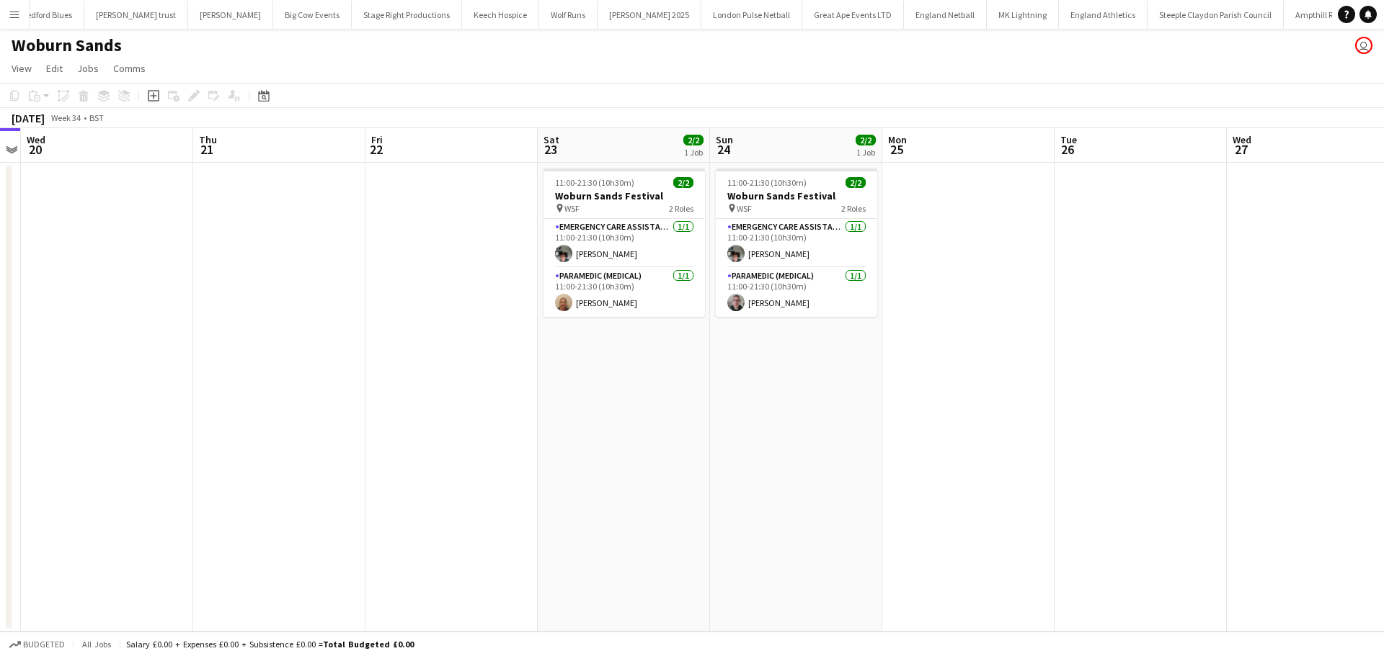
scroll to position [0, 496]
click at [15, 15] on app-icon "Menu" at bounding box center [15, 15] width 12 height 12
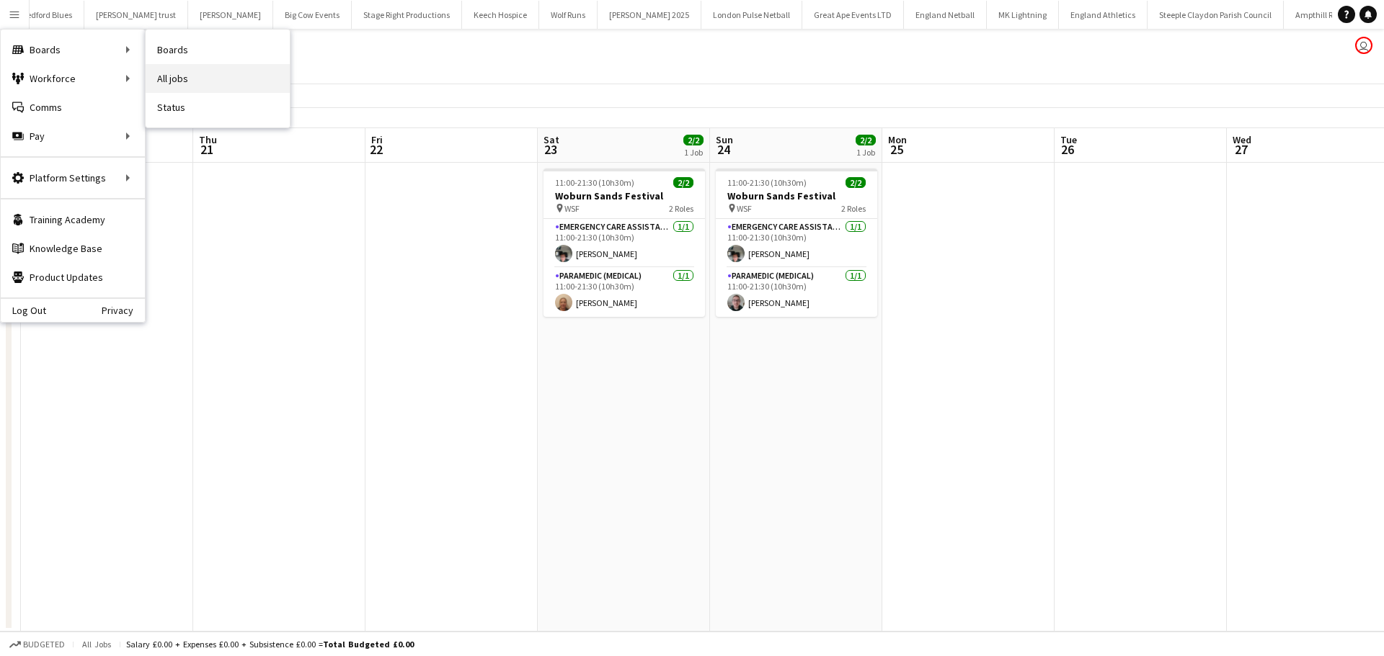
click at [216, 71] on link "All jobs" at bounding box center [218, 78] width 144 height 29
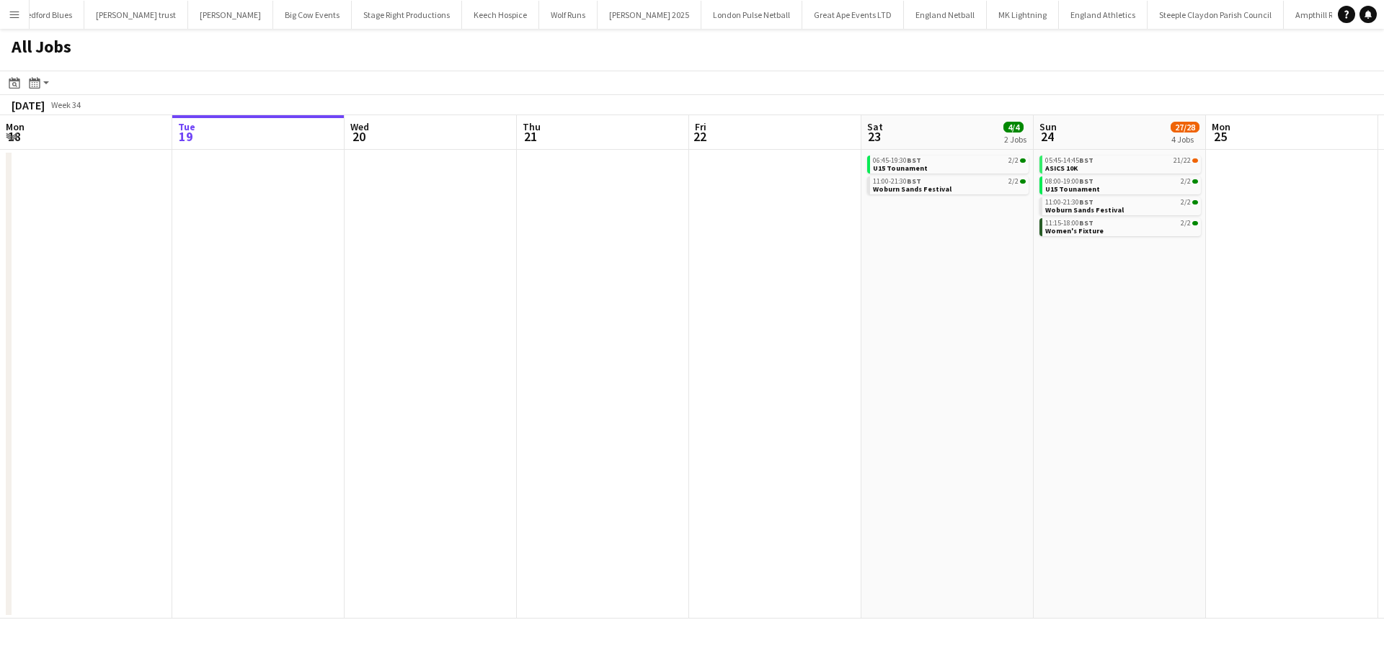
click at [235, 295] on app-all-jobs "All Jobs Date picker AUG 2025 AUG 2025 Monday M Tuesday T Wednesday W Thursday …" at bounding box center [692, 324] width 1384 height 590
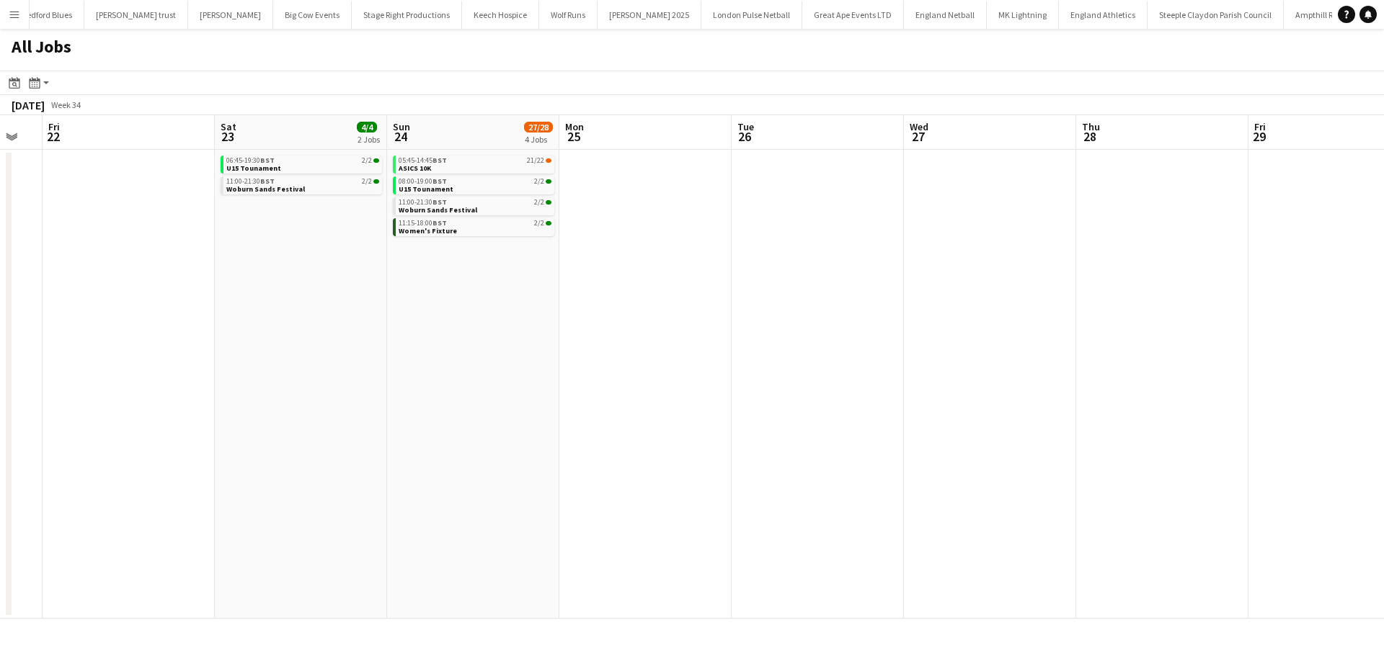
click at [498, 298] on app-calendar-viewport "Tue 19 Wed 20 Thu 21 Fri 22 Sat 23 4/4 2 Jobs Sun 24 27/28 4 Jobs Mon 25 Tue 26…" at bounding box center [692, 367] width 1384 height 504
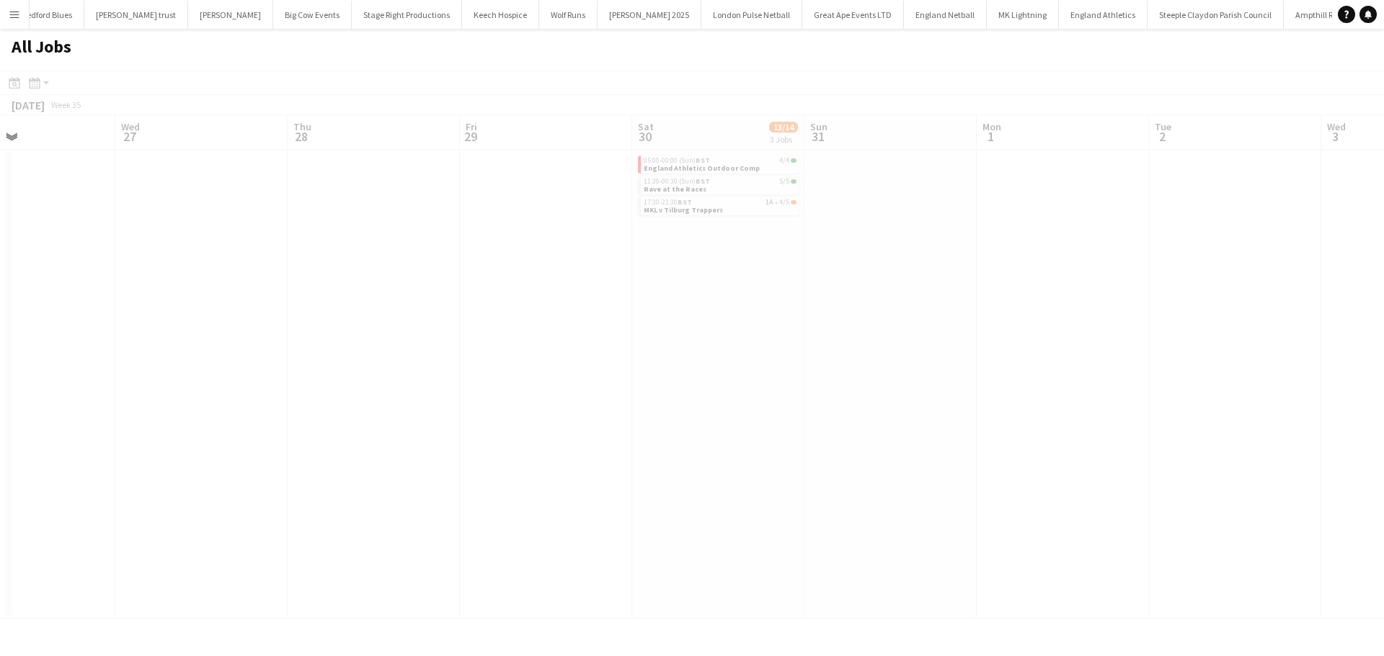
drag, startPoint x: 856, startPoint y: 318, endPoint x: 820, endPoint y: 353, distance: 50.4
click at [540, 364] on app-all-jobs "All Jobs Date picker AUG 2025 AUG 2025 Monday M Tuesday T Wednesday W Thursday …" at bounding box center [692, 324] width 1384 height 590
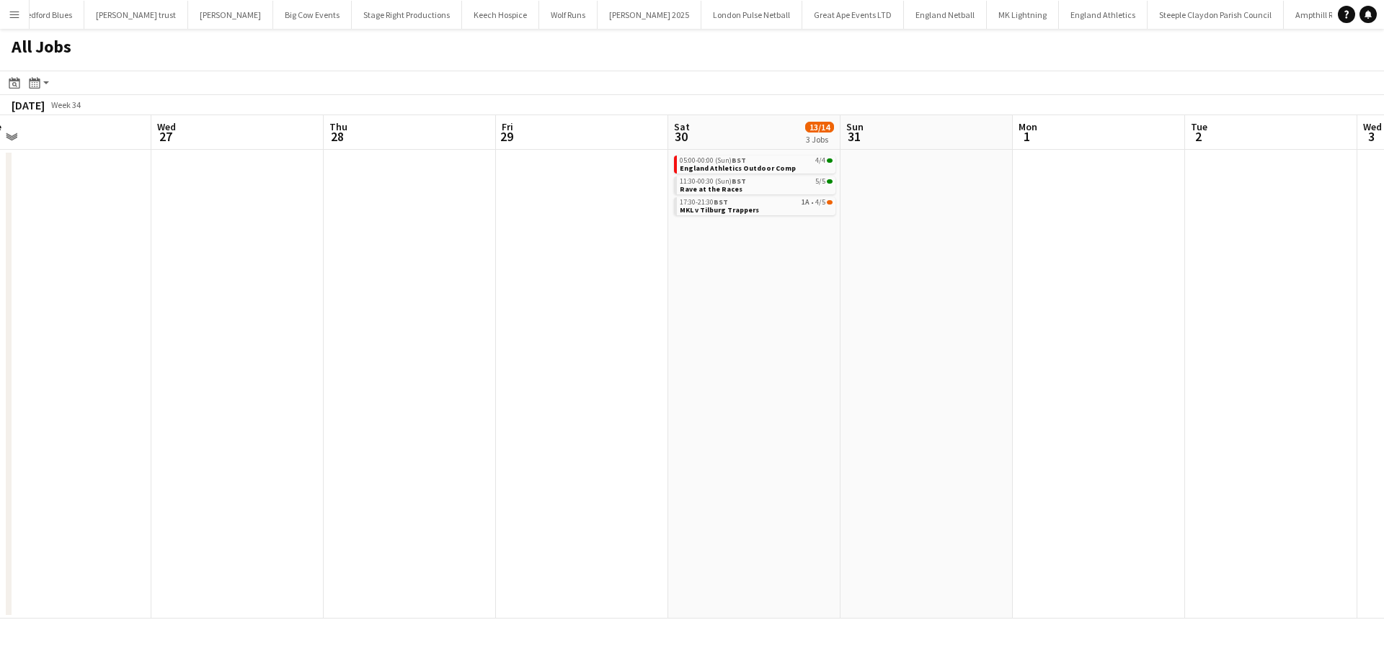
drag, startPoint x: 1126, startPoint y: 352, endPoint x: 391, endPoint y: 423, distance: 737.7
click at [406, 425] on app-calendar-viewport "Sat 23 4/4 2 Jobs Sun 24 27/28 4 Jobs Mon 25 Tue 26 Wed 27 Thu 28 Fri 29 Sat 30…" at bounding box center [692, 367] width 1384 height 504
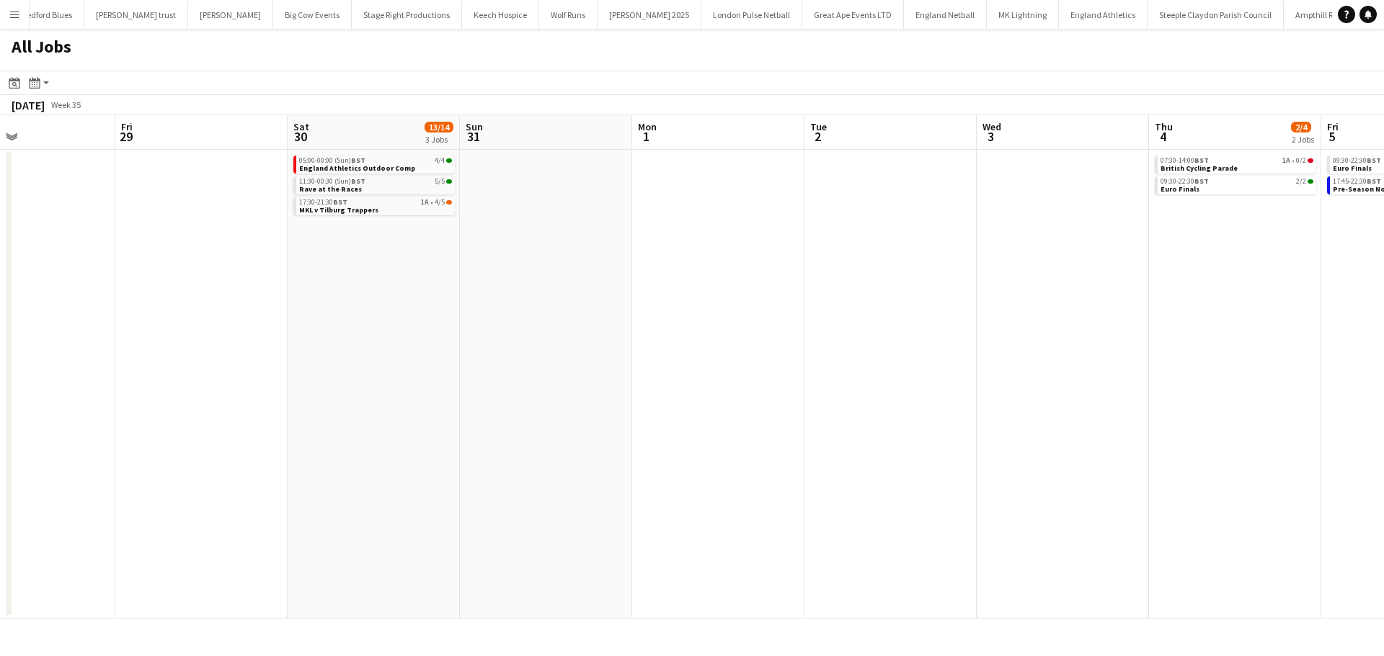
click at [125, 414] on app-all-jobs "All Jobs Date picker AUG 2025 AUG 2025 Monday M Tuesday T Wednesday W Thursday …" at bounding box center [692, 324] width 1384 height 590
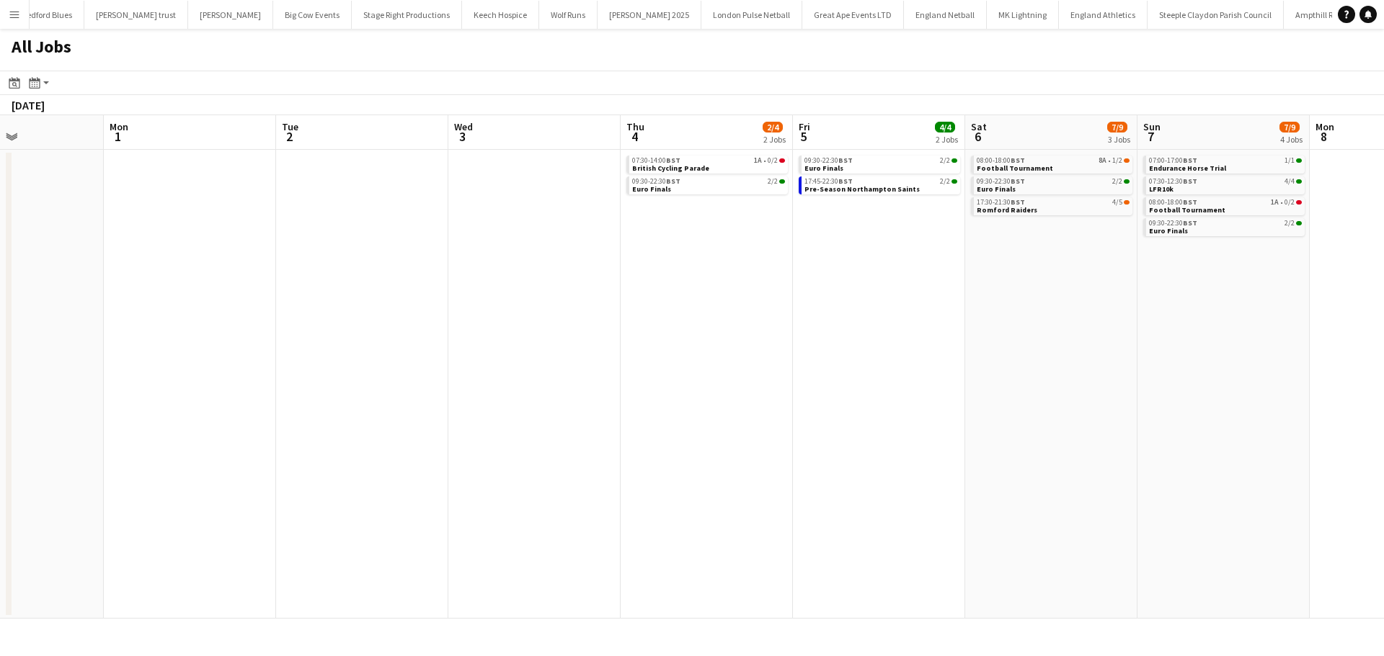
drag, startPoint x: 1067, startPoint y: 386, endPoint x: 623, endPoint y: 379, distance: 444.7
click at [623, 379] on app-calendar-viewport "Thu 28 Fri 29 Sat 30 13/14 3 Jobs Sun 31 Mon 1 Tue 2 Wed 3 Thu 4 2/4 2 Jobs Fri…" at bounding box center [692, 367] width 1384 height 504
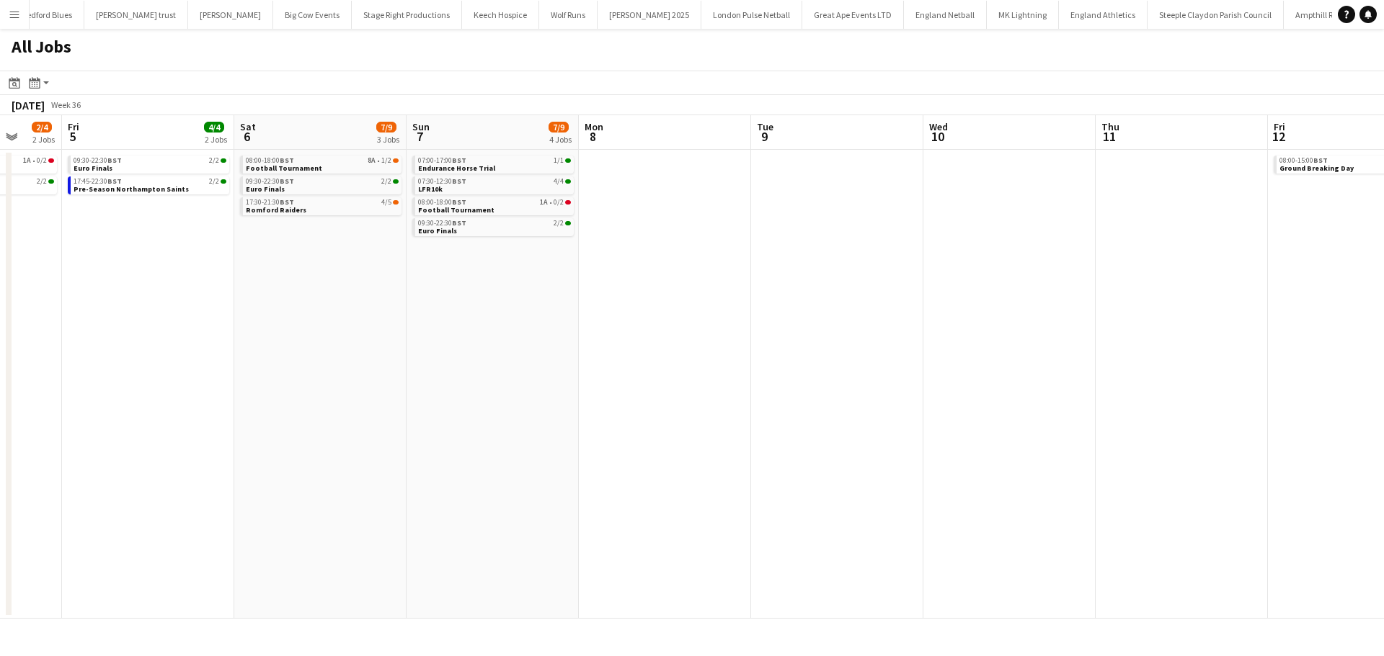
scroll to position [0, 453]
drag, startPoint x: 936, startPoint y: 297, endPoint x: 570, endPoint y: 312, distance: 366.4
click at [570, 312] on app-calendar-viewport "Tue 2 Wed 3 Thu 4 2/4 2 Jobs Fri 5 4/4 2 Jobs Sat 6 7/9 3 Jobs Sun 7 7/9 4 Jobs…" at bounding box center [692, 367] width 1384 height 504
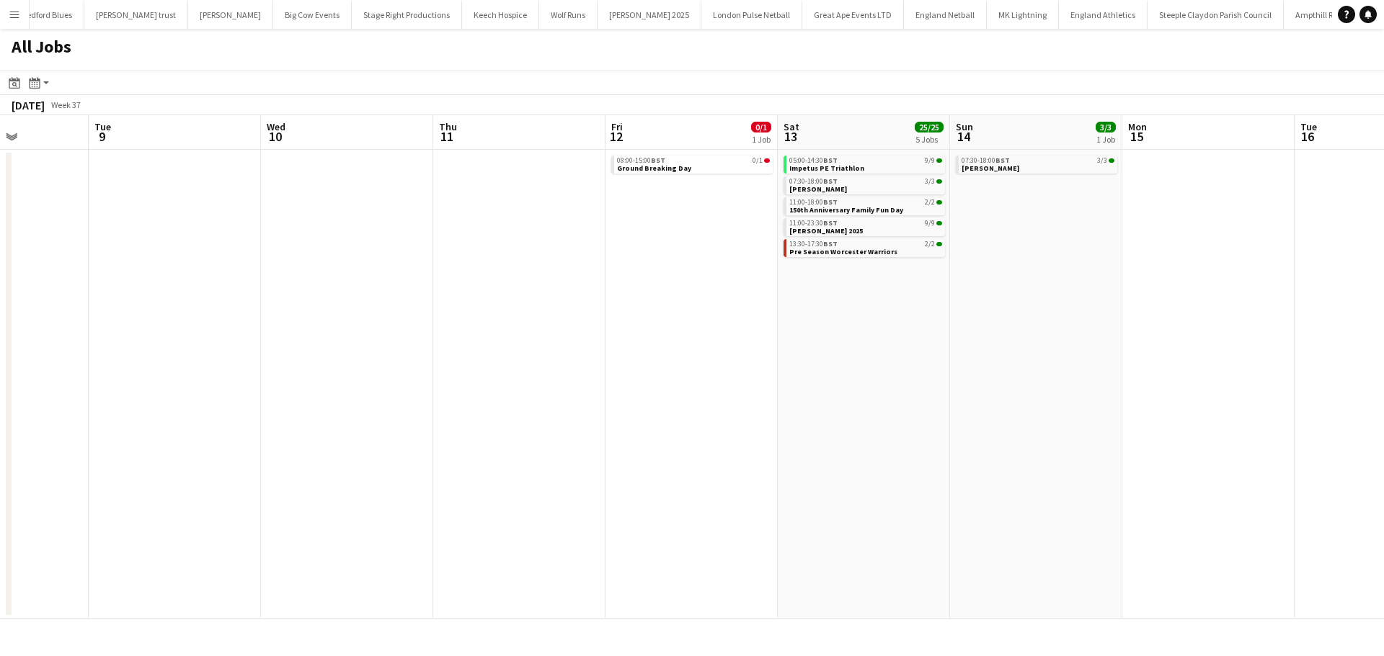
scroll to position [0, 422]
drag, startPoint x: 1103, startPoint y: 293, endPoint x: 445, endPoint y: 299, distance: 657.9
click at [445, 325] on app-calendar-viewport "Sat 6 7/9 3 Jobs Sun 7 7/9 4 Jobs Mon 8 Tue 9 Wed 10 Thu 11 Fri 12 0/1 1 Job Sa…" at bounding box center [692, 367] width 1384 height 504
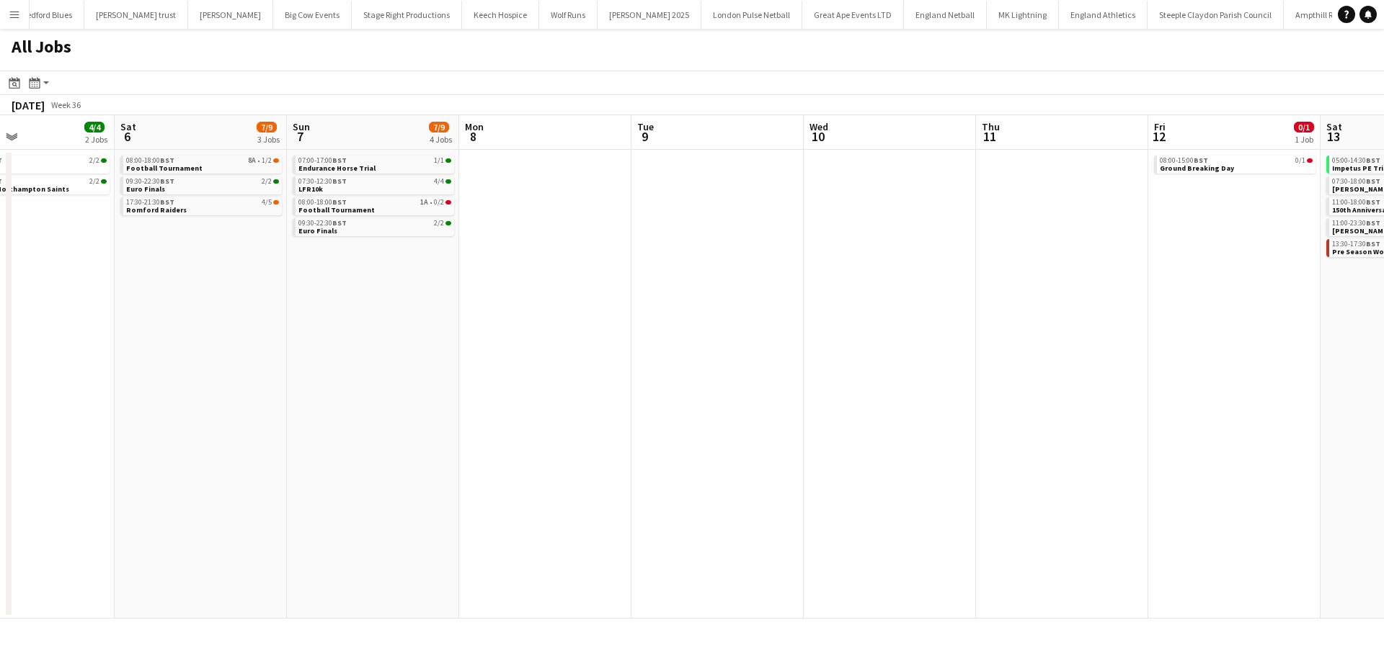
scroll to position [0, 442]
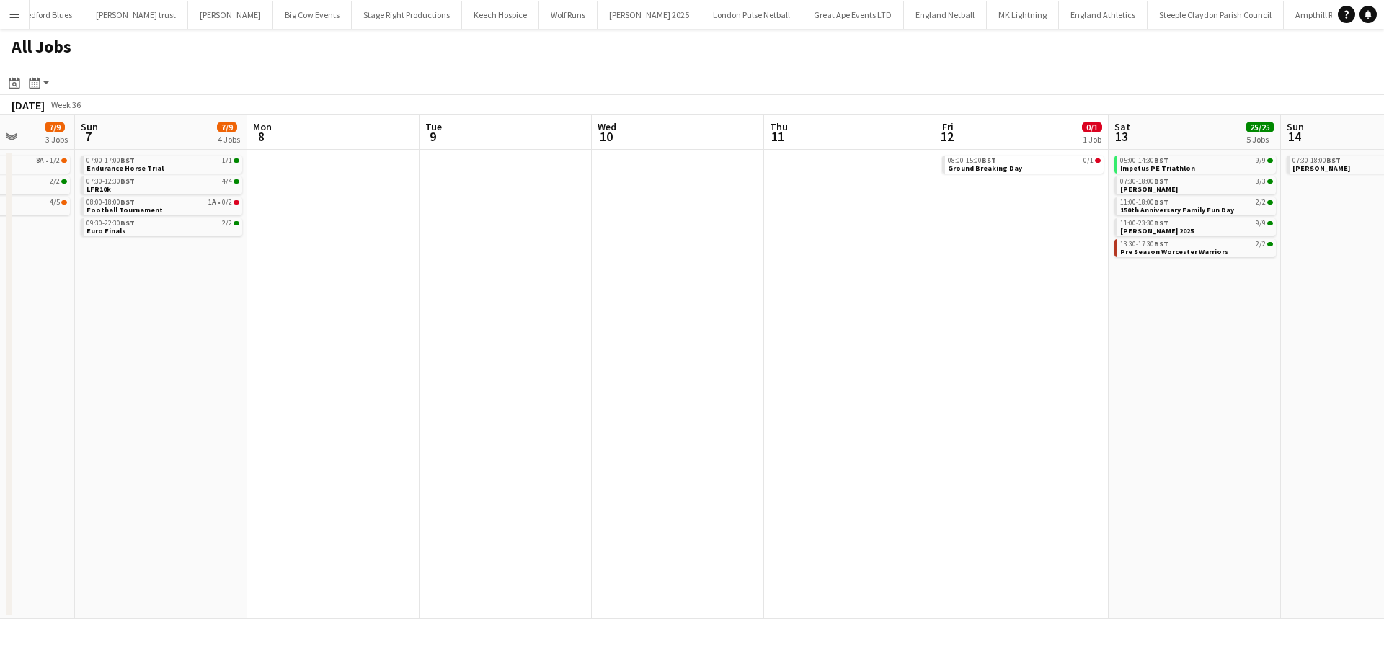
drag, startPoint x: 590, startPoint y: 352, endPoint x: 1257, endPoint y: 356, distance: 666.6
click at [1257, 356] on app-calendar-viewport "Thu 4 2/4 2 Jobs Fri 5 4/4 2 Jobs Sat 6 7/9 3 Jobs Sun 7 7/9 4 Jobs Mon 8 Tue 9…" at bounding box center [692, 367] width 1384 height 504
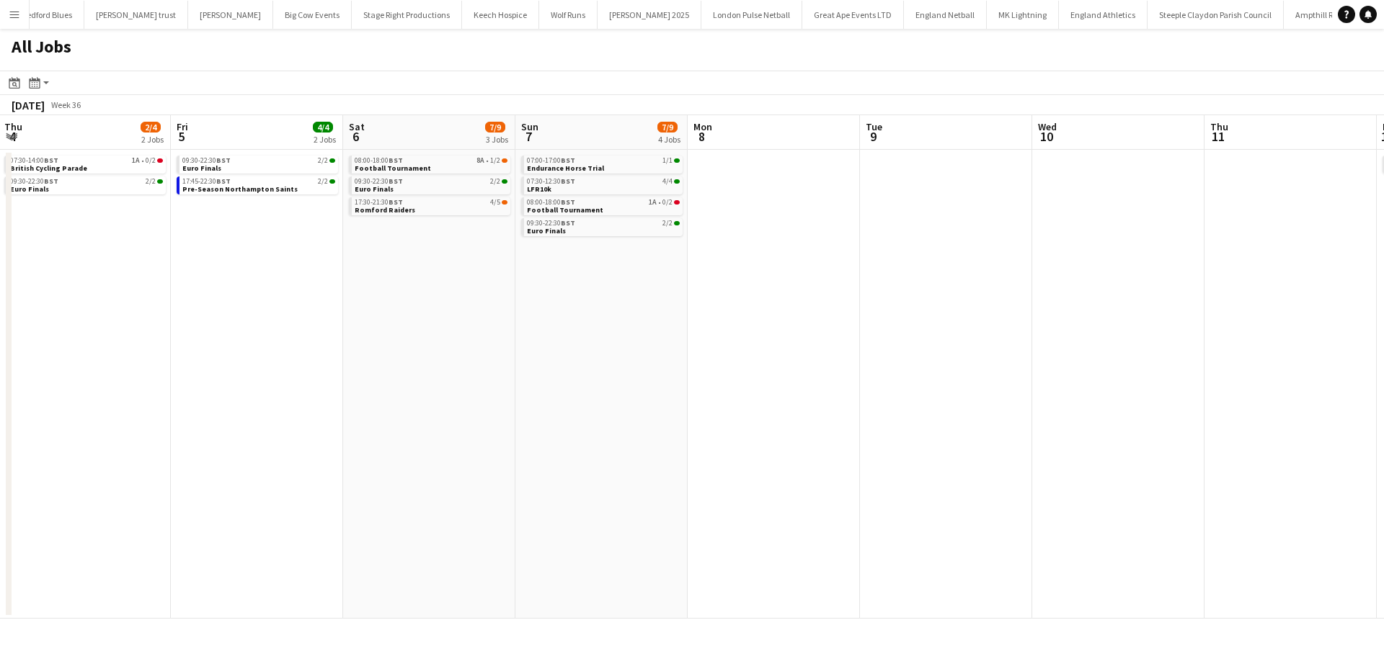
scroll to position [0, 349]
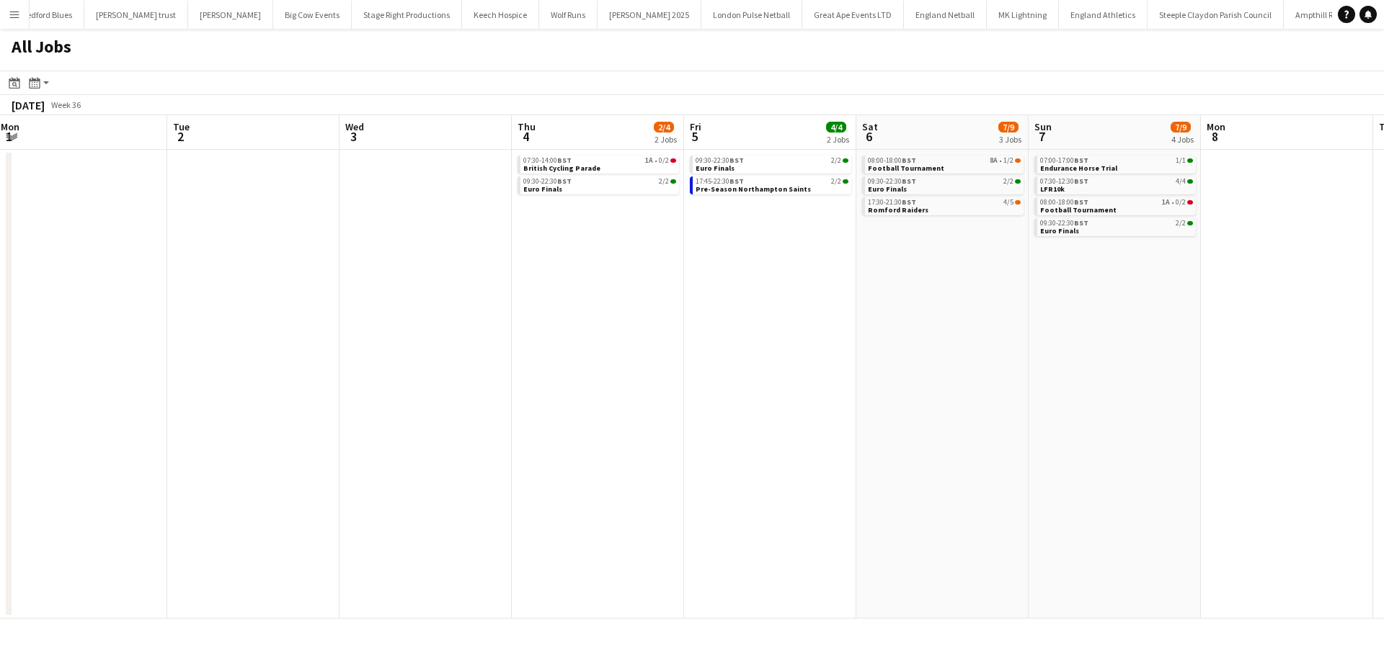
drag, startPoint x: 385, startPoint y: 337, endPoint x: 943, endPoint y: 337, distance: 558.5
click at [943, 337] on app-calendar-viewport "Sat 30 13/14 3 Jobs Sun 31 Mon 1 Tue 2 Wed 3 Thu 4 2/4 2 Jobs Fri 5 4/4 2 Jobs …" at bounding box center [692, 367] width 1384 height 504
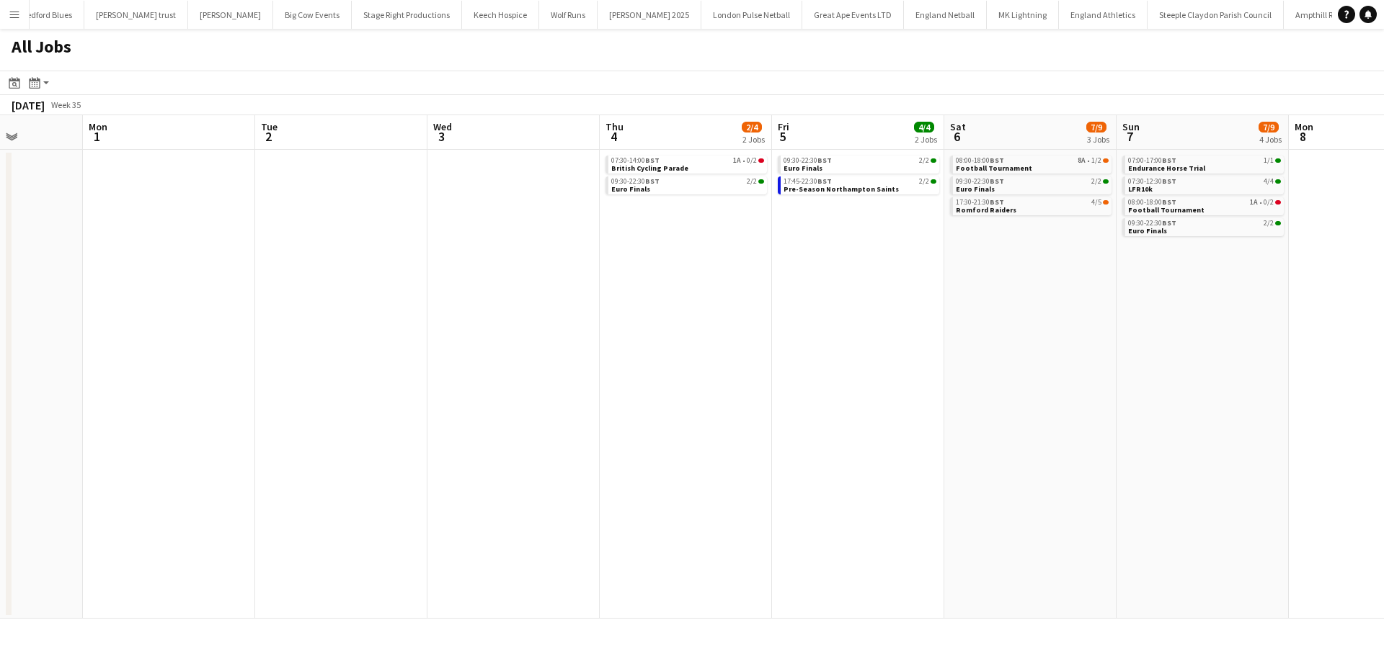
drag, startPoint x: 404, startPoint y: 315, endPoint x: 1317, endPoint y: 412, distance: 918.2
click at [1316, 412] on app-calendar-viewport "Sat 30 13/14 3 Jobs Sun 31 Mon 1 Tue 2 Wed 3 Thu 4 2/4 2 Jobs Fri 5 4/4 2 Jobs …" at bounding box center [692, 367] width 1384 height 504
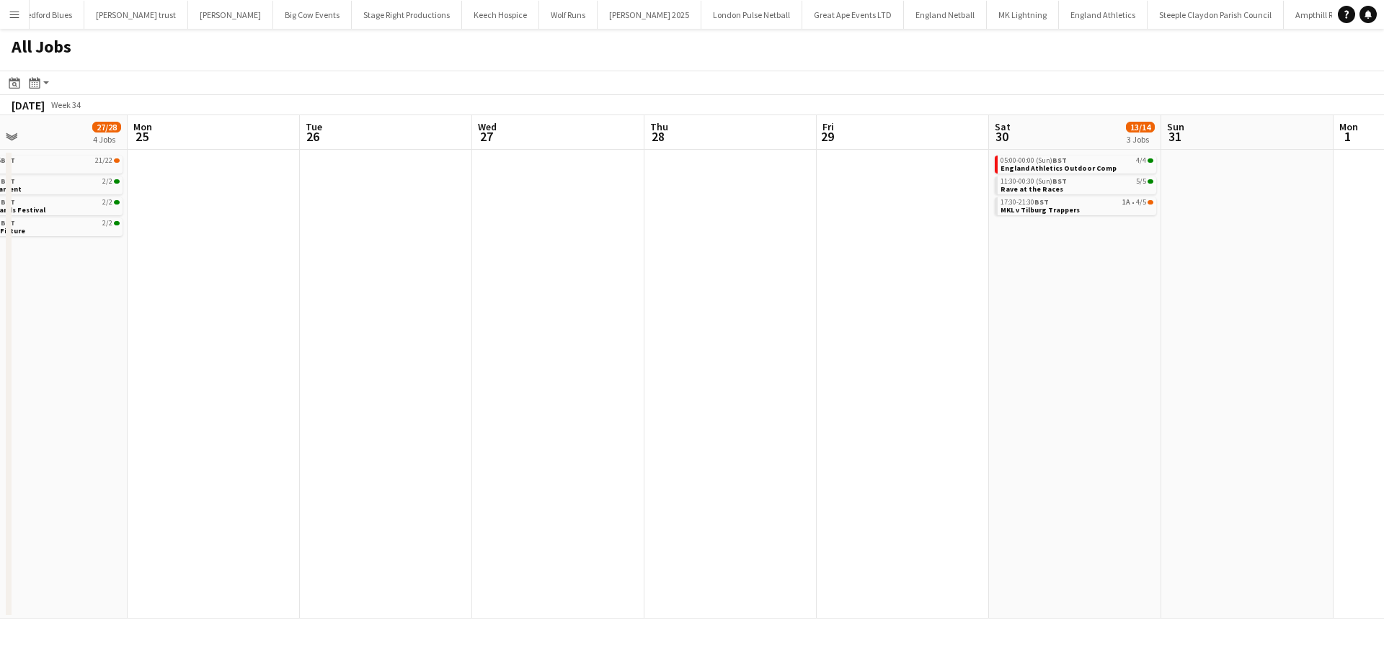
drag, startPoint x: 1082, startPoint y: 411, endPoint x: 870, endPoint y: 427, distance: 212.5
click at [1154, 419] on app-calendar-viewport "Fri 22 Sat 23 4/4 2 Jobs Sun 24 27/28 4 Jobs Mon 25 Tue 26 Wed 27 Thu 28 Fri 29…" at bounding box center [692, 367] width 1384 height 504
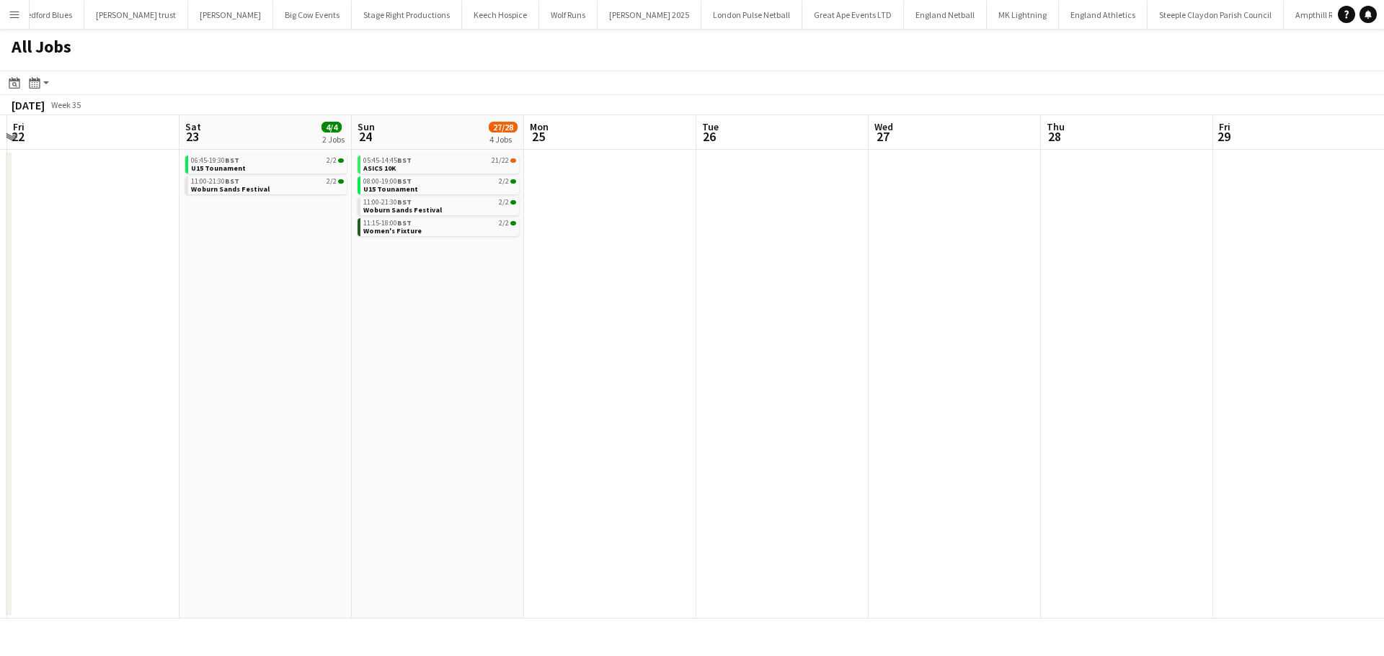
drag, startPoint x: 659, startPoint y: 417, endPoint x: 1096, endPoint y: 415, distance: 436.7
click at [1350, 414] on app-calendar-viewport "Thu 21 Fri 22 Sat 23 4/4 2 Jobs Sun 24 27/28 4 Jobs Mon 25 Tue 26 Wed 27 Thu 28…" at bounding box center [692, 367] width 1384 height 504
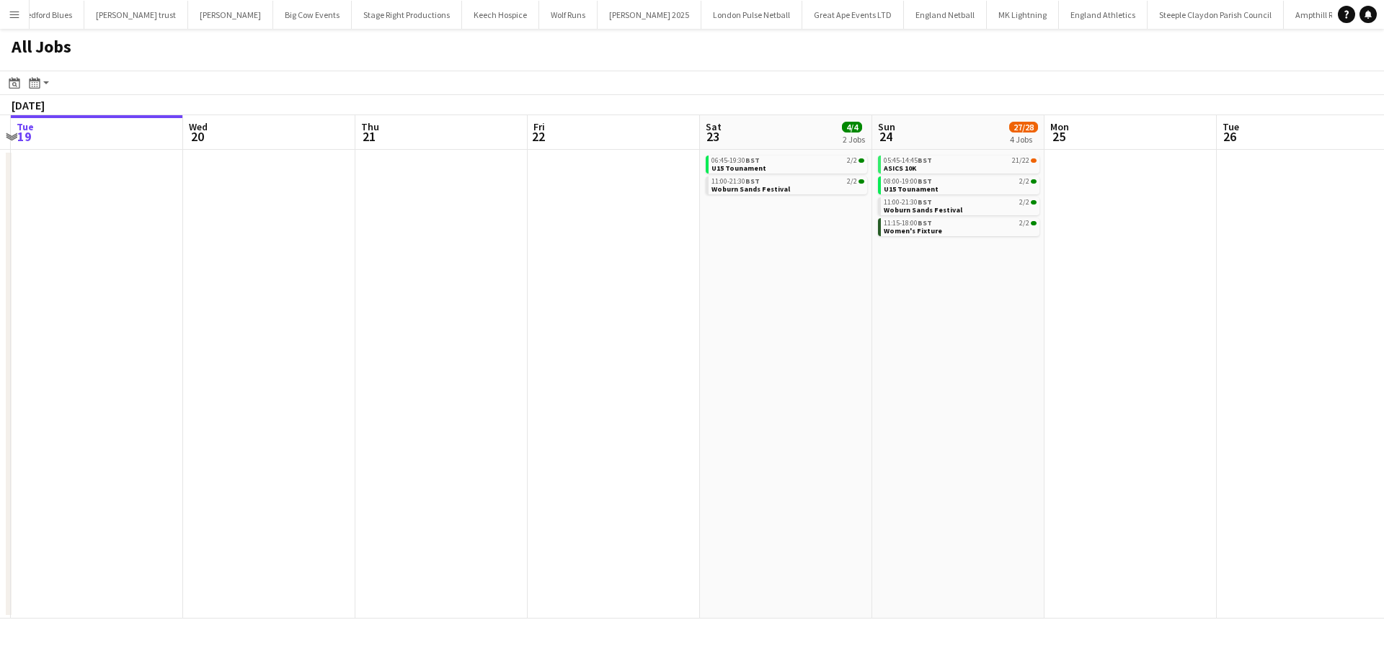
drag, startPoint x: 812, startPoint y: 398, endPoint x: 1373, endPoint y: 396, distance: 560.6
click at [1373, 398] on app-calendar-viewport "Sat 16 1/1 1 Job Sun 17 5/5 3 Jobs Mon 18 Tue 19 Wed 20 Thu 21 Fri 22 Sat 23 4/…" at bounding box center [692, 367] width 1384 height 504
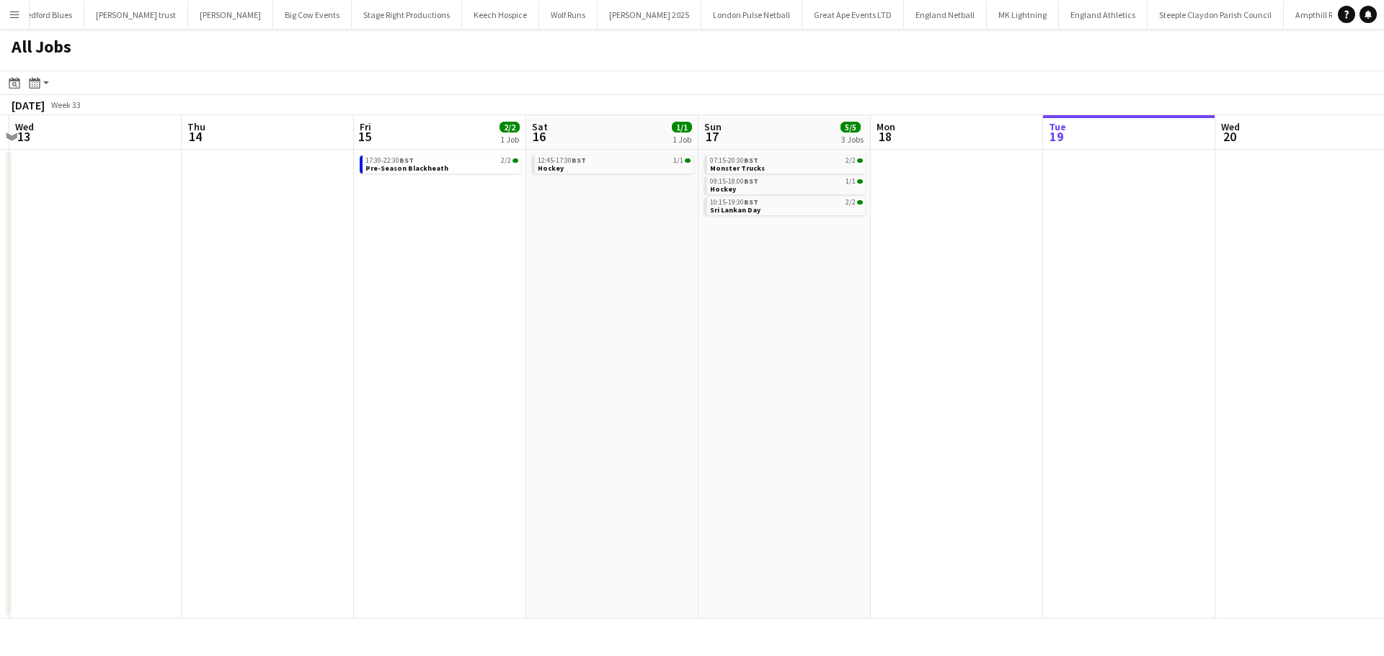
scroll to position [0, 516]
drag, startPoint x: 700, startPoint y: 381, endPoint x: 1089, endPoint y: 386, distance: 389.1
click at [1089, 386] on app-calendar-viewport "Sun 10 27/27 9 Jobs Mon 11 2/2 1 Job Tue 12 Wed 13 Thu 14 Fri 15 2/2 1 Job Sat …" at bounding box center [692, 367] width 1384 height 504
drag, startPoint x: 657, startPoint y: 410, endPoint x: 466, endPoint y: 429, distance: 192.7
click at [506, 428] on app-calendar-viewport "Sun 10 27/27 9 Jobs Mon 11 2/2 1 Job Tue 12 Wed 13 Thu 14 Fri 15 2/2 1 Job Sat …" at bounding box center [692, 367] width 1384 height 504
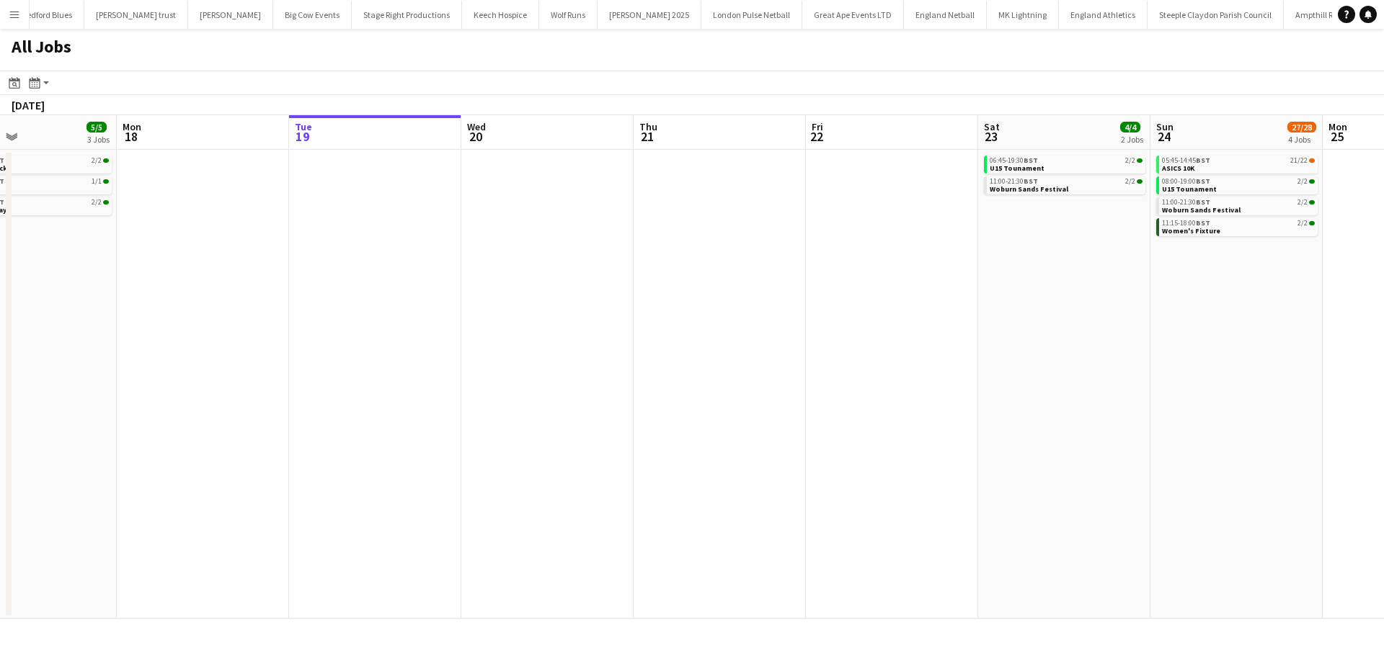
click at [468, 453] on app-calendar-viewport "Thu 14 Fri 15 2/2 1 Job Sat 16 1/1 1 Job Sun 17 5/5 3 Jobs Mon 18 Tue 19 Wed 20…" at bounding box center [692, 367] width 1384 height 504
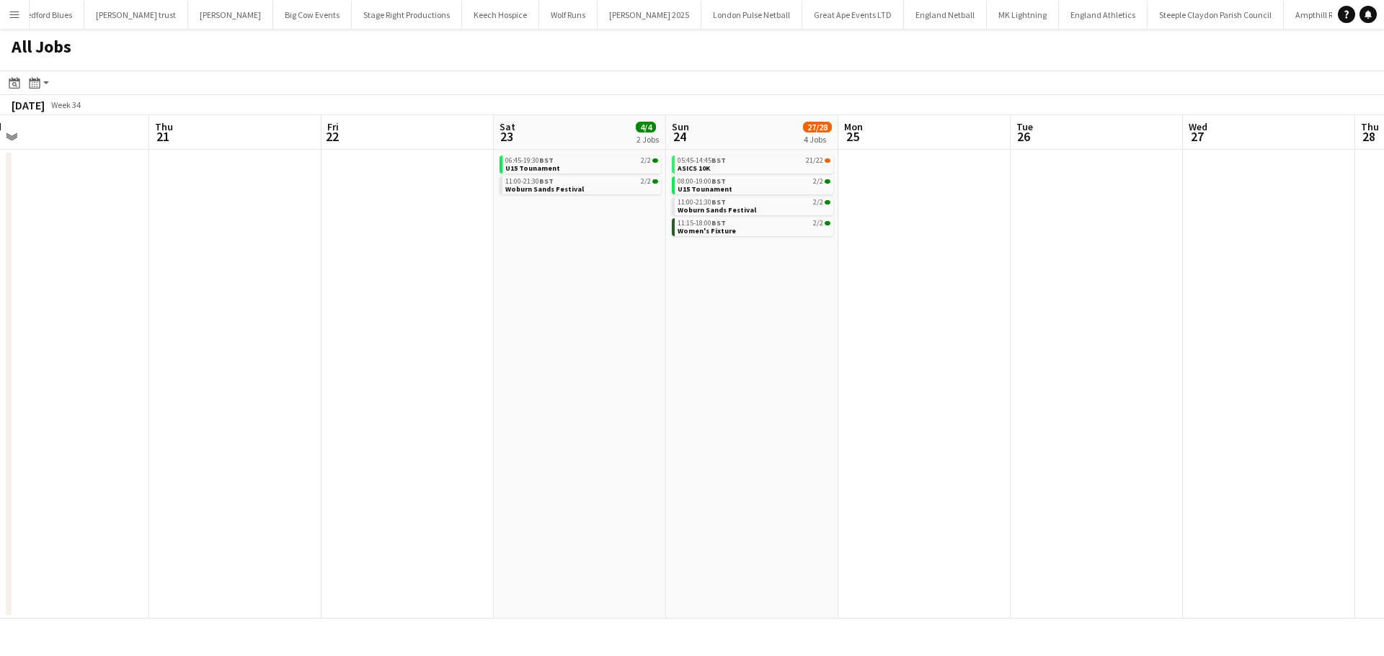
drag, startPoint x: 854, startPoint y: 439, endPoint x: 707, endPoint y: 417, distance: 148.7
click at [724, 439] on app-calendar-viewport "Sat 16 1/1 1 Job Sun 17 5/5 3 Jobs Mon 18 Tue 19 Wed 20 Thu 21 Fri 22 Sat 23 4/…" at bounding box center [692, 367] width 1384 height 504
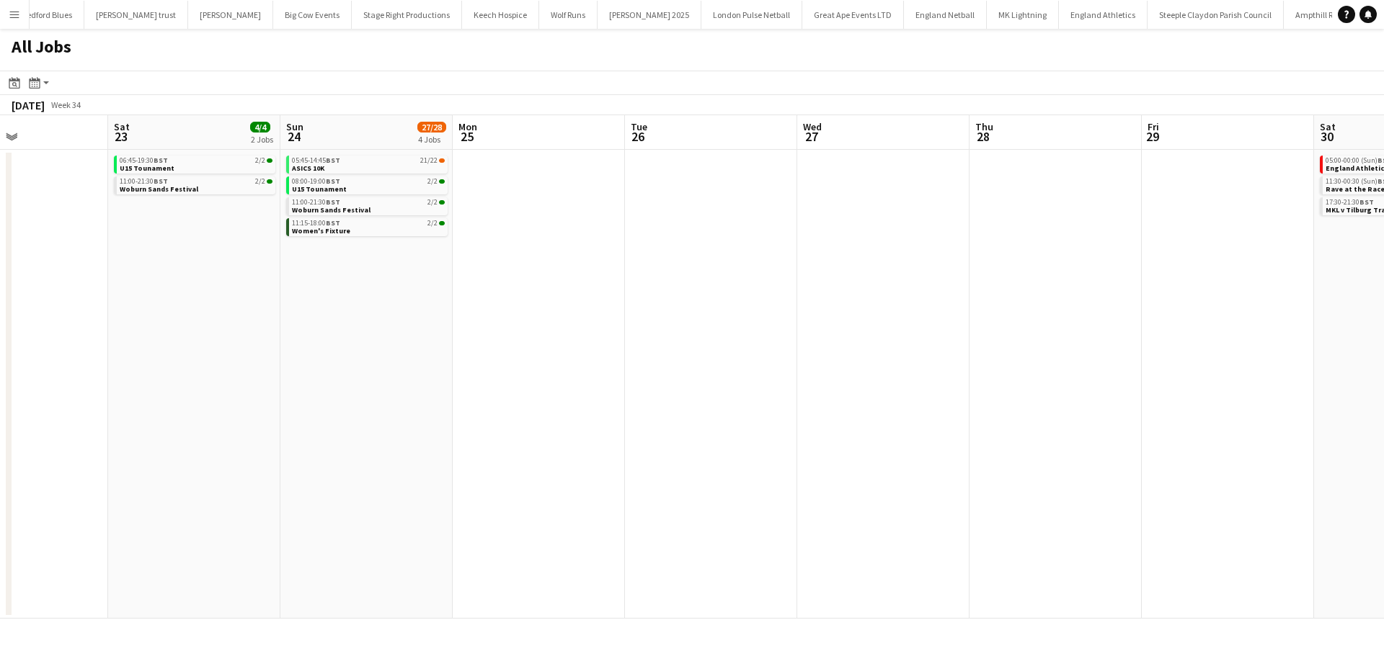
scroll to position [0, 409]
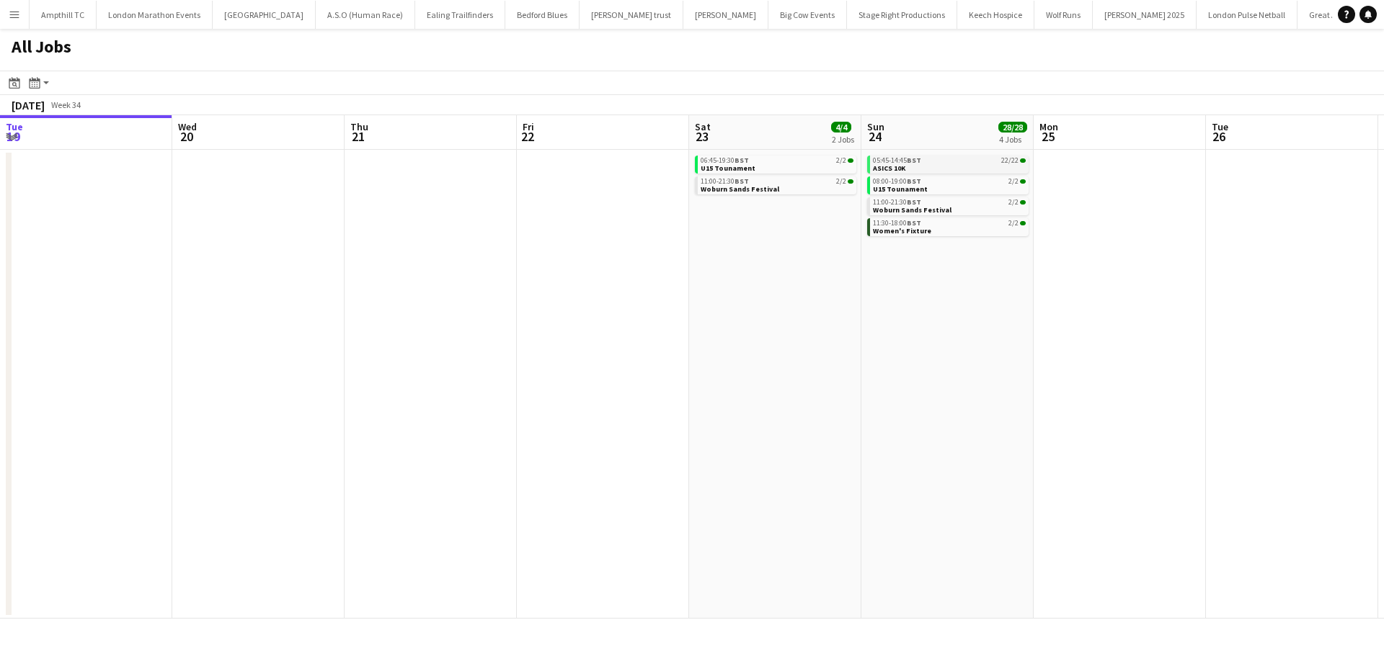
scroll to position [0, 425]
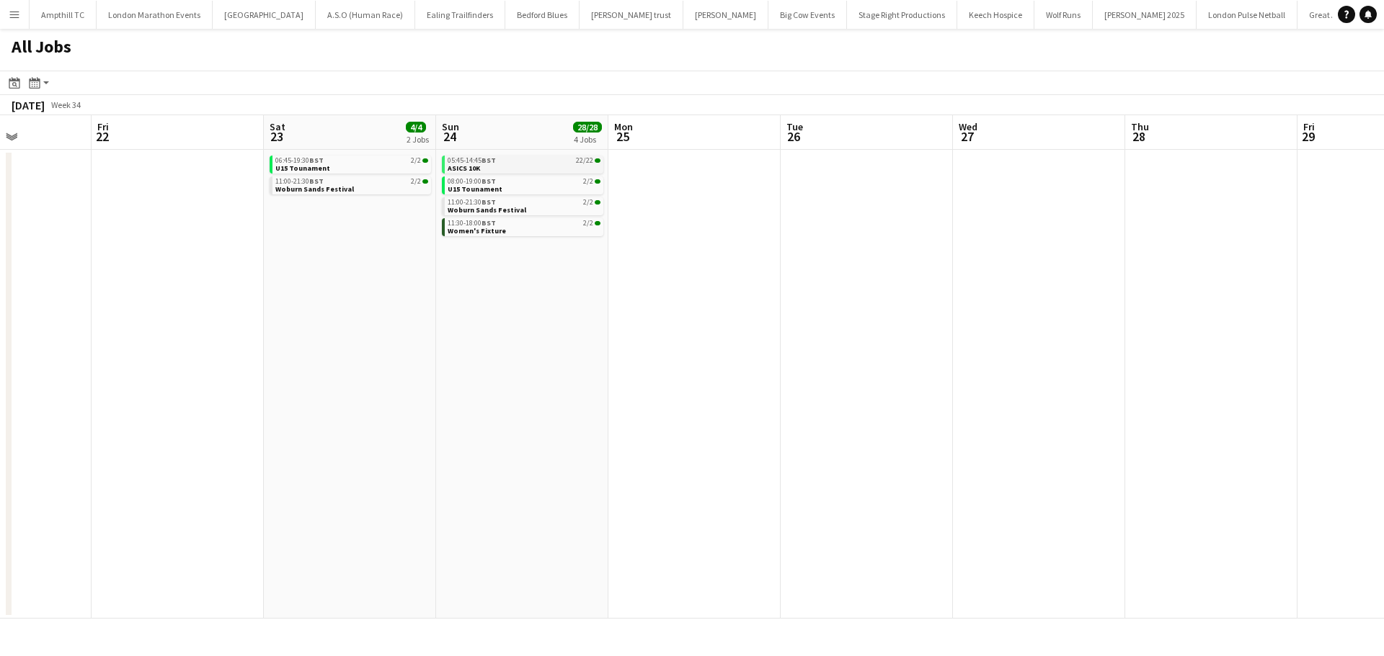
click at [521, 166] on link "05:45-14:45 BST 22/22 ASICS 10K" at bounding box center [523, 164] width 153 height 17
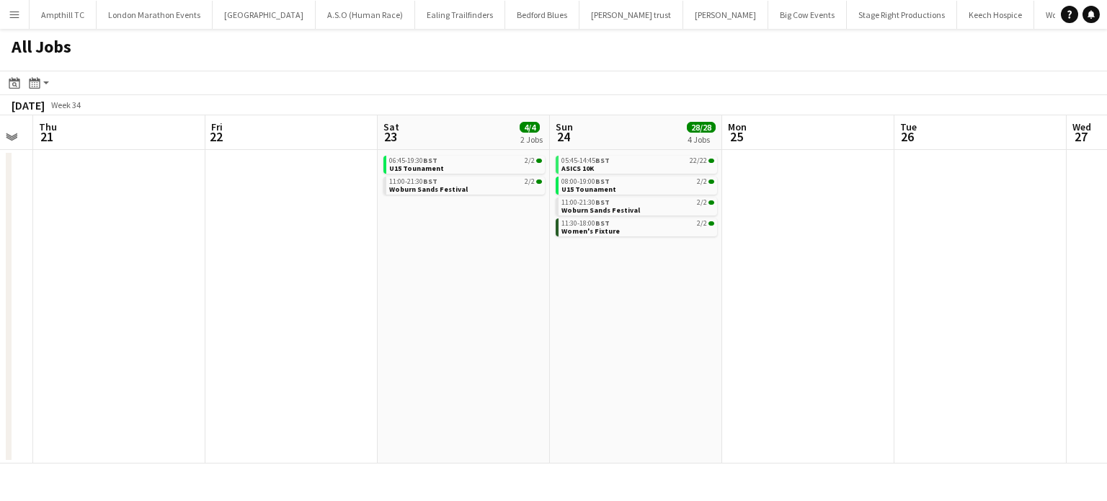
drag, startPoint x: 267, startPoint y: 249, endPoint x: 767, endPoint y: 329, distance: 505.6
click at [772, 335] on app-calendar-viewport "Tue 19 Wed 20 Thu 21 Fri 22 Sat 23 4/4 2 Jobs Sun 24 28/28 4 Jobs Mon 25 Tue 26…" at bounding box center [553, 289] width 1107 height 348
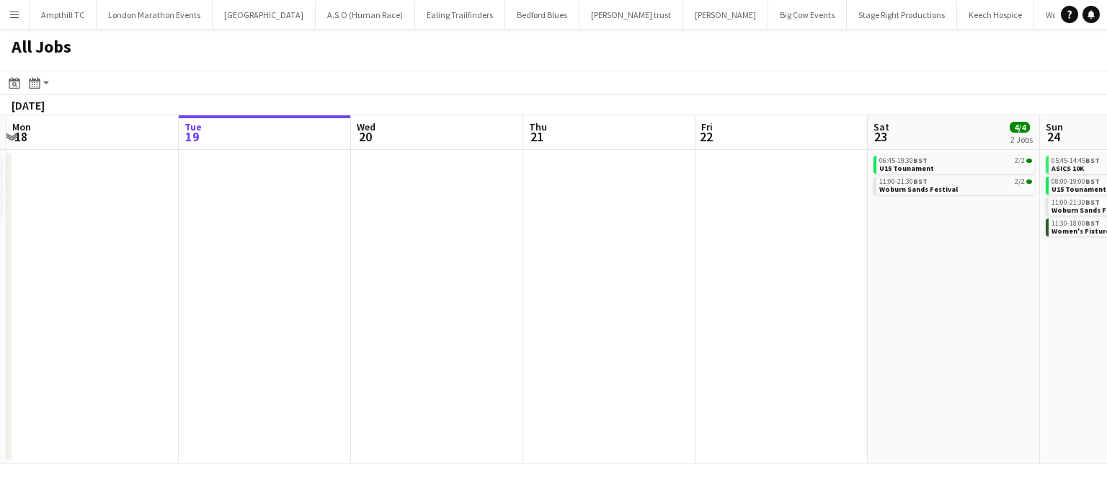
drag, startPoint x: 367, startPoint y: 326, endPoint x: 729, endPoint y: 328, distance: 362.5
click at [742, 327] on app-calendar-viewport "Sat 16 1/1 1 Job Sun 17 5/5 3 Jobs Mon 18 Tue 19 Wed 20 Thu 21 Fri 22 Sat 23 4/…" at bounding box center [553, 289] width 1107 height 348
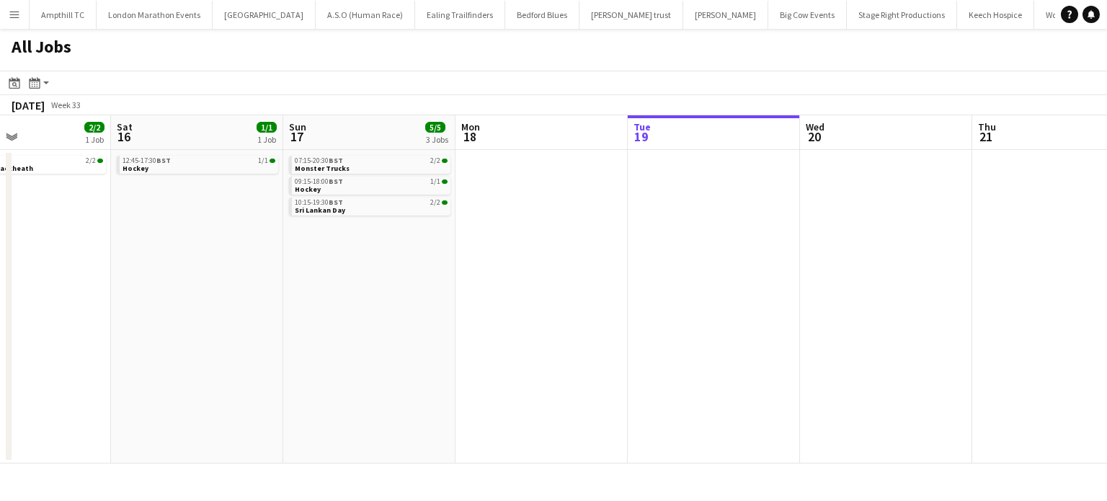
scroll to position [0, 404]
click at [753, 335] on app-all-jobs "All Jobs Date picker [DATE] [DATE] [DATE] M [DATE] T [DATE] W [DATE] T [DATE] F…" at bounding box center [553, 246] width 1107 height 435
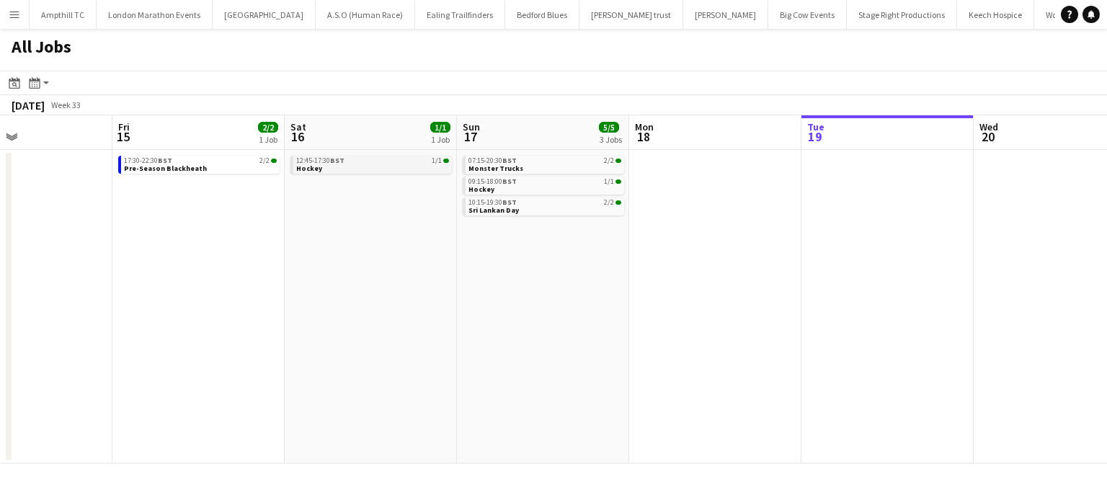
click at [366, 161] on div "12:45-17:30 BST 1/1" at bounding box center [372, 160] width 153 height 7
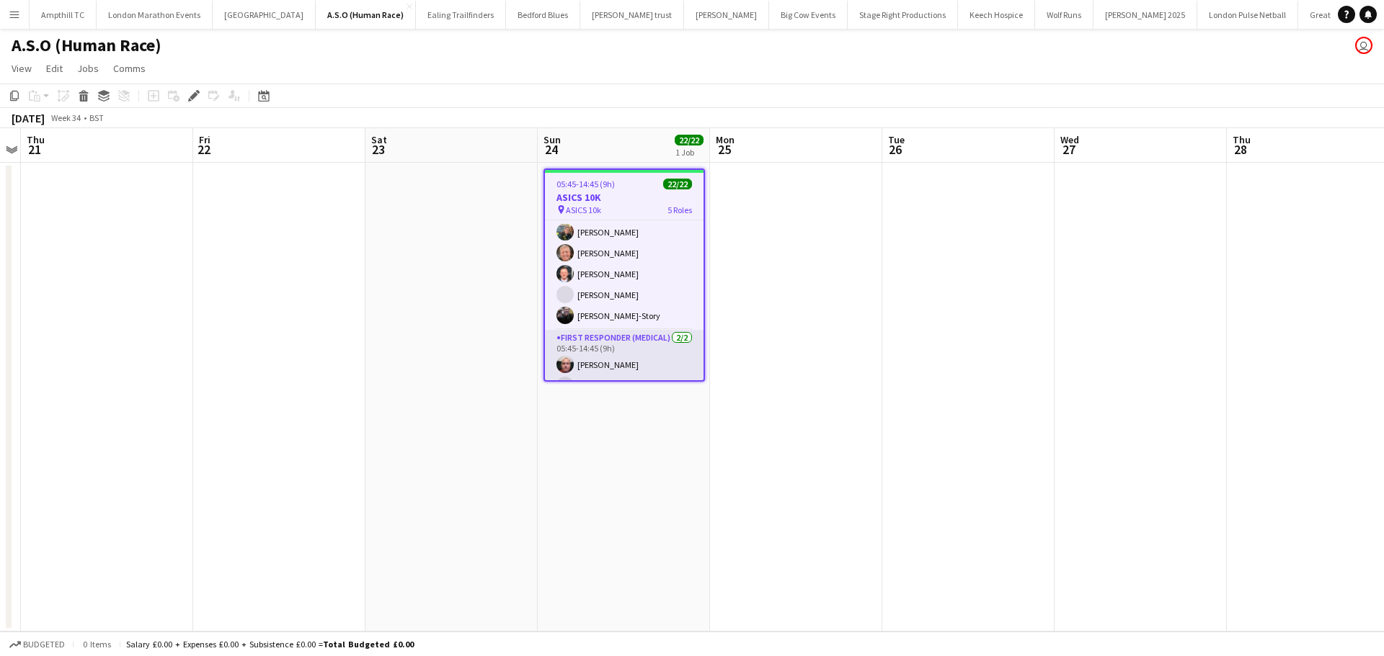
scroll to position [440, 0]
click at [633, 370] on app-card-role "First Responder (Medical) [DATE] 05:45-14:45 (9h) [PERSON_NAME] [PERSON_NAME]" at bounding box center [624, 346] width 159 height 70
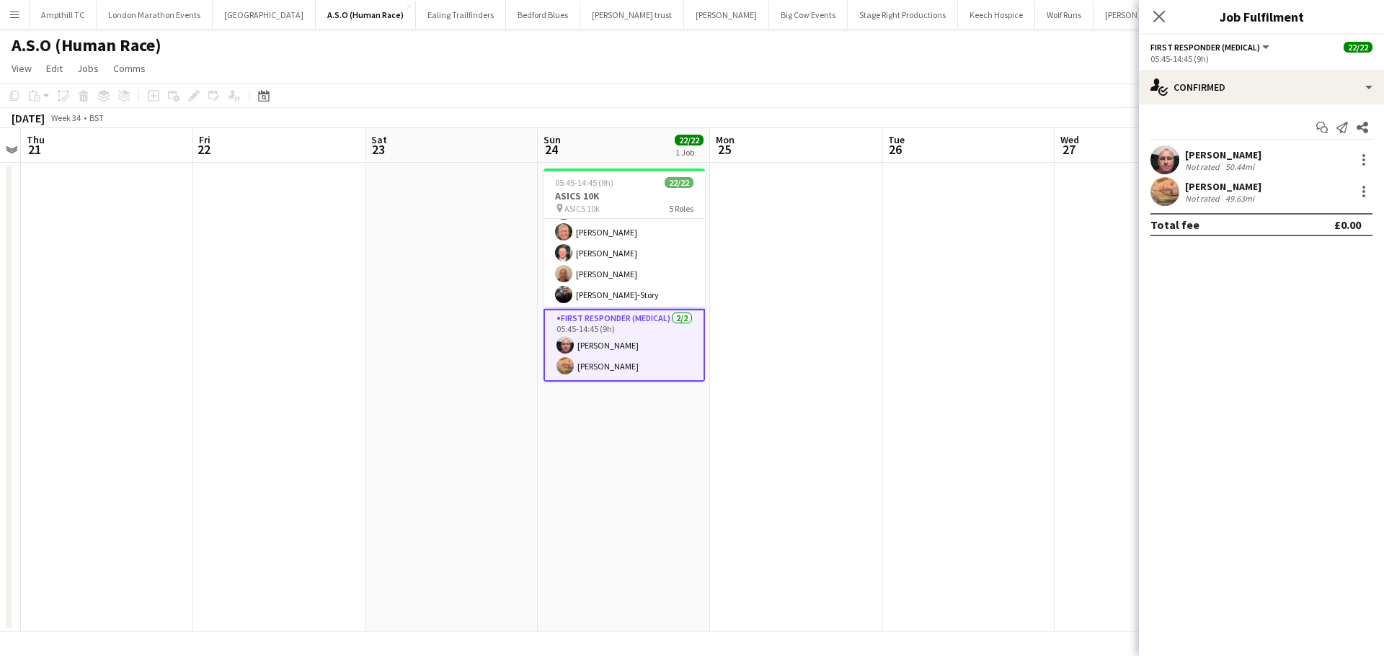
click at [1373, 187] on div "[PERSON_NAME] Not rated 49.63mi" at bounding box center [1261, 191] width 245 height 29
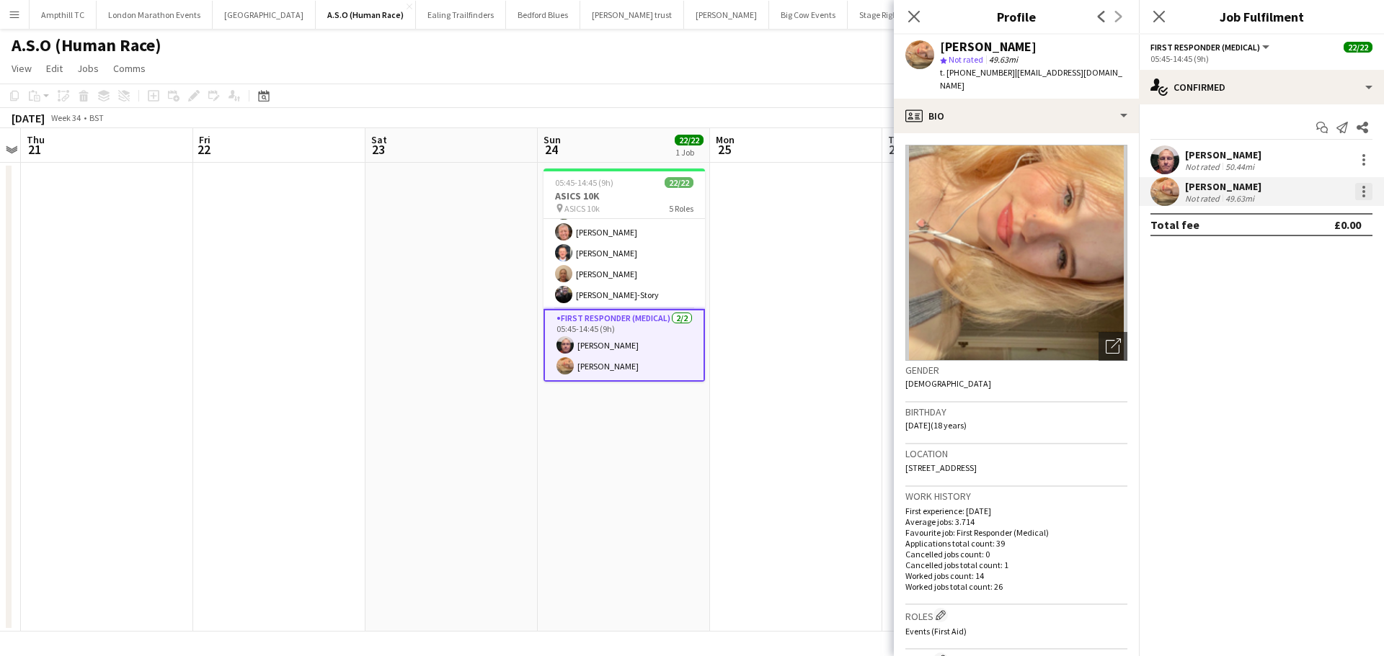
click at [1364, 195] on div at bounding box center [1363, 196] width 3 height 3
drag, startPoint x: 1311, startPoint y: 359, endPoint x: 1318, endPoint y: 349, distance: 11.4
click at [1311, 358] on span "Remove" at bounding box center [1292, 356] width 43 height 12
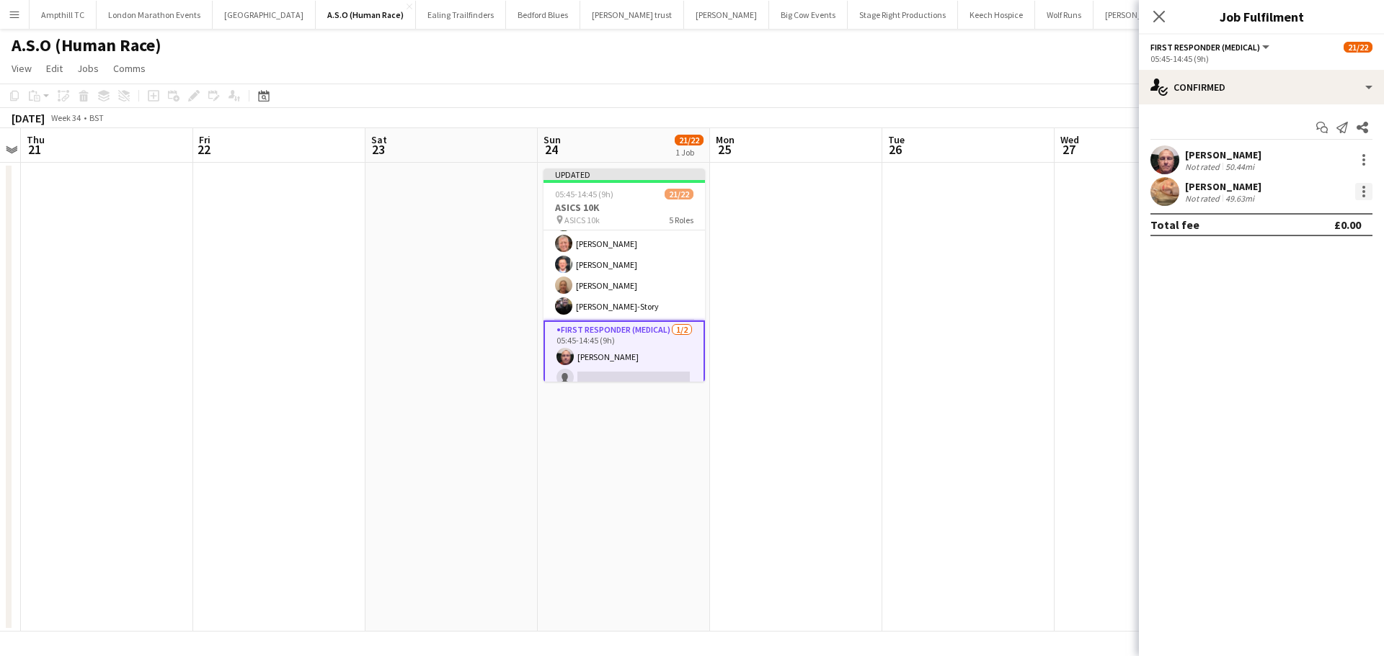
click at [1363, 191] on div at bounding box center [1363, 191] width 3 height 3
click at [1149, 19] on div at bounding box center [692, 328] width 1384 height 656
click at [1163, 19] on icon "Close pop-in" at bounding box center [1159, 16] width 14 height 14
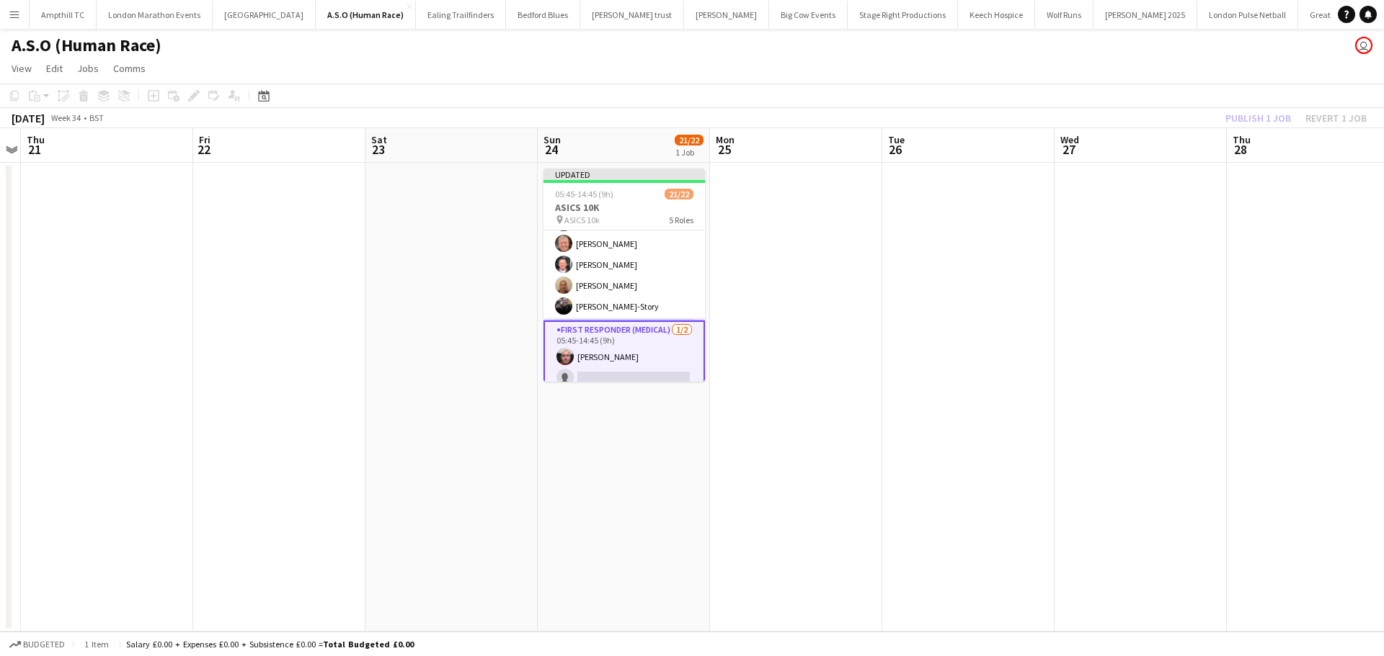
click at [1242, 177] on app-date-cell at bounding box center [1312, 397] width 172 height 469
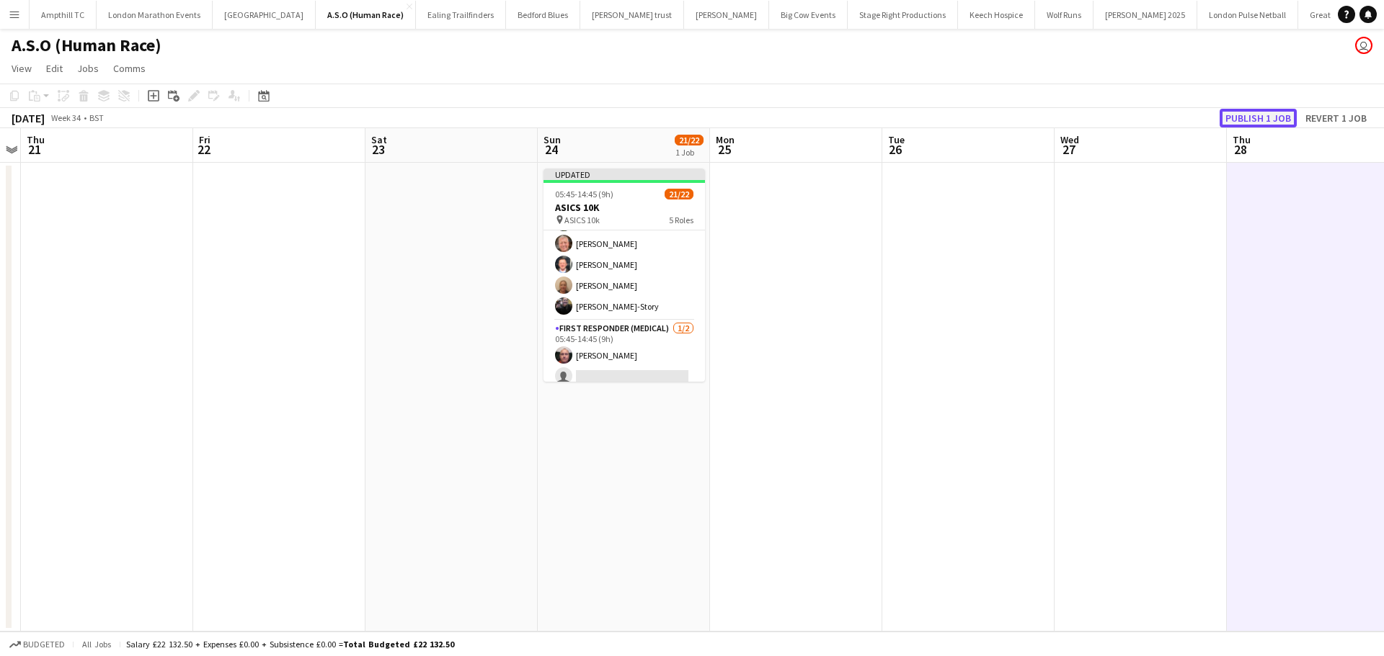
click at [1252, 117] on button "Publish 1 job" at bounding box center [1257, 118] width 77 height 19
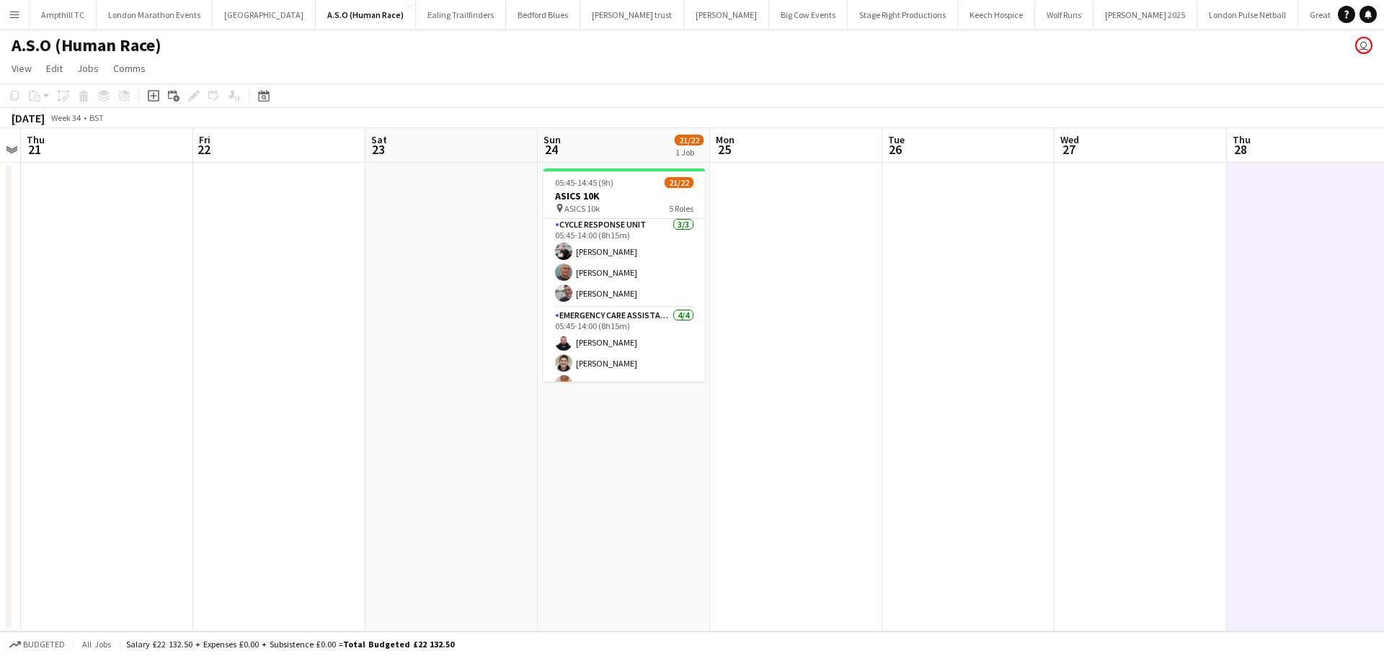
scroll to position [0, 0]
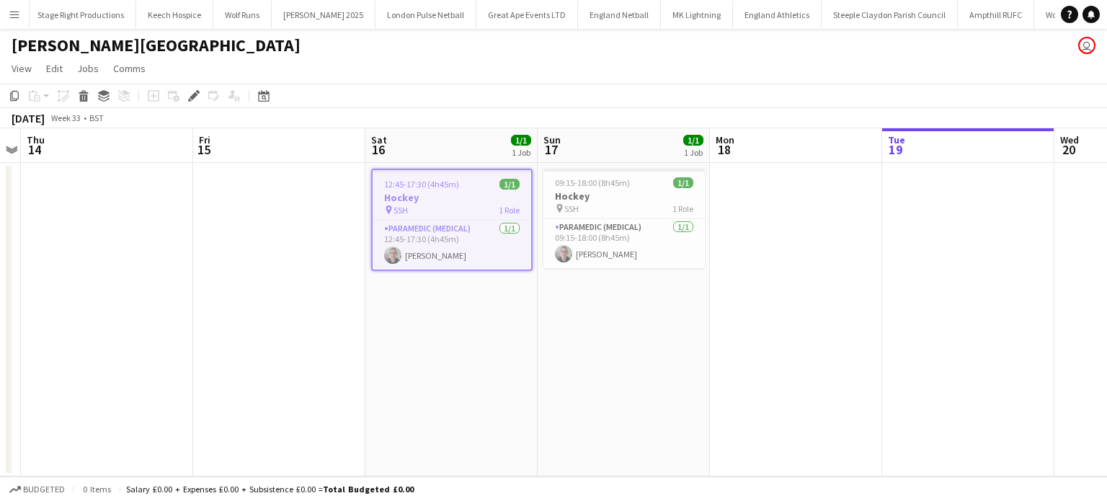
scroll to position [0, 841]
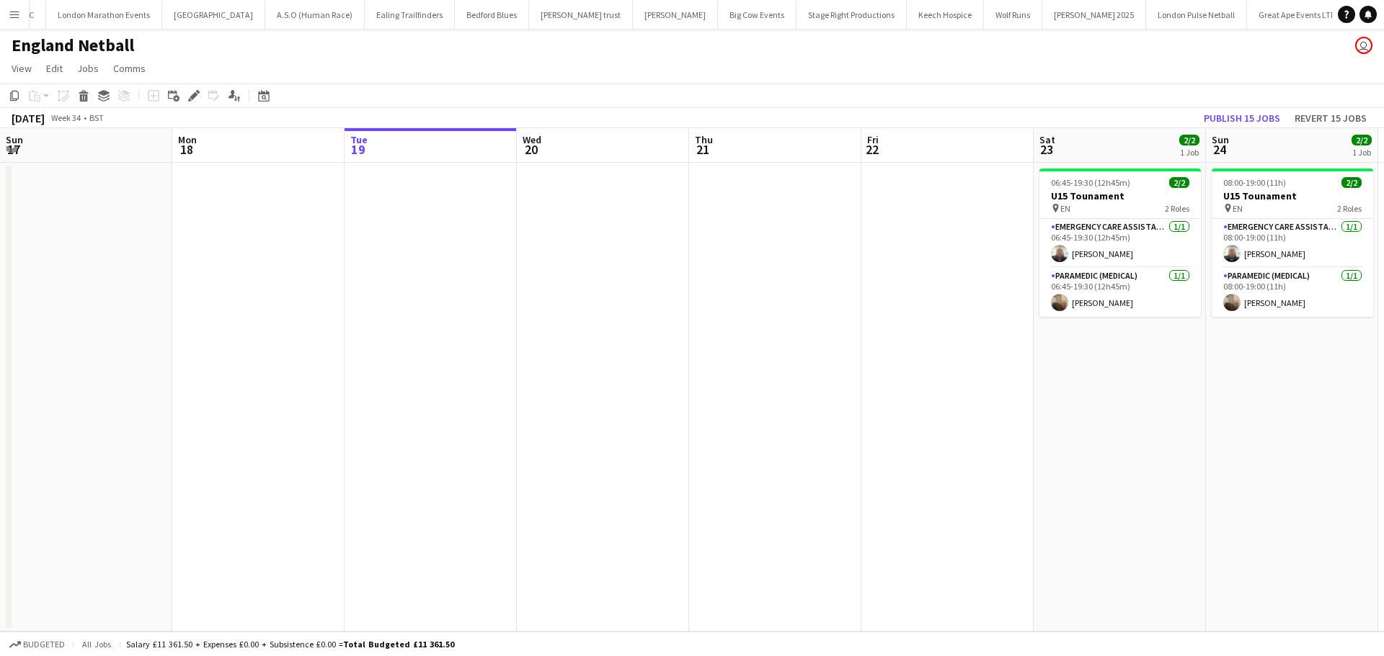
scroll to position [0, 497]
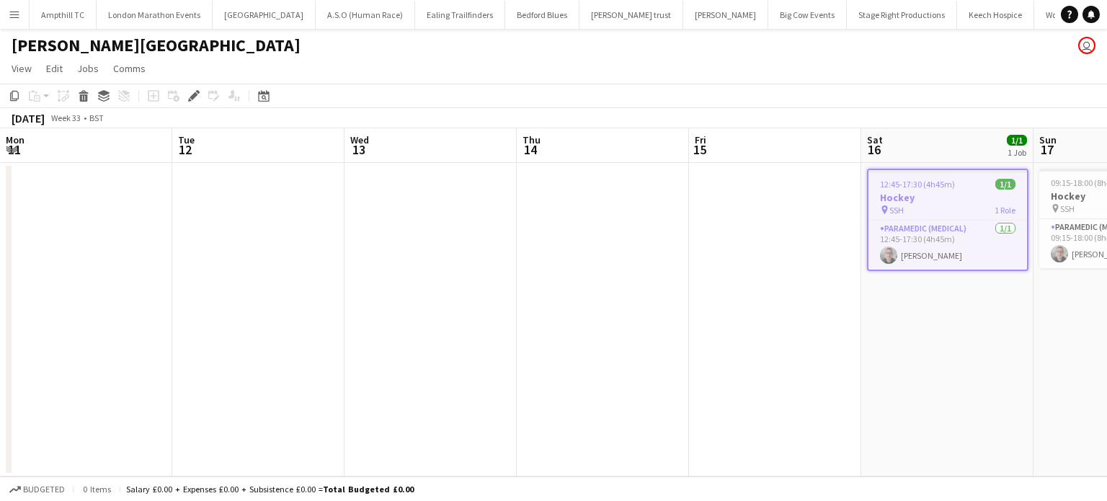
scroll to position [0, 496]
